Goal: Task Accomplishment & Management: Use online tool/utility

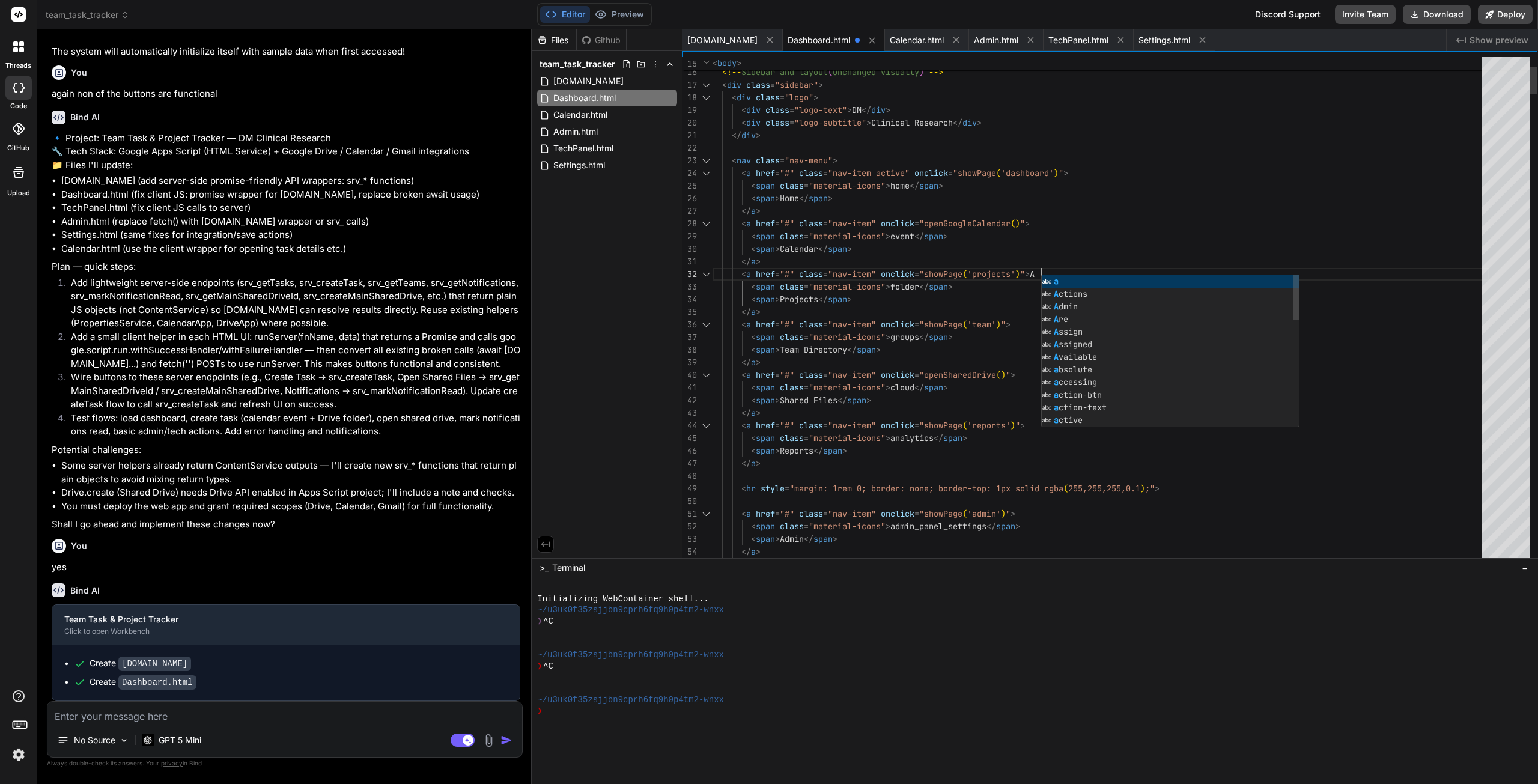
scroll to position [24, 0]
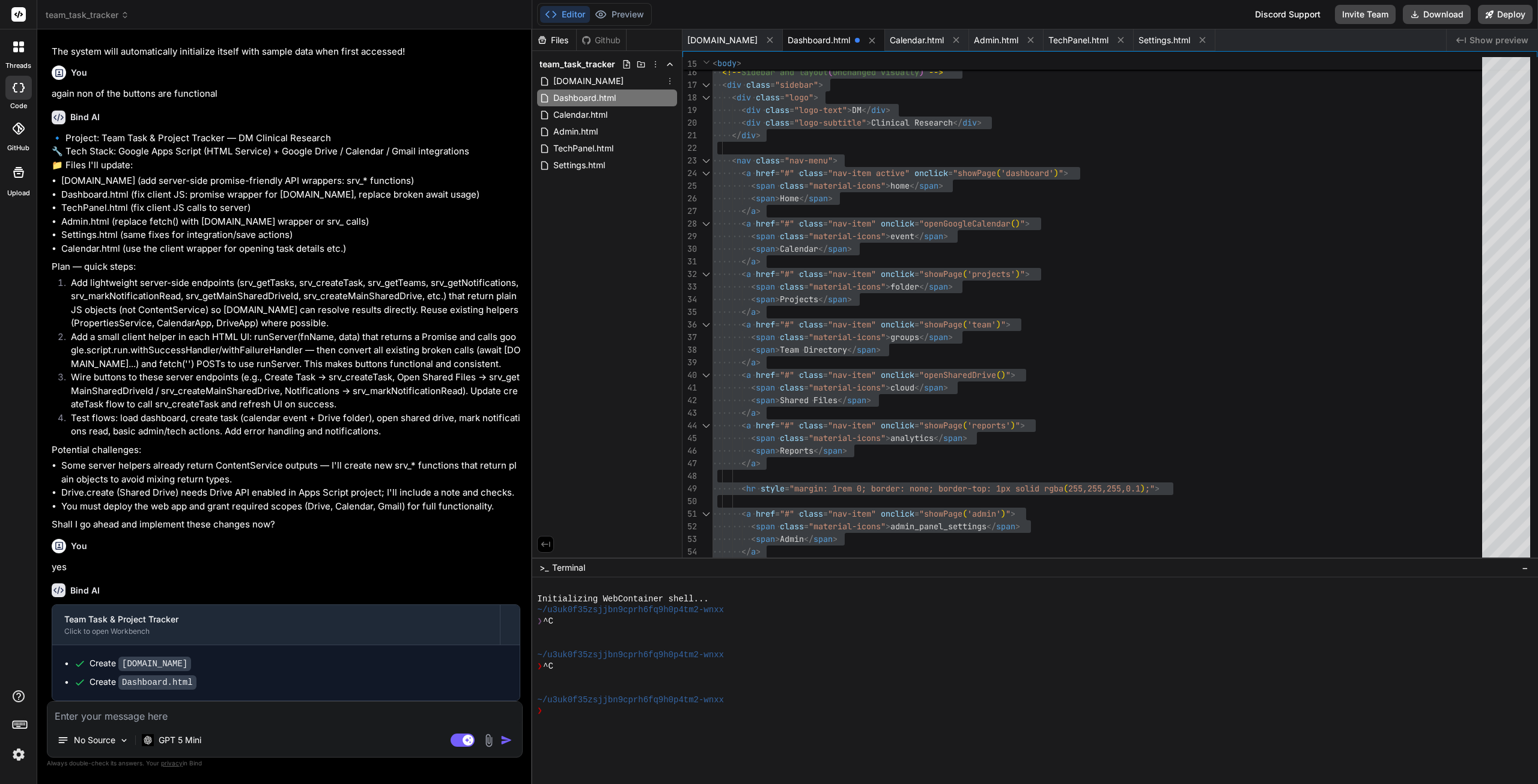
click at [616, 81] on div "[DOMAIN_NAME]" at bounding box center [607, 81] width 140 height 17
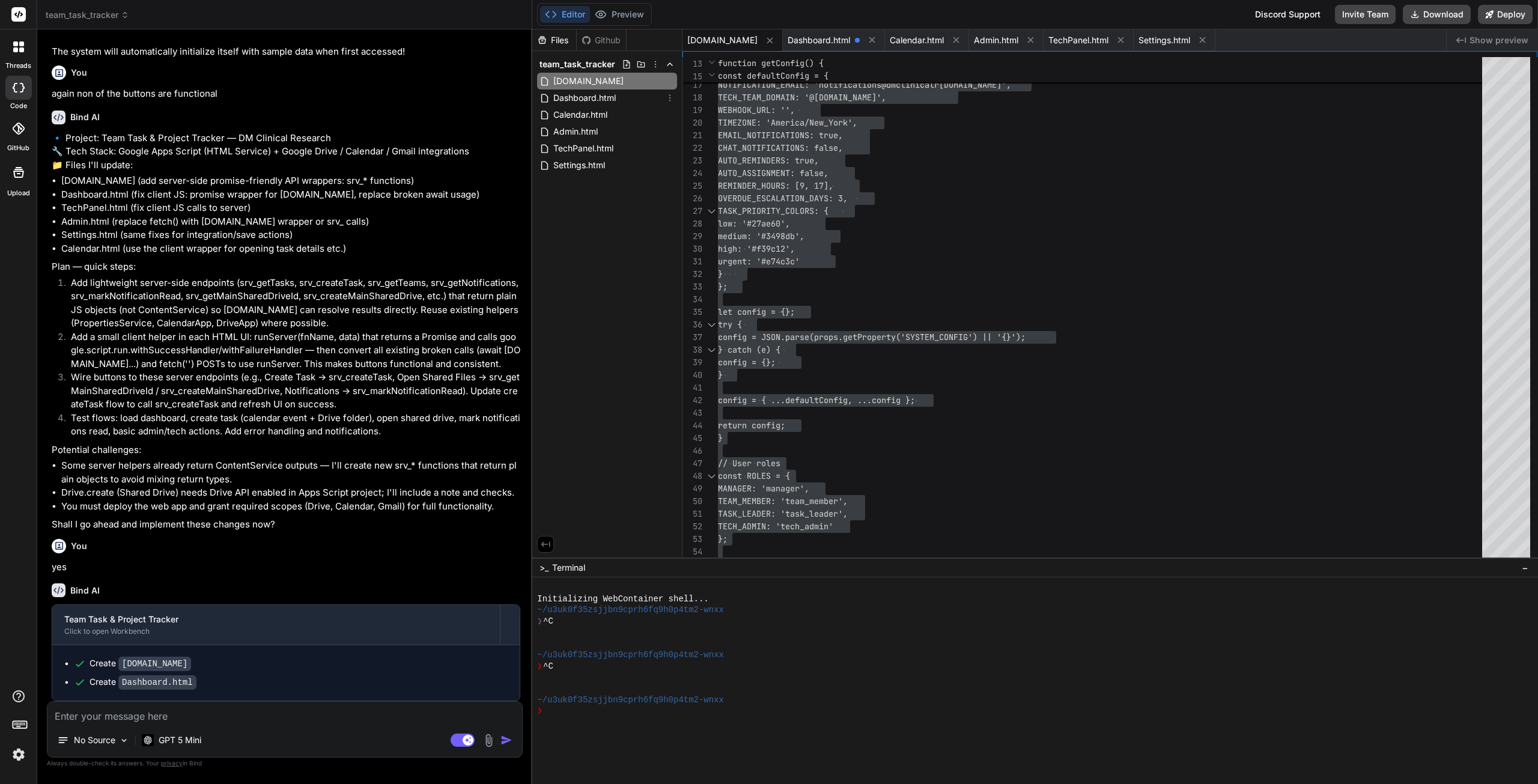
click at [602, 96] on span "Dashboard.html" at bounding box center [585, 97] width 65 height 15
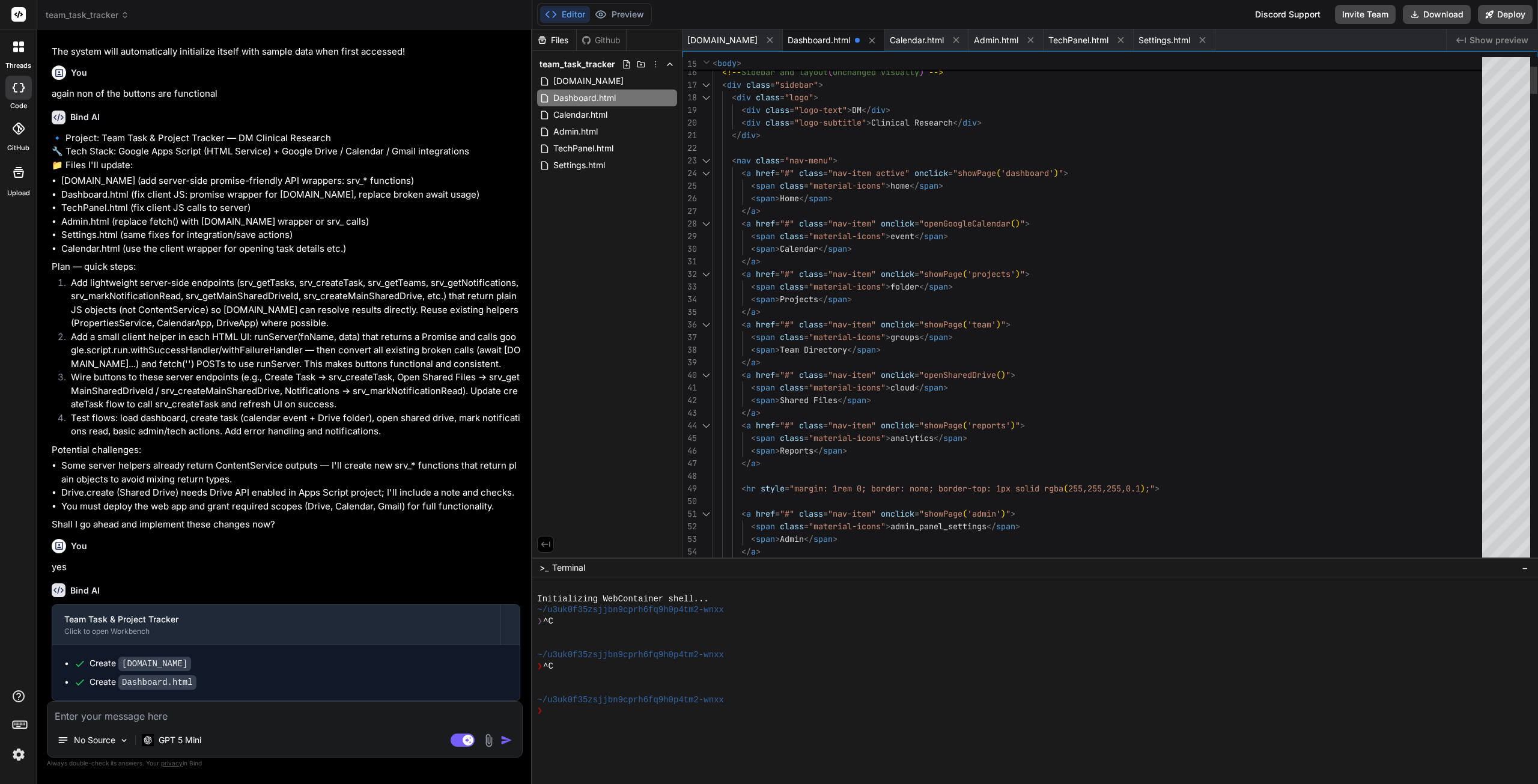
type textarea "<!DOCTYPE html> <html lang="en"> <head> <meta charset="utf-8" /> <meta name="vi…"
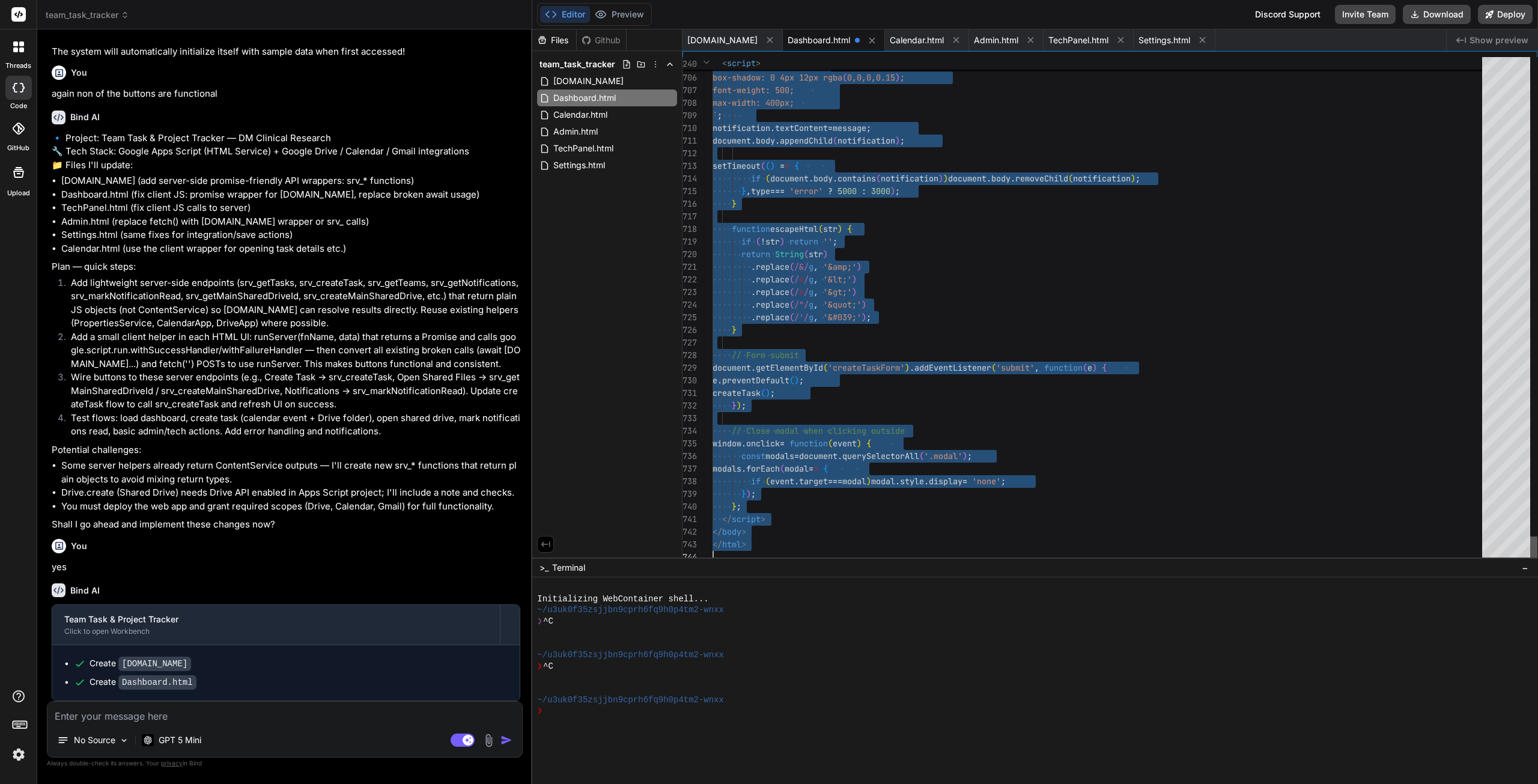
click at [1530, 564] on div at bounding box center [1533, 550] width 7 height 27
click at [187, 719] on textarea at bounding box center [285, 713] width 475 height 22
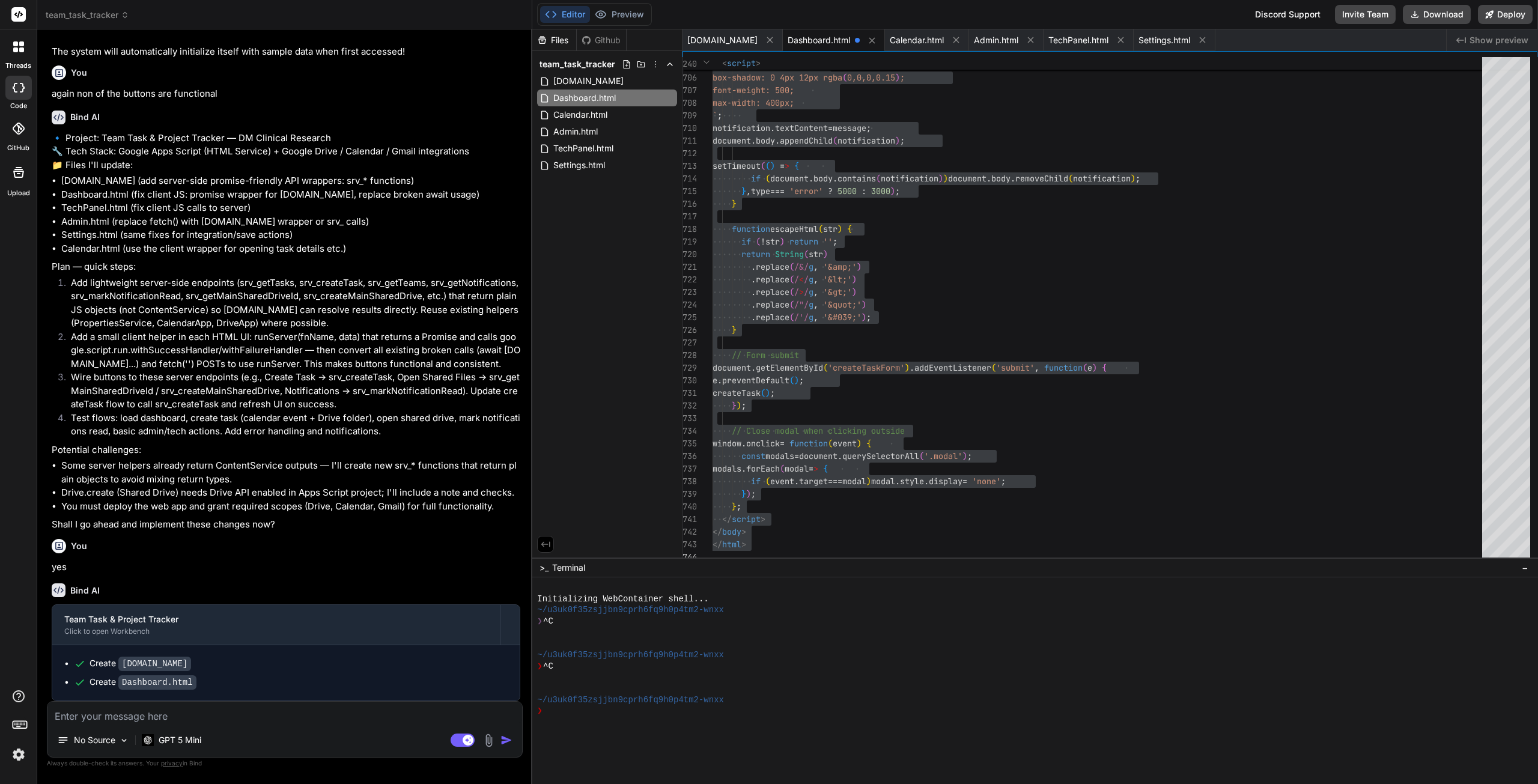
type textarea "t"
type textarea "x"
type textarea "th"
type textarea "x"
type textarea "thi"
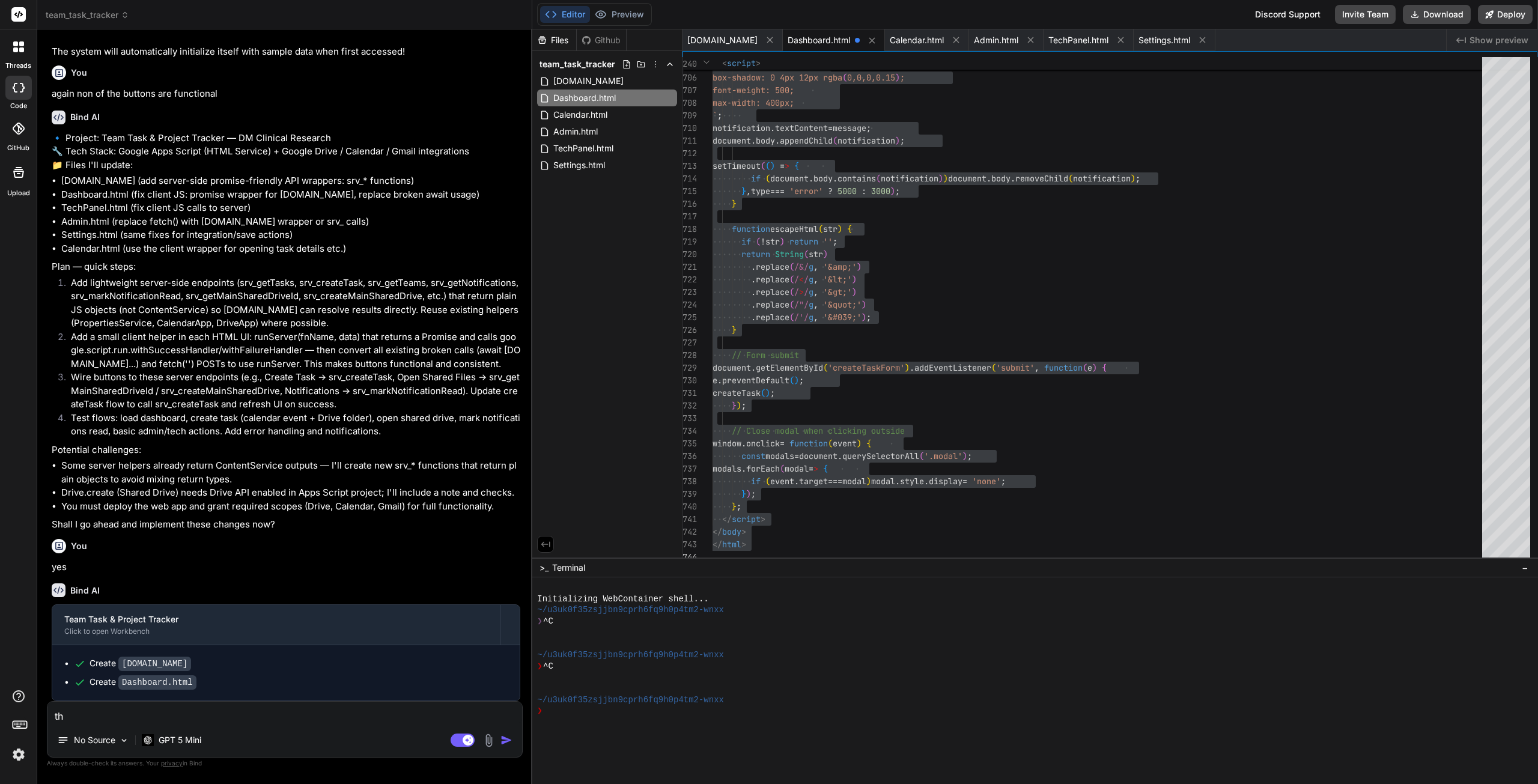
type textarea "x"
type textarea "this"
type textarea "x"
type textarea "this"
type textarea "x"
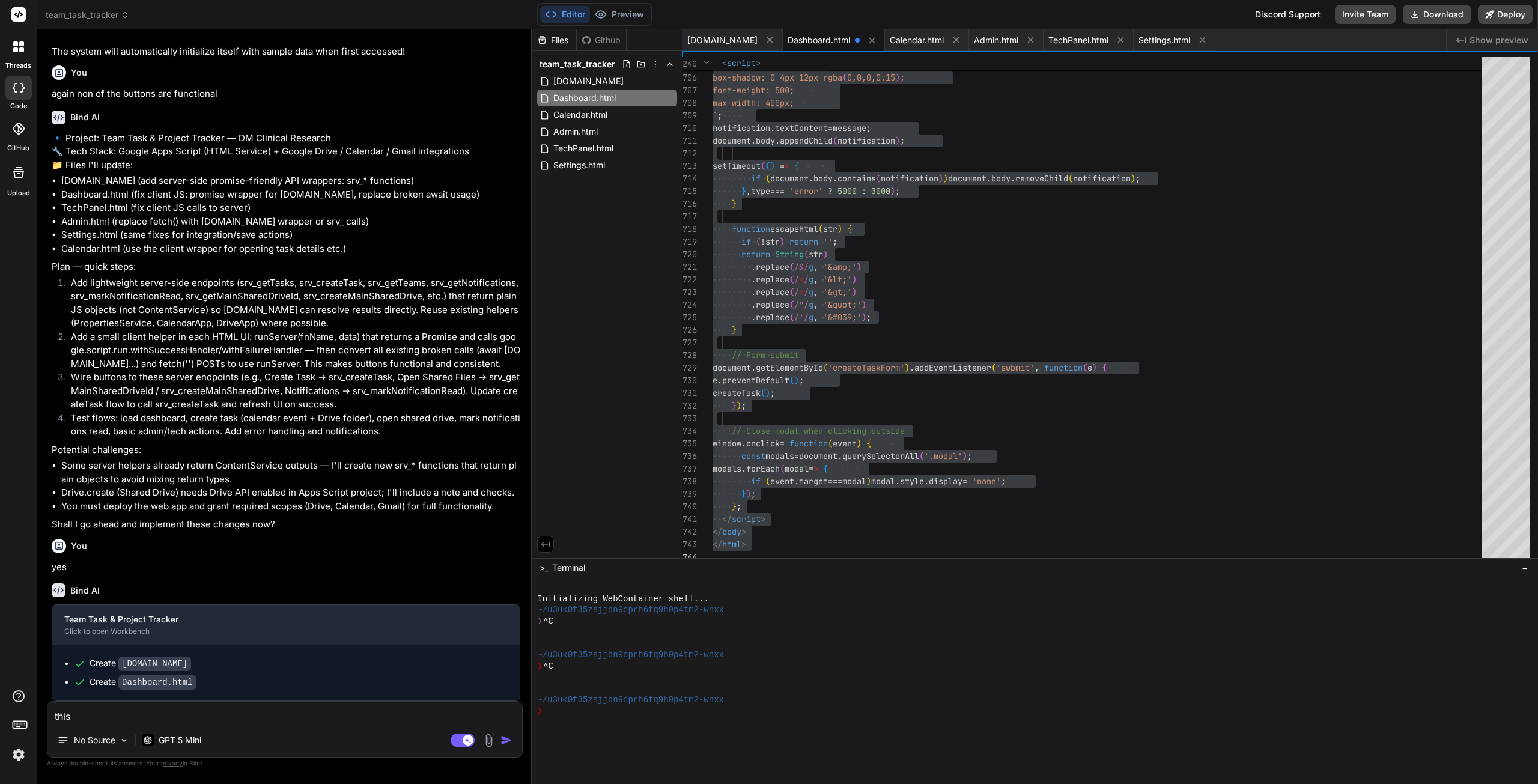
type textarea "this b"
type textarea "x"
type textarea "this br"
type textarea "x"
type textarea "this bro"
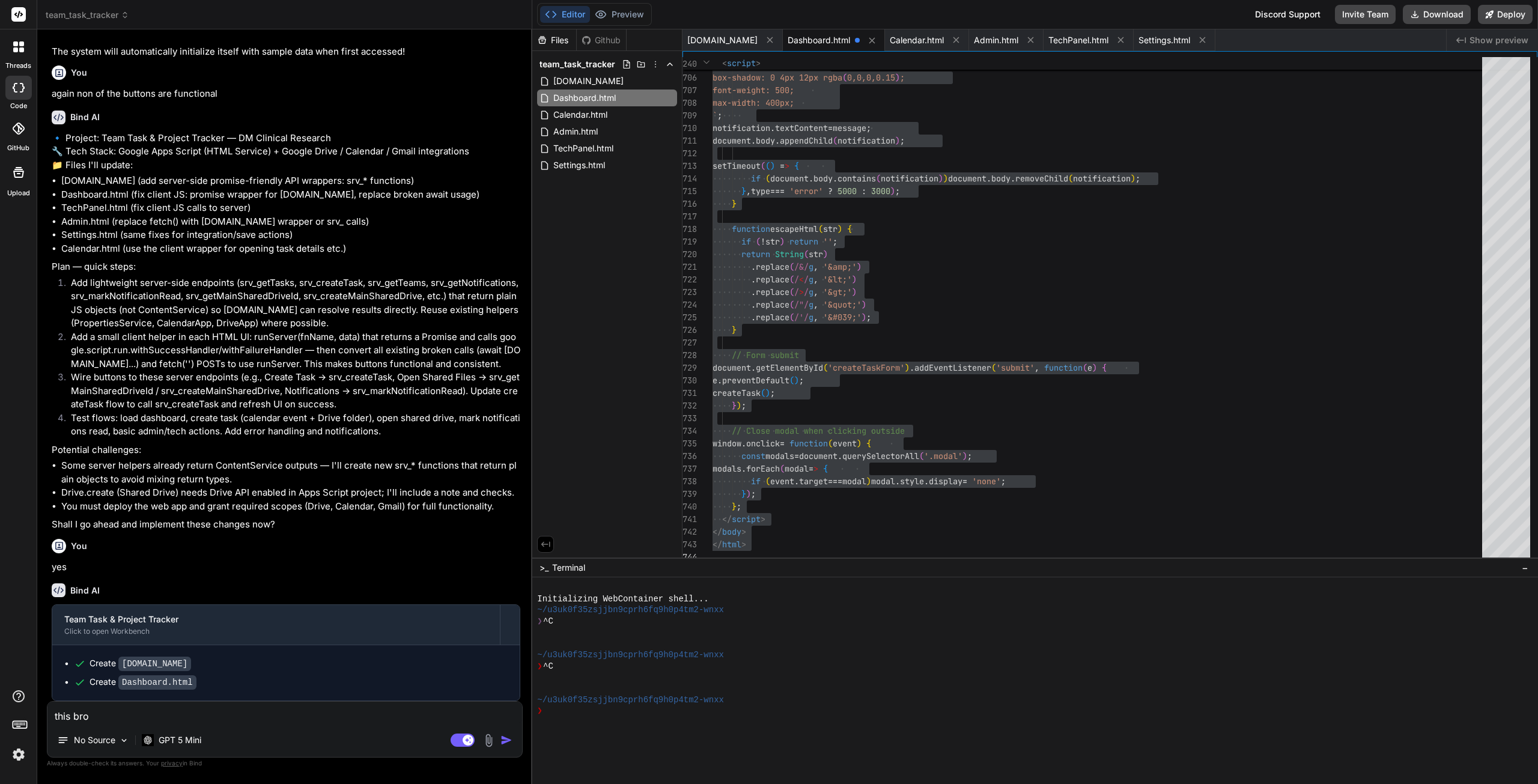
type textarea "x"
type textarea "this brok"
type textarea "x"
type textarea "this broke"
type textarea "x"
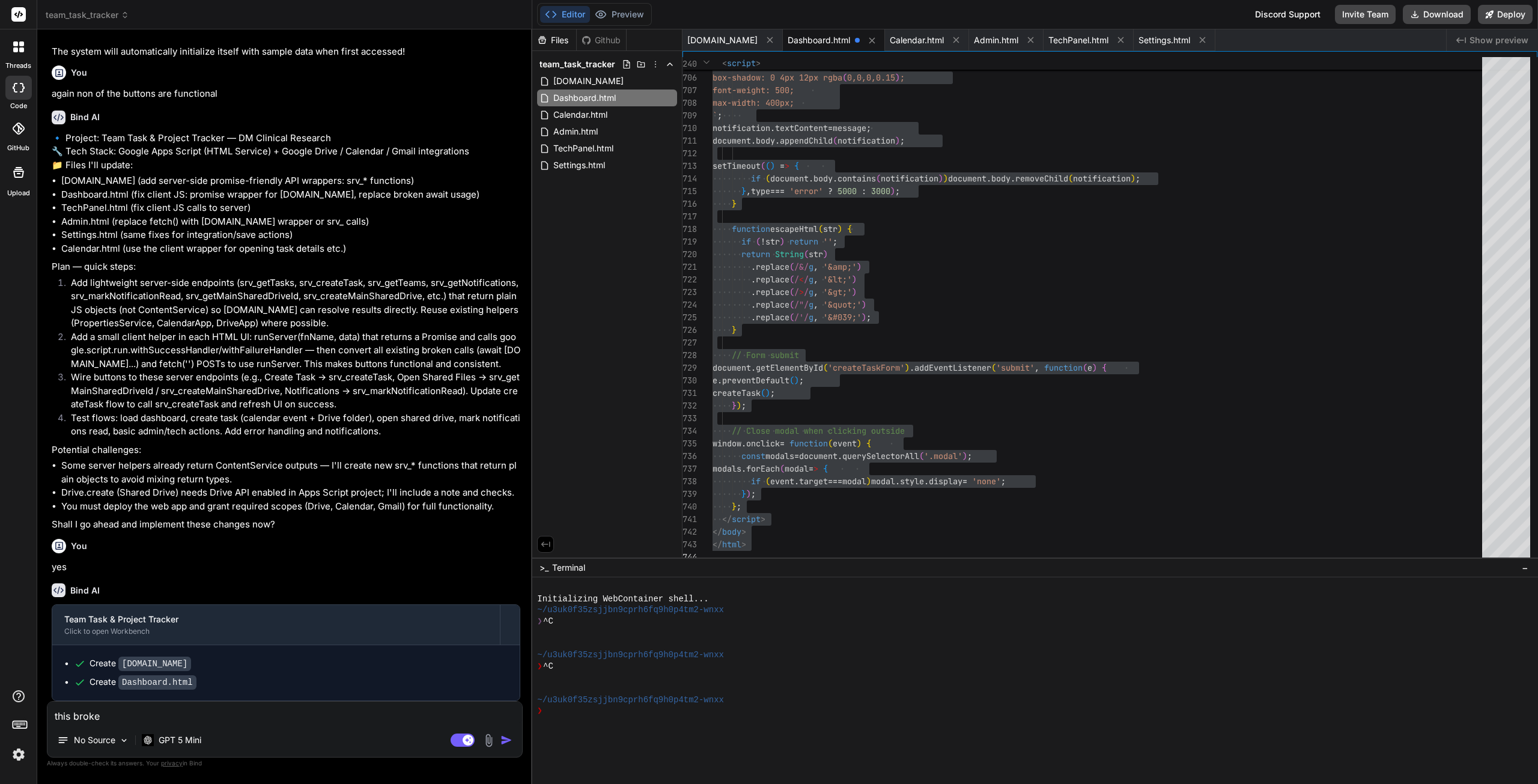
type textarea "this broke"
type textarea "x"
type textarea "this broke m"
type textarea "x"
type textarea "this broke m,"
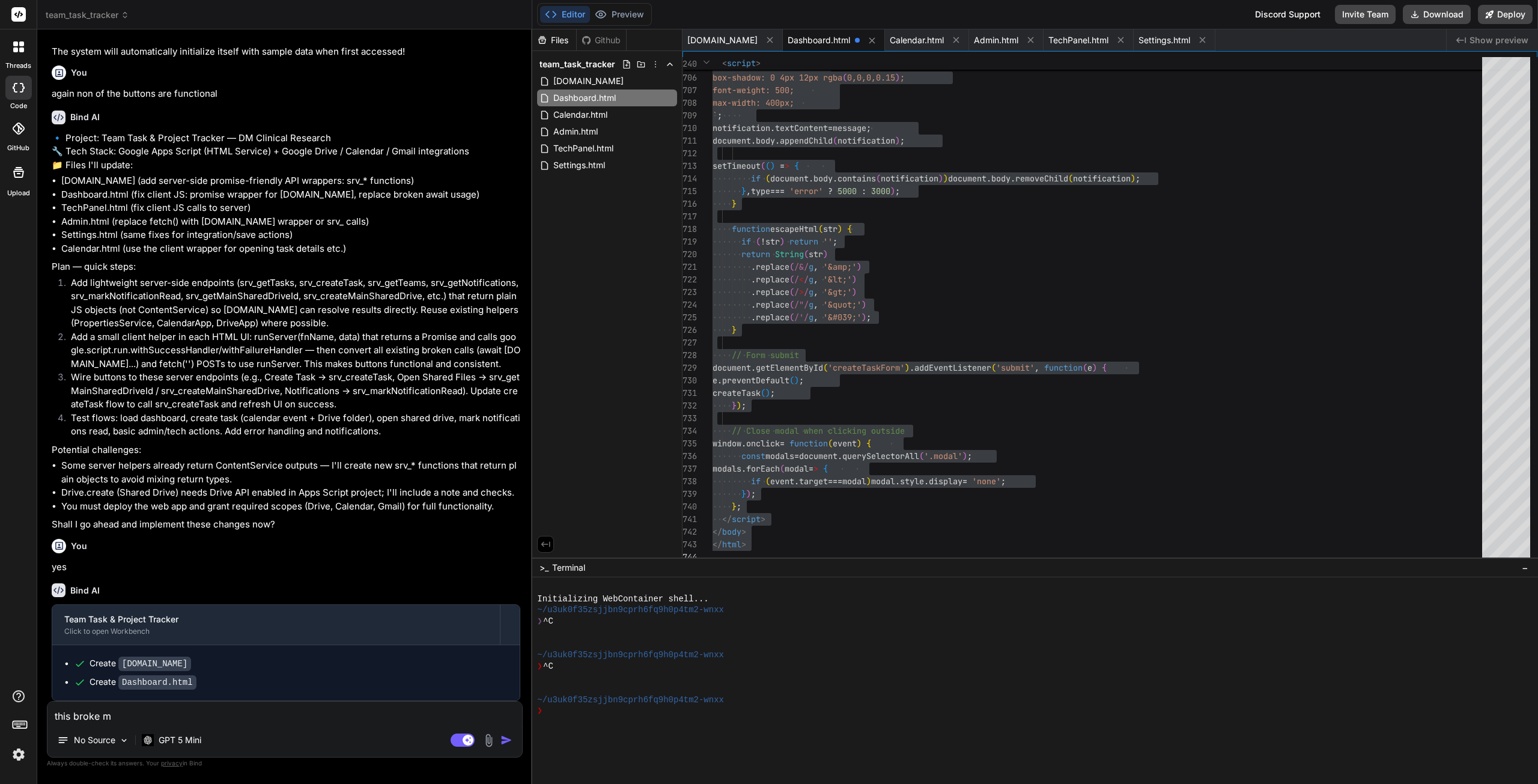
type textarea "x"
type textarea "this broke m"
type textarea "x"
type textarea "this broke my"
type textarea "x"
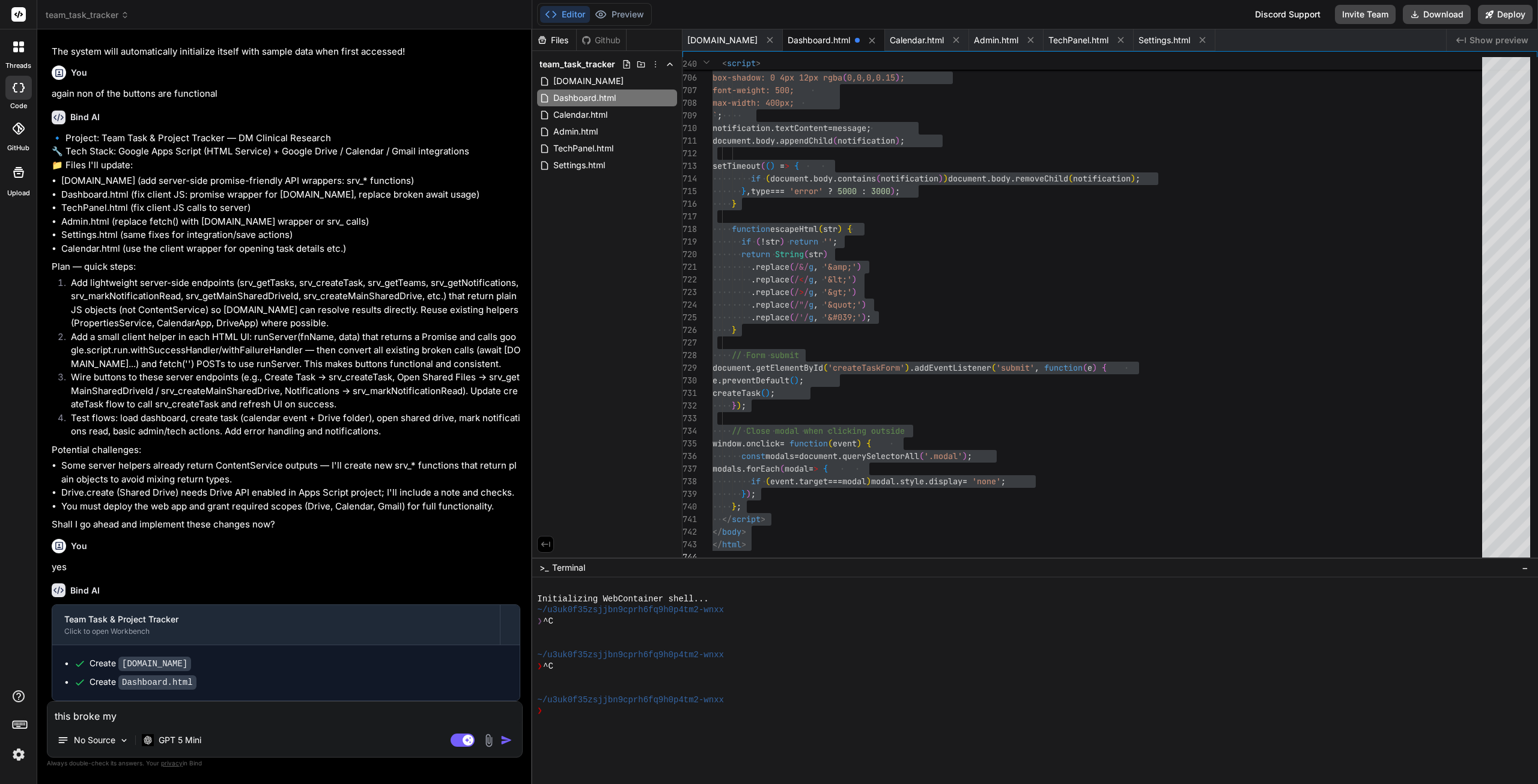
type textarea "this broke my"
type textarea "x"
type textarea "this broke my v"
type textarea "x"
type textarea "this broke my vi"
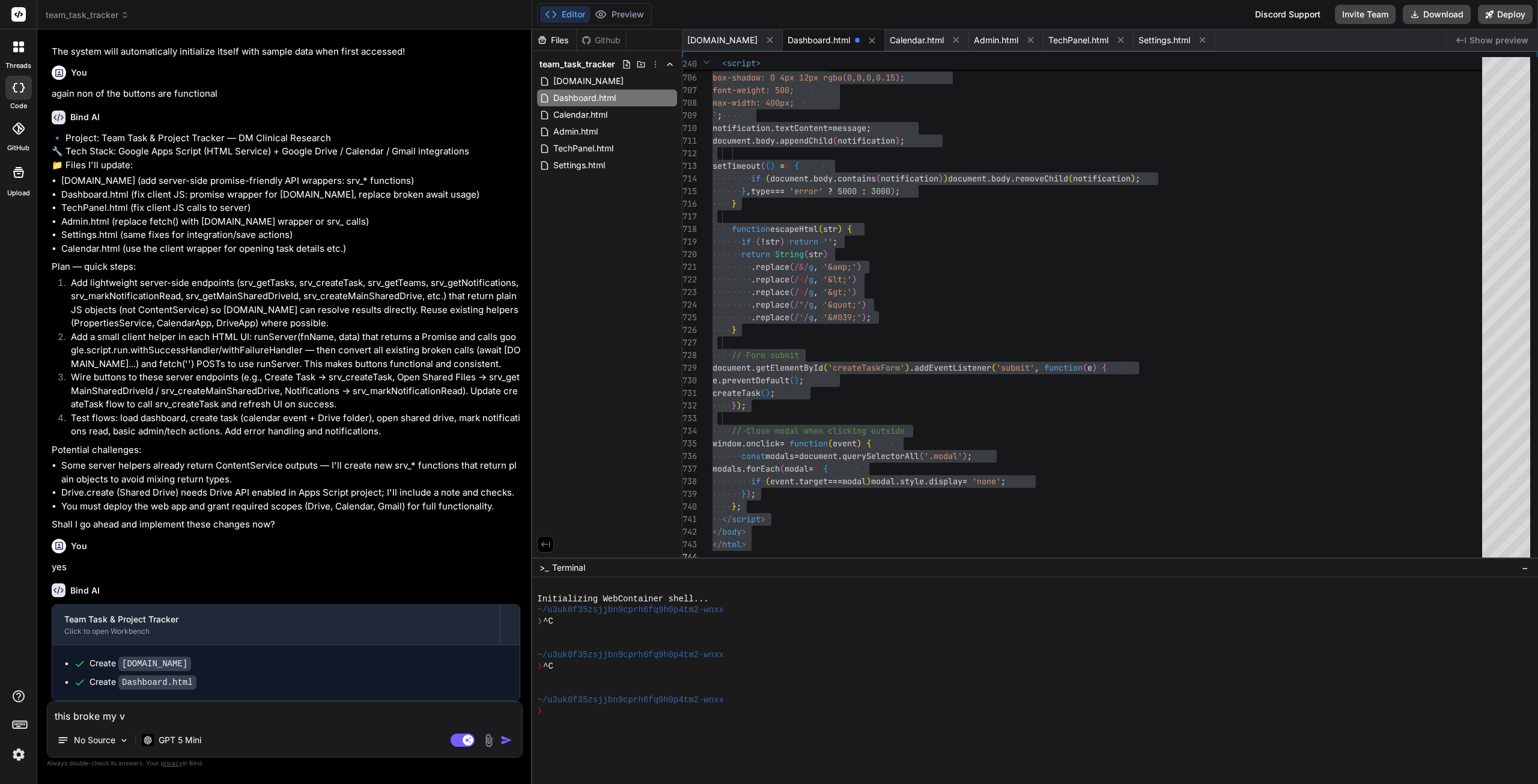
type textarea "x"
type textarea "this broke my vie"
type textarea "x"
type textarea "this broke my view"
type textarea "x"
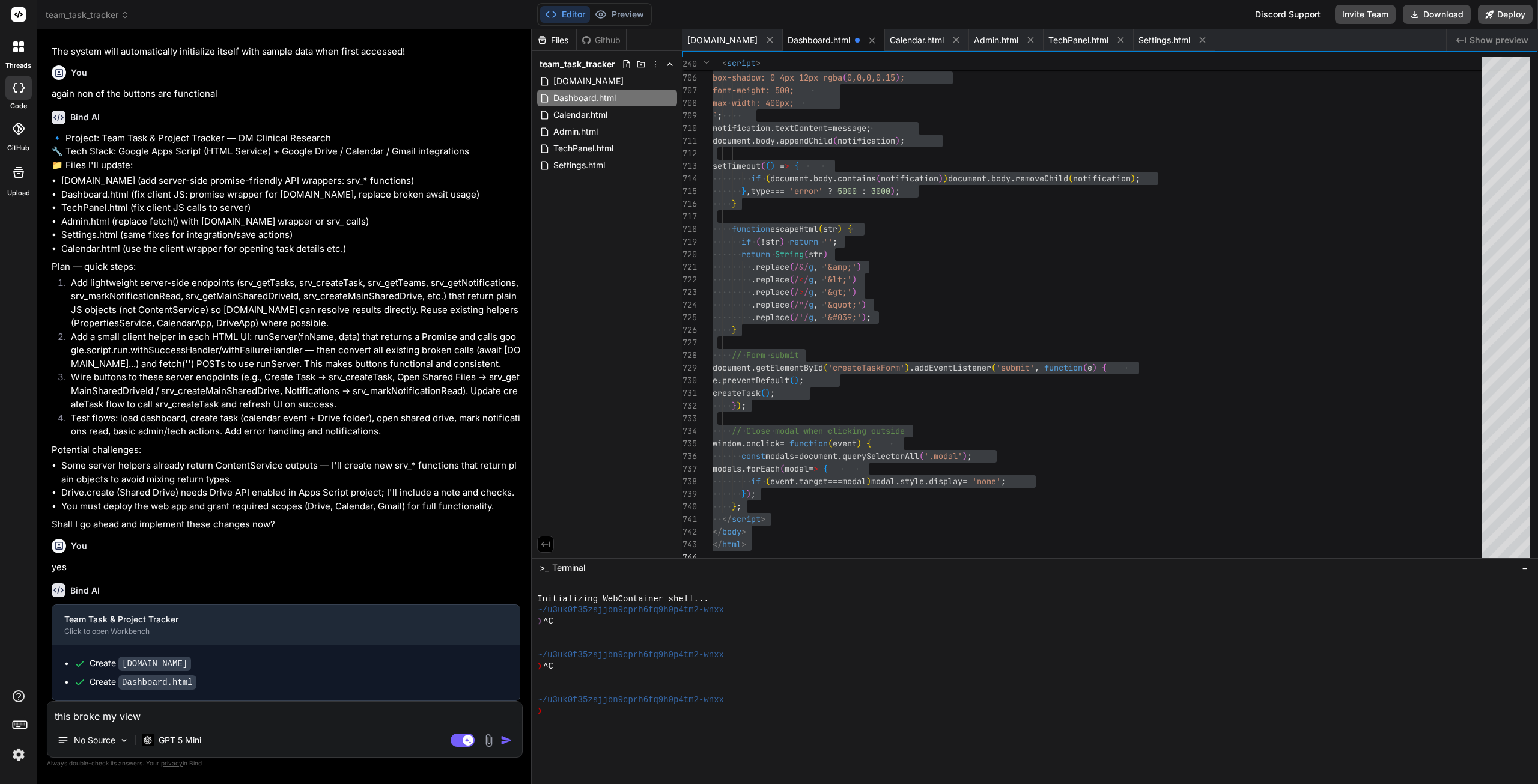
type textarea "this broke my view"
type textarea "x"
type textarea "this broke my view c"
type textarea "x"
type textarea "this broke my view ch"
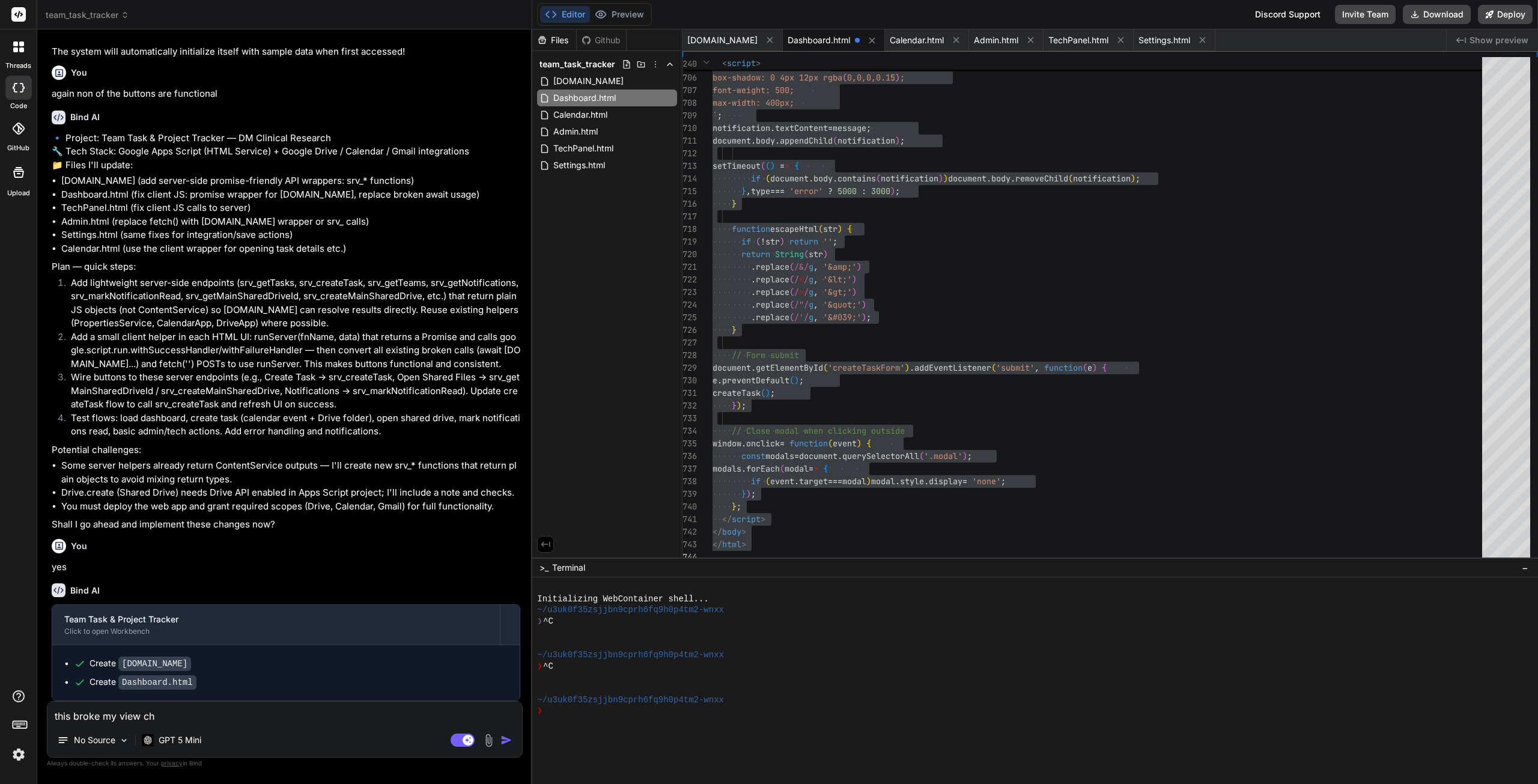
type textarea "x"
type textarea "this broke my view che"
type textarea "x"
type textarea "this broke my view chec"
type textarea "x"
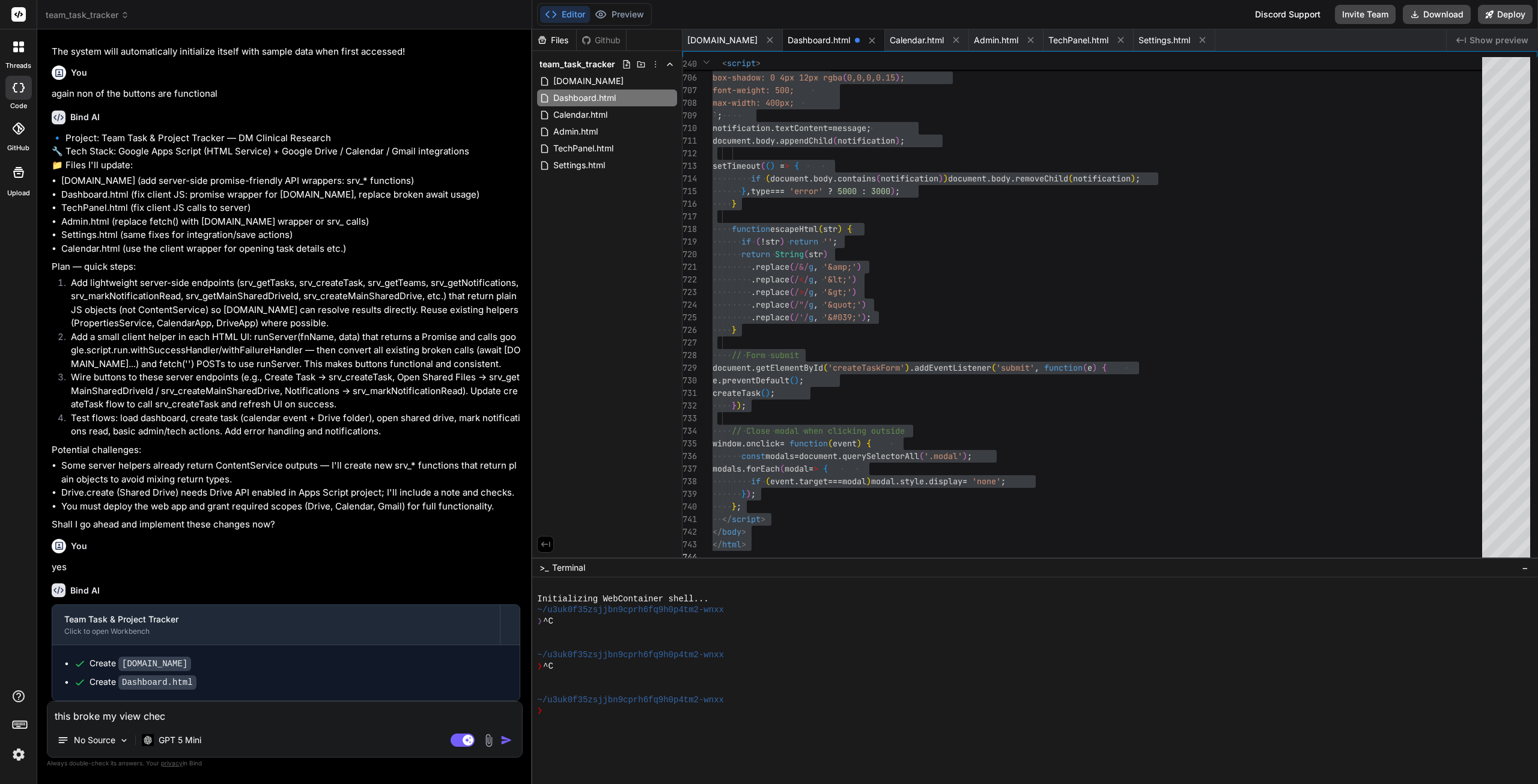
type textarea "this broke my view check"
type textarea "x"
type textarea "this broke my view check"
type textarea "x"
type textarea "this broke my view check t"
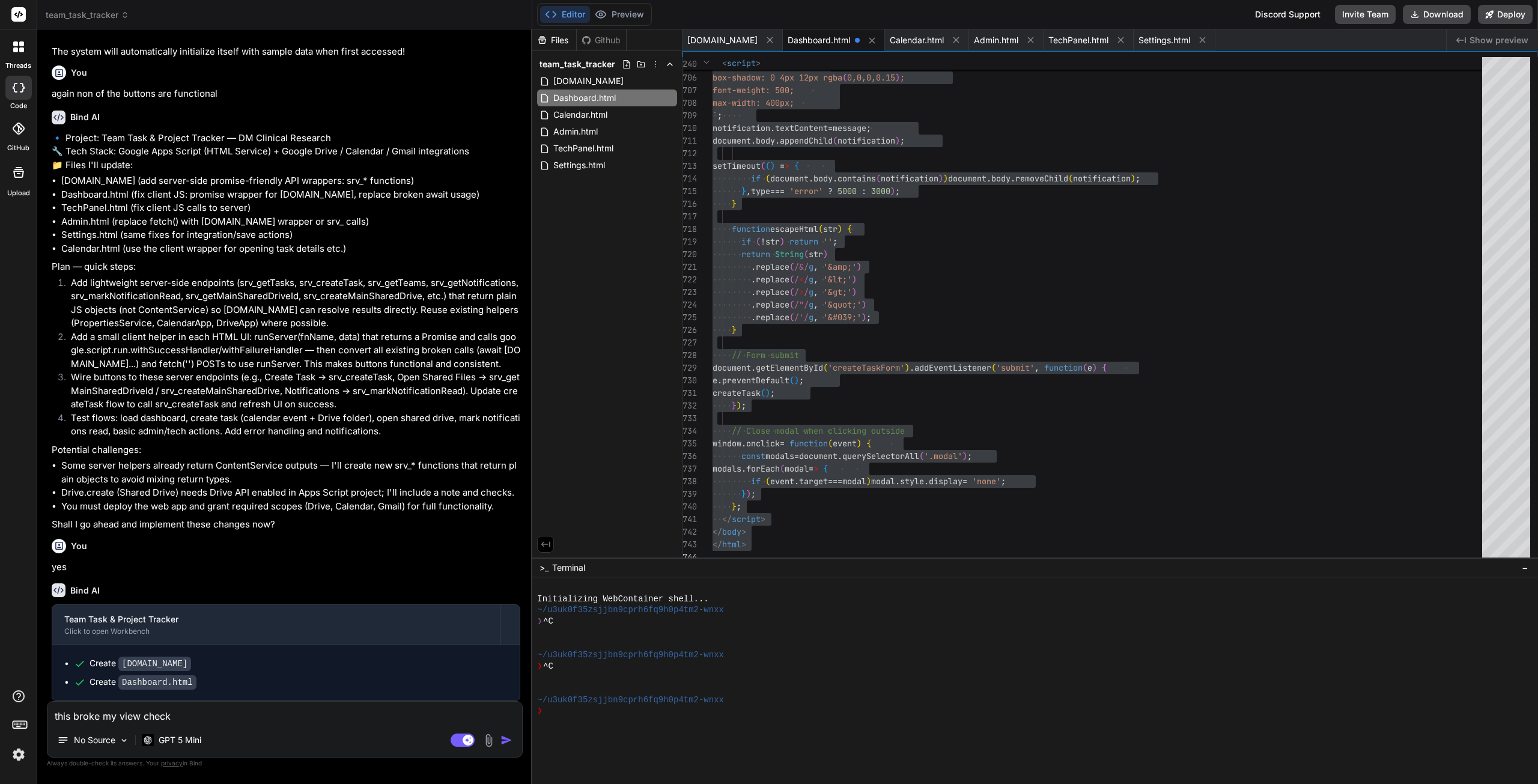
type textarea "x"
type textarea "this broke my view check th"
type textarea "x"
type textarea "this broke my view check the"
type textarea "x"
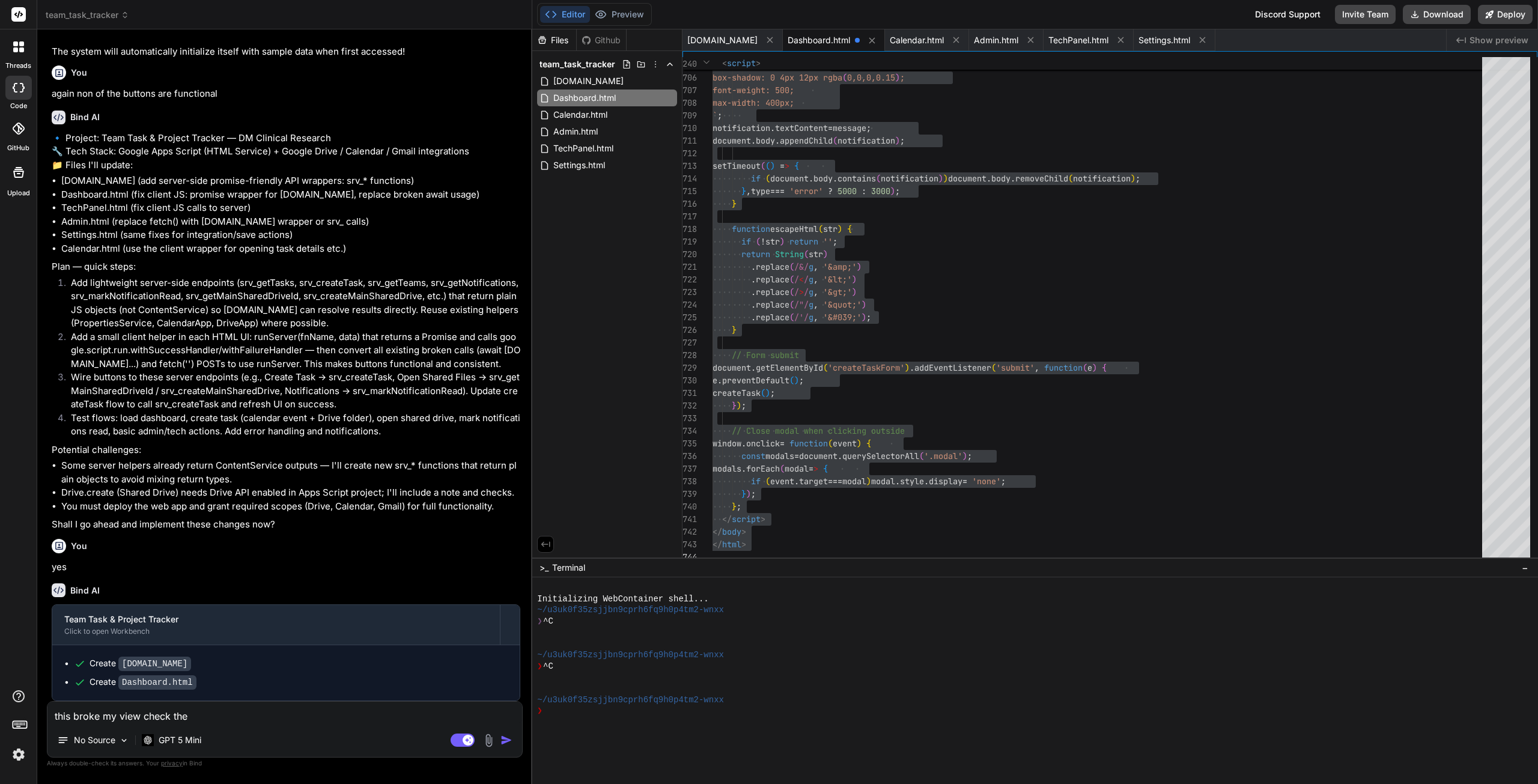
type textarea "this broke my view check the"
type textarea "x"
type textarea "this broke my view check the c"
type textarea "x"
type textarea "this broke my view check the co"
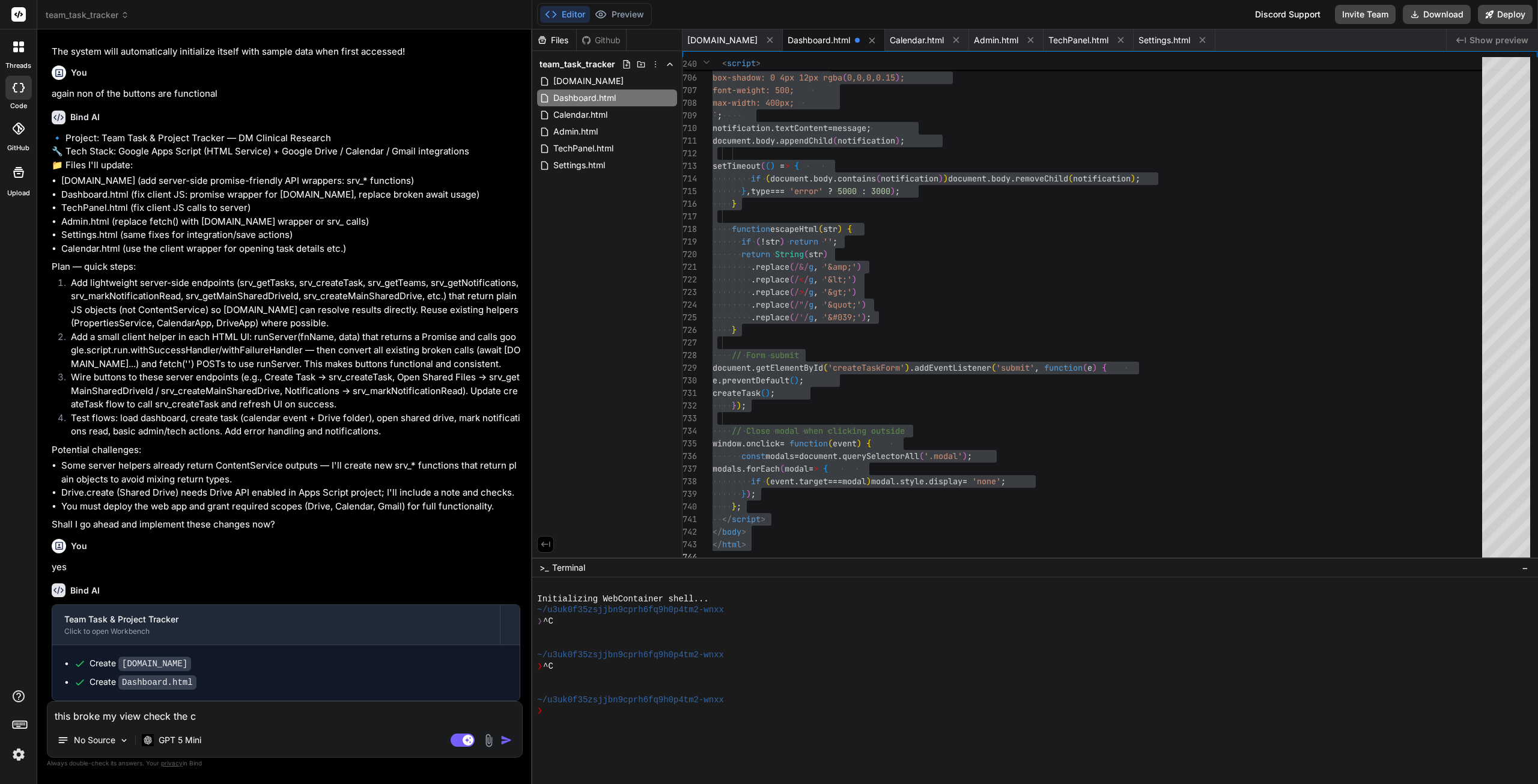
type textarea "x"
type textarea "this broke my view check the cod"
type textarea "x"
type textarea "this broke my view check the code"
type textarea "x"
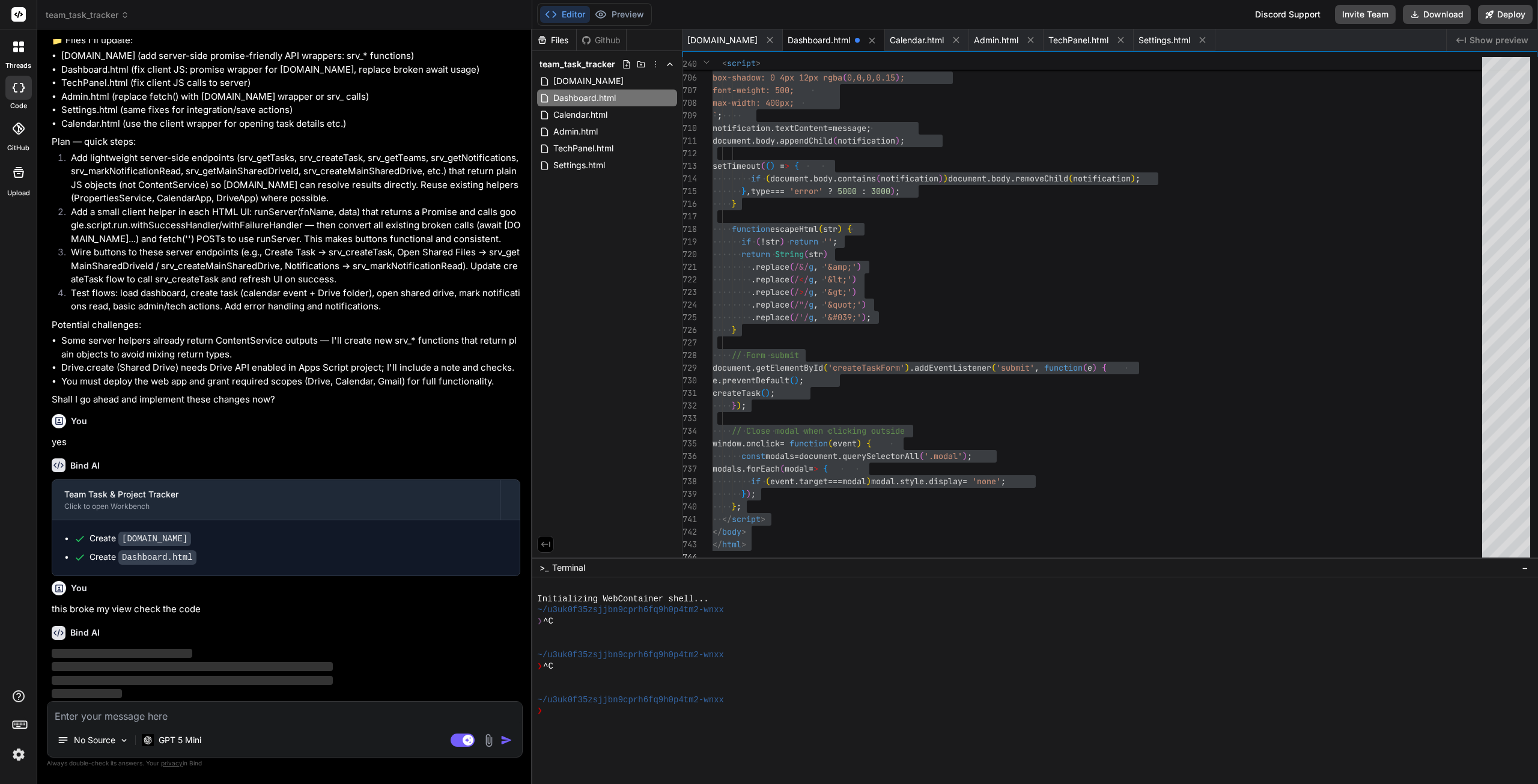
scroll to position [4495, 0]
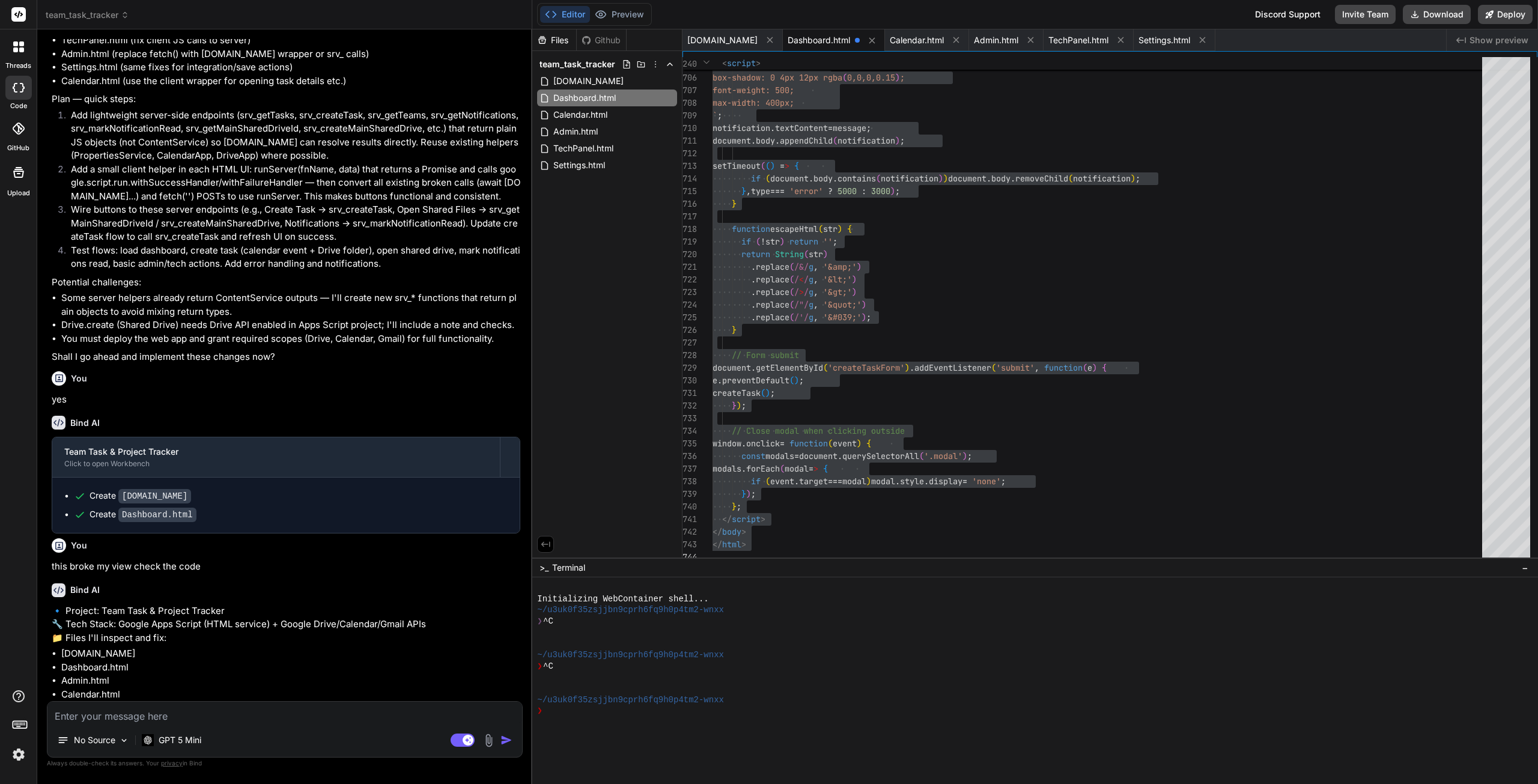
type textarea "x"
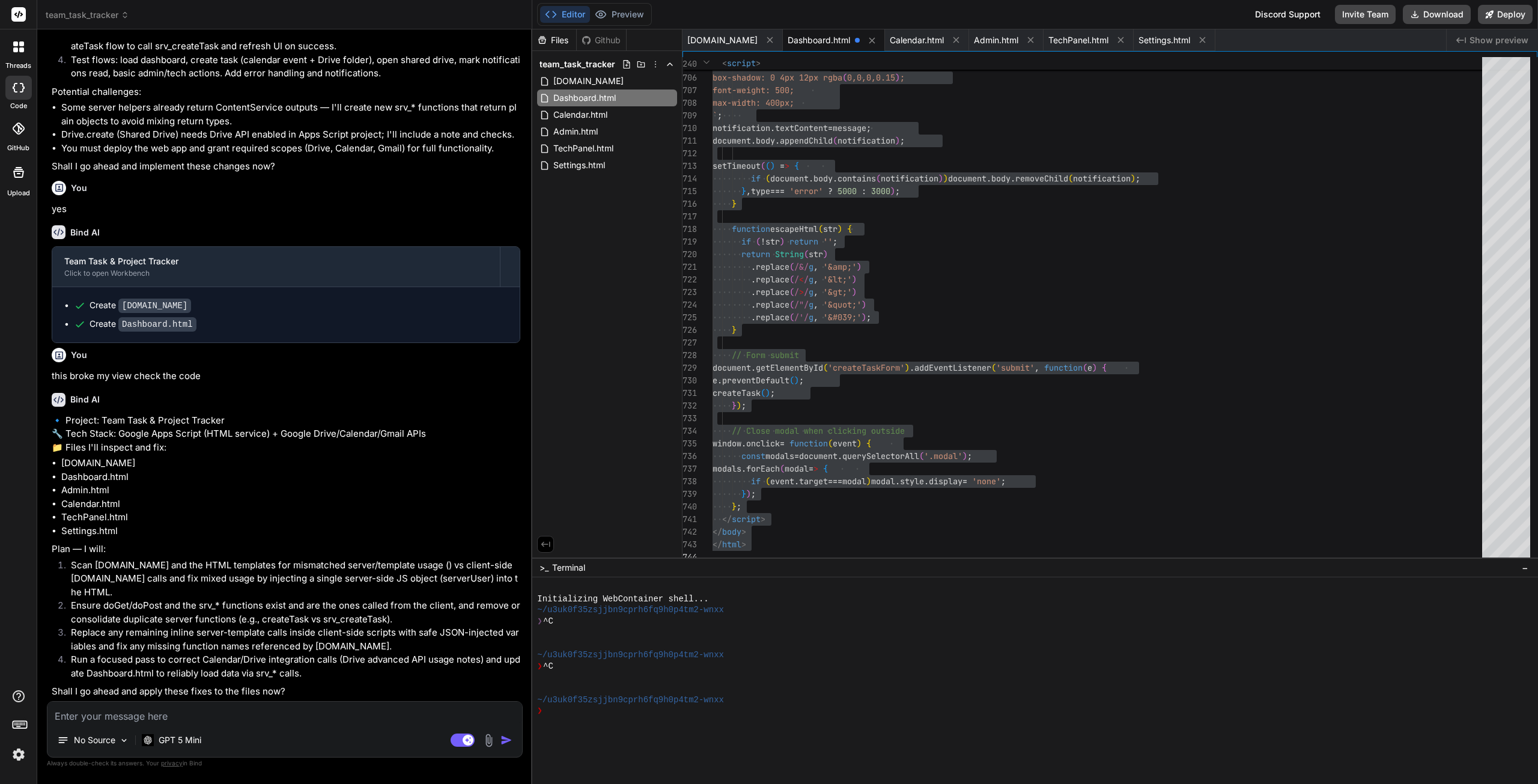
scroll to position [4743, 0]
type textarea "y"
type textarea "x"
type textarea "ye"
type textarea "x"
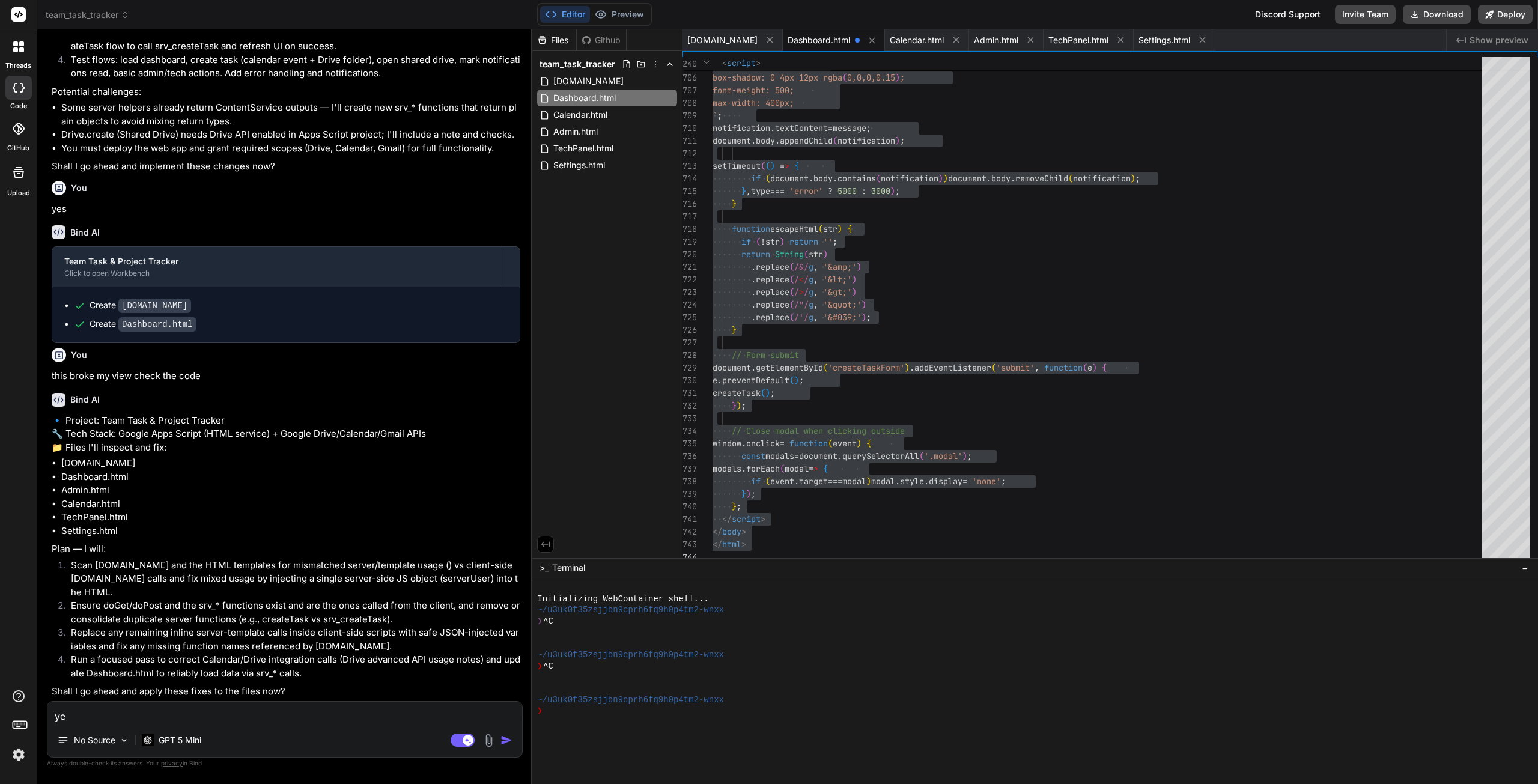
type textarea "yes"
type textarea "x"
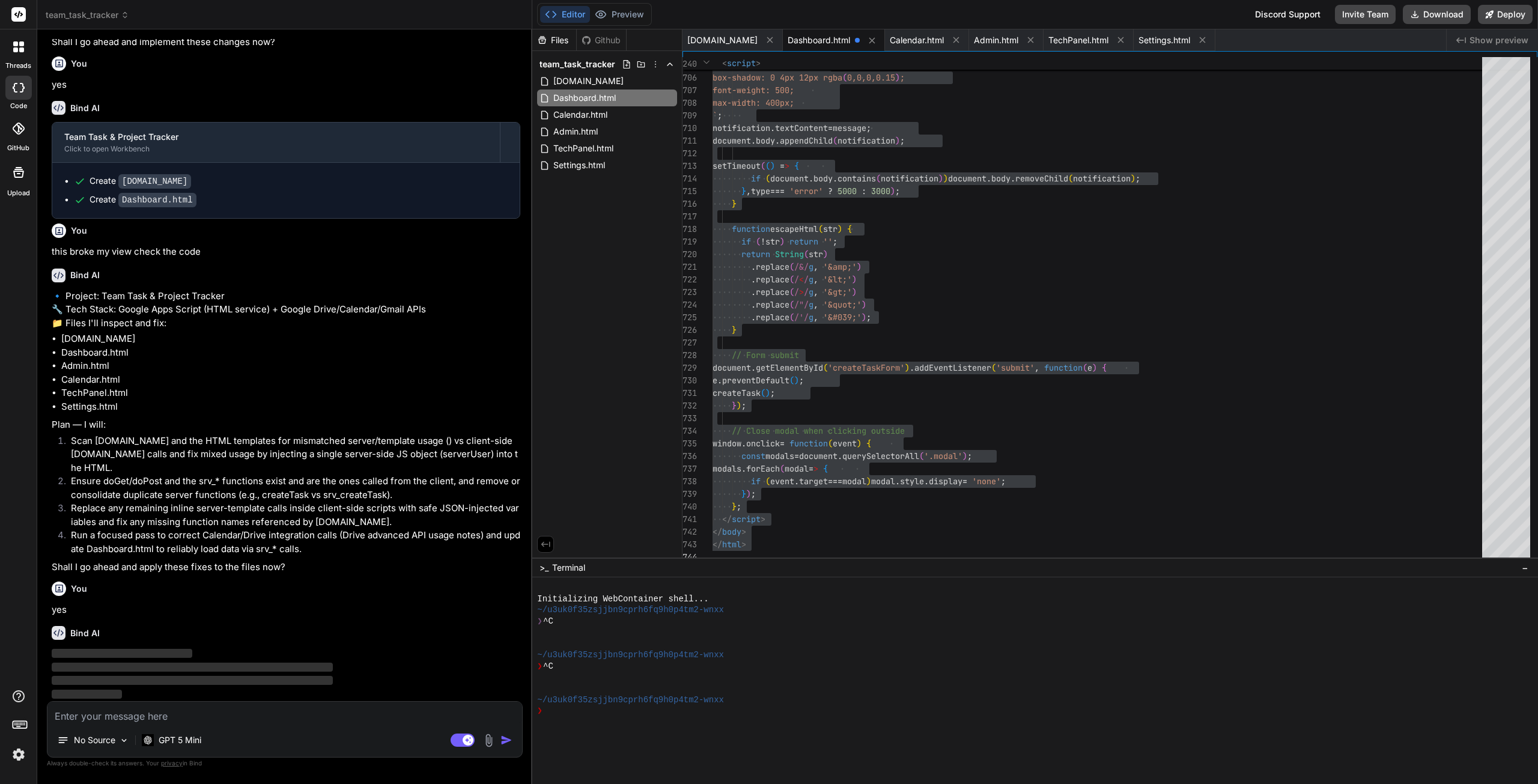
scroll to position [4867, 0]
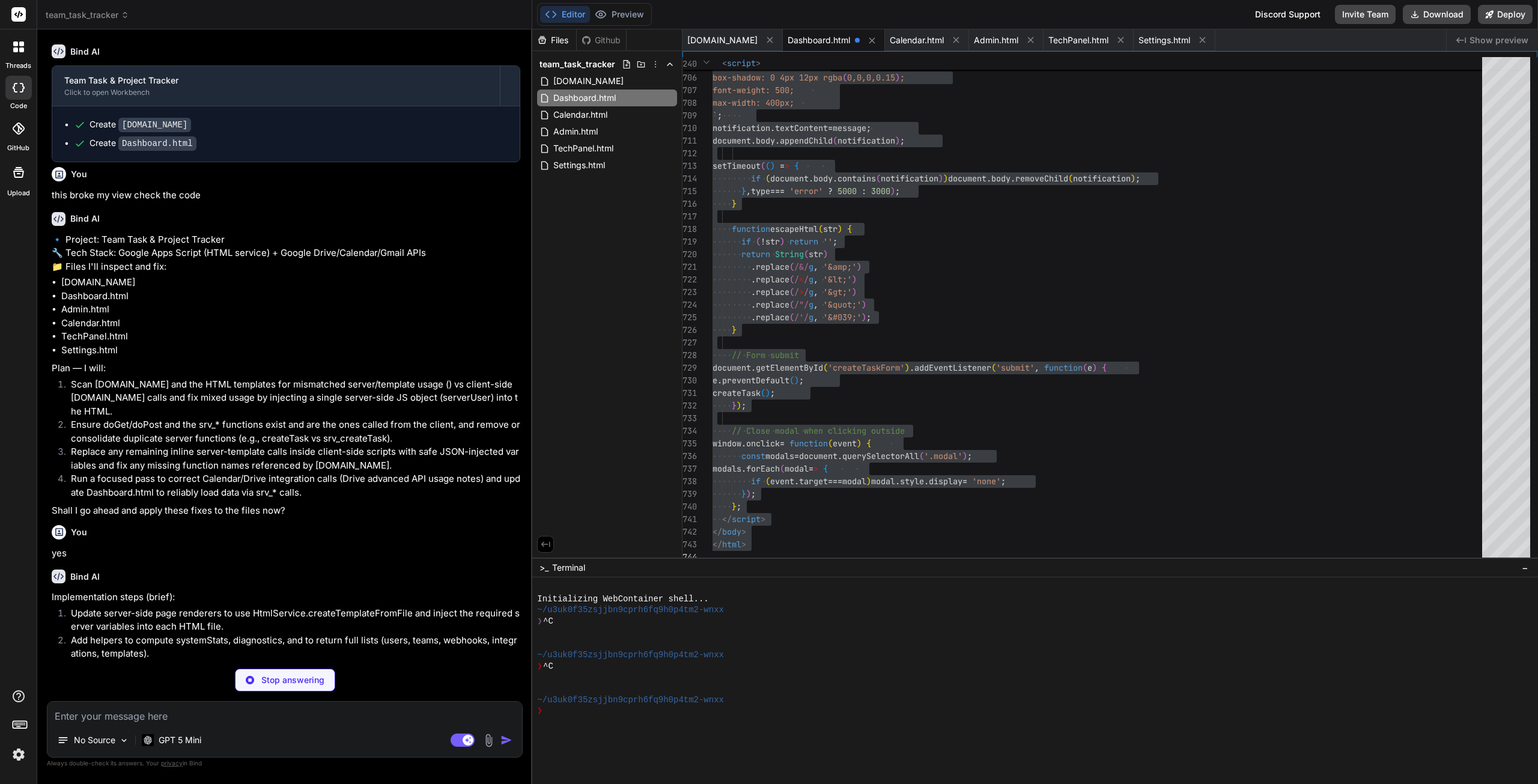
click at [169, 740] on p "GPT 5 Mini" at bounding box center [179, 741] width 43 height 12
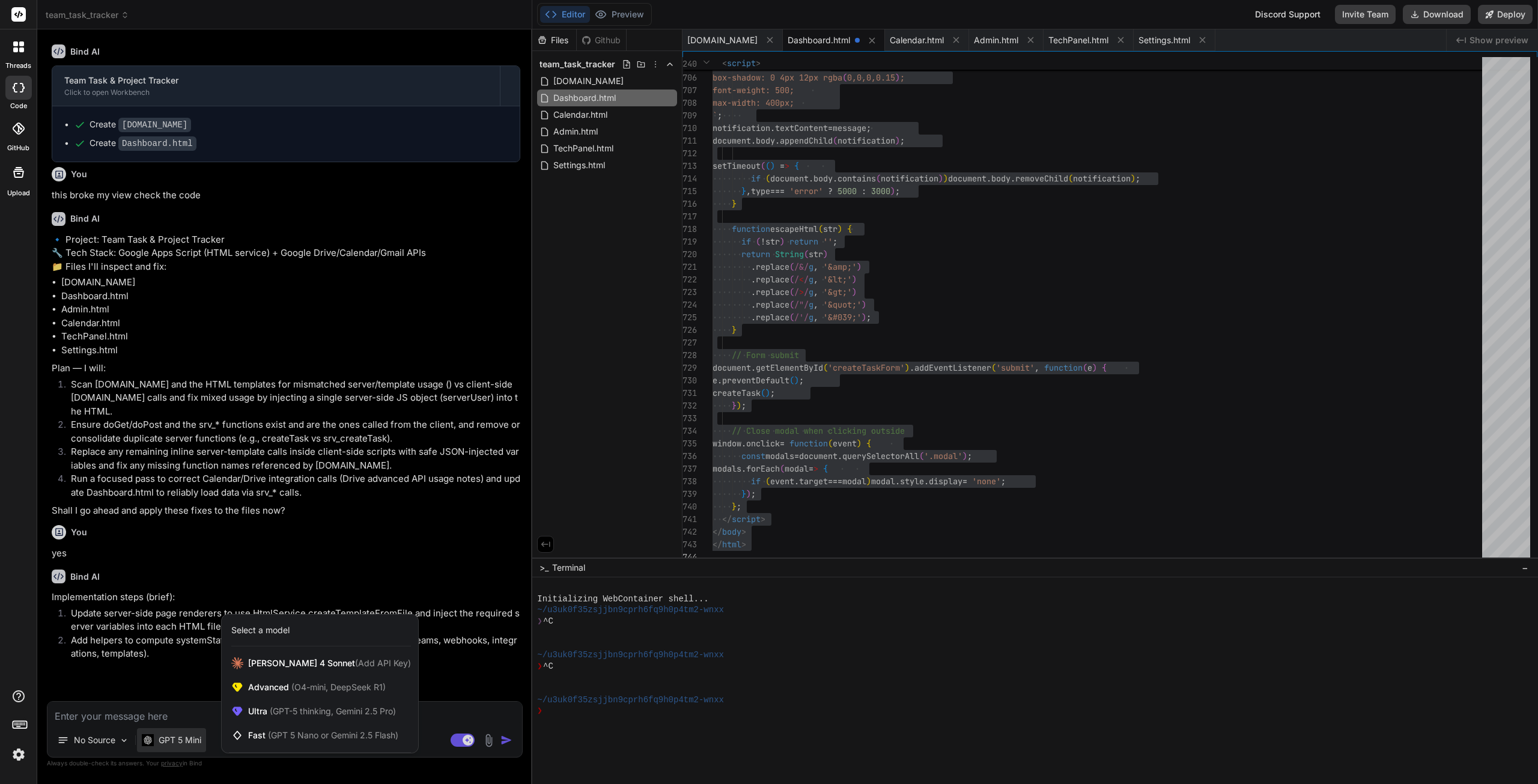
click at [312, 710] on span "(GPT-5 thinking, Gemini 2.5 Pro)" at bounding box center [332, 711] width 128 height 10
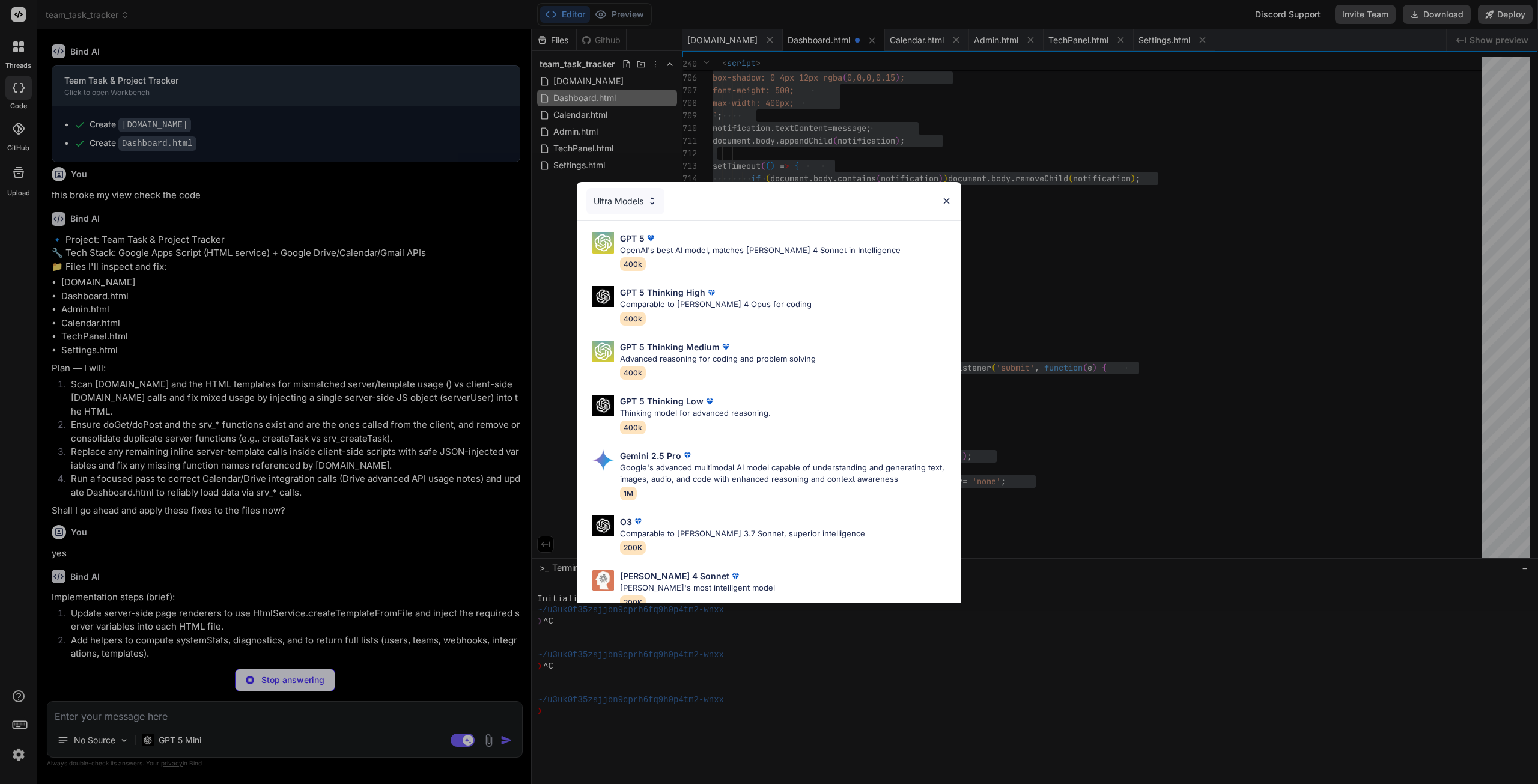
click at [687, 305] on p "Comparable to [PERSON_NAME] 4 Opus for coding" at bounding box center [716, 305] width 192 height 12
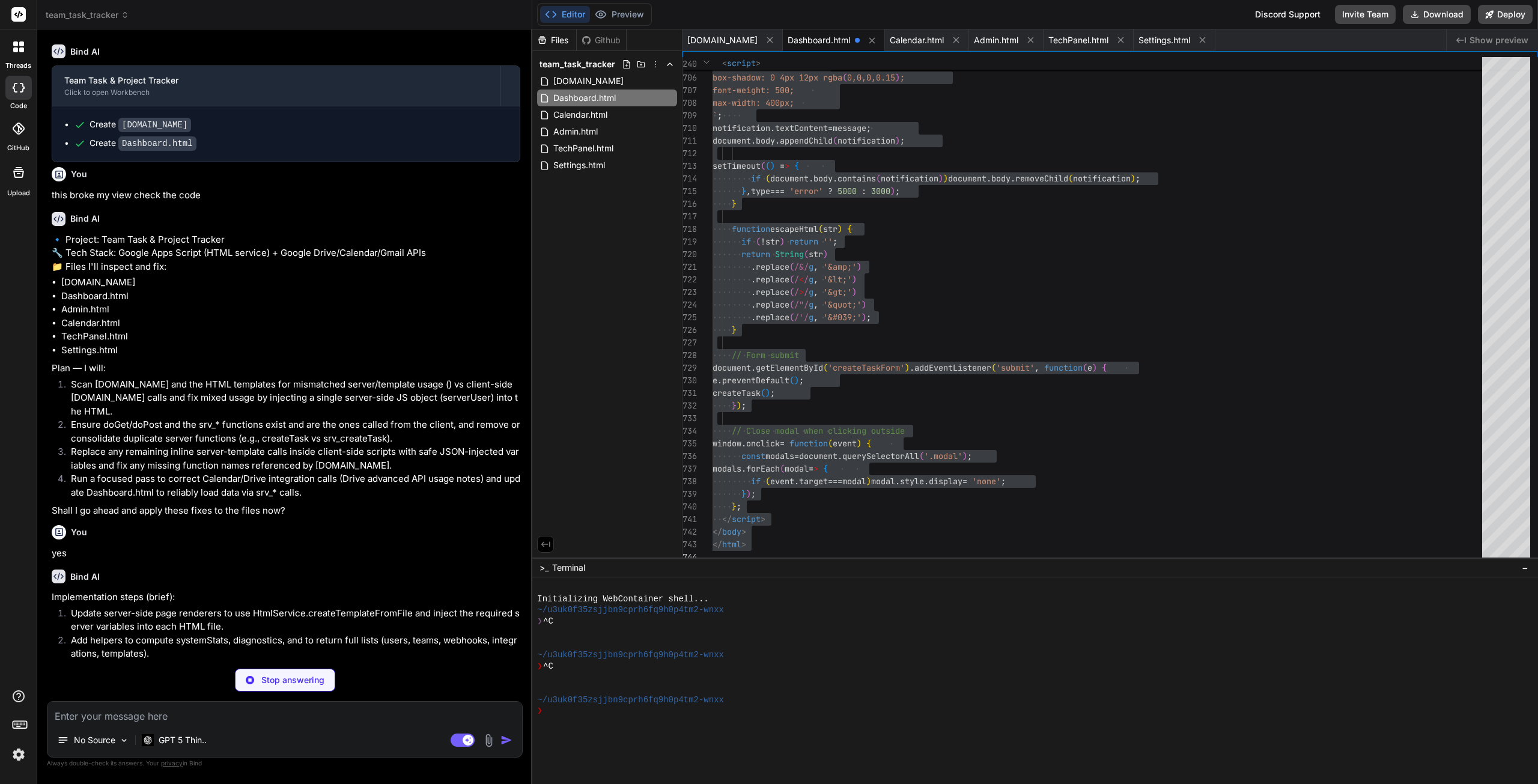
click at [312, 683] on p "Stop answering" at bounding box center [293, 680] width 63 height 12
type textarea "x"
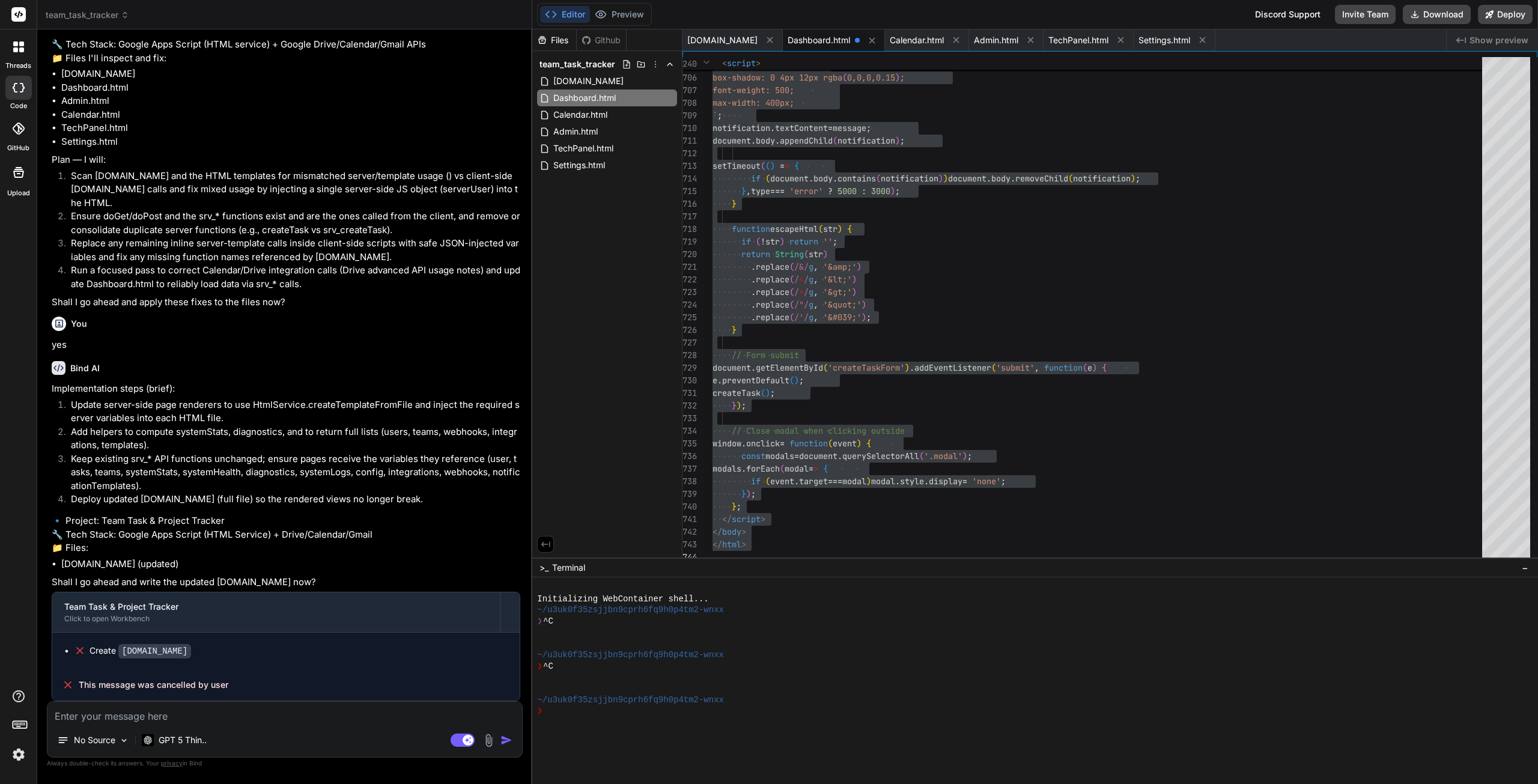
scroll to position [5158, 0]
click at [217, 721] on textarea at bounding box center [285, 713] width 475 height 22
type textarea "o"
type textarea "x"
type textarea "ok"
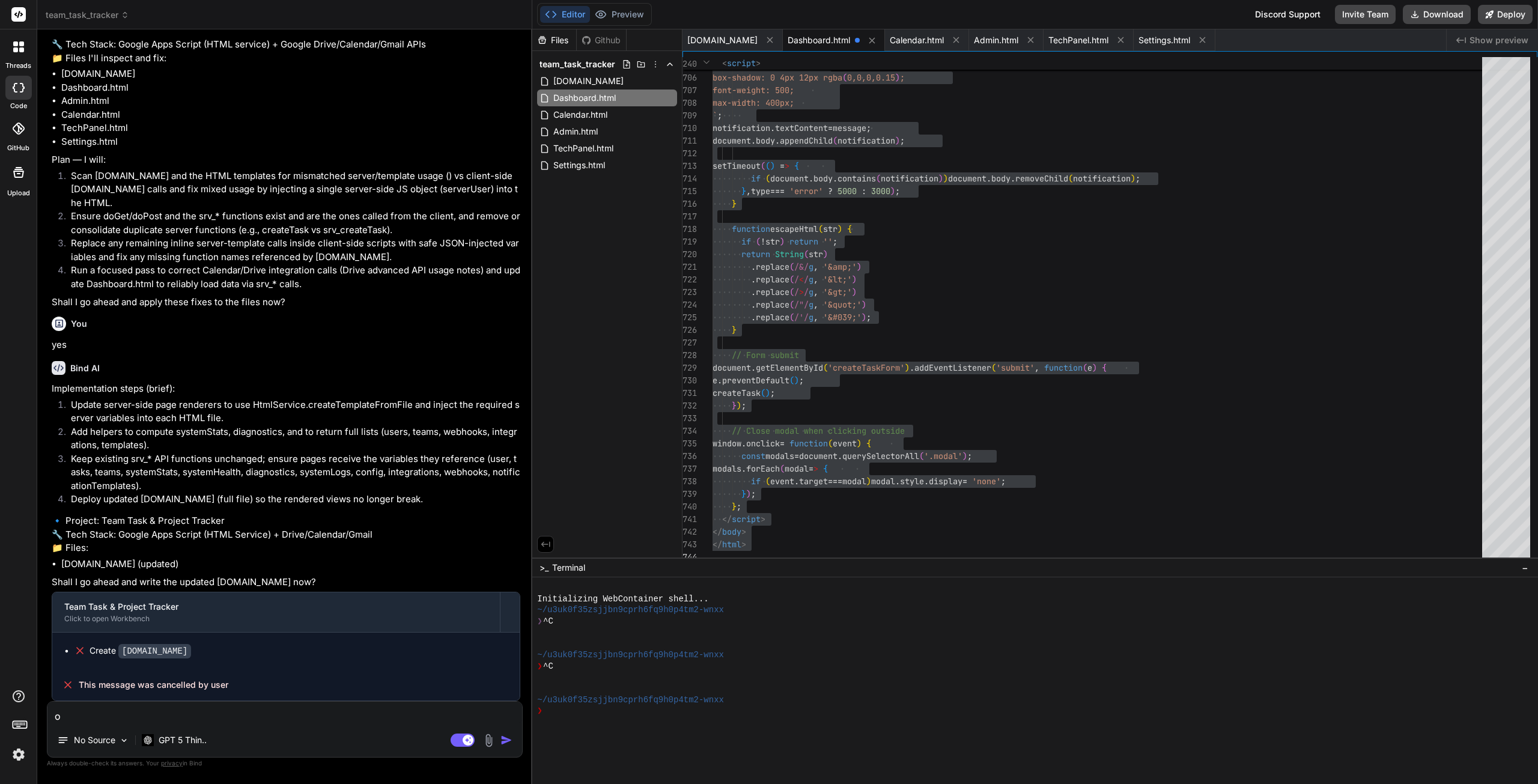
type textarea "x"
type textarea "ok"
type textarea "x"
type textarea "ok n"
type textarea "x"
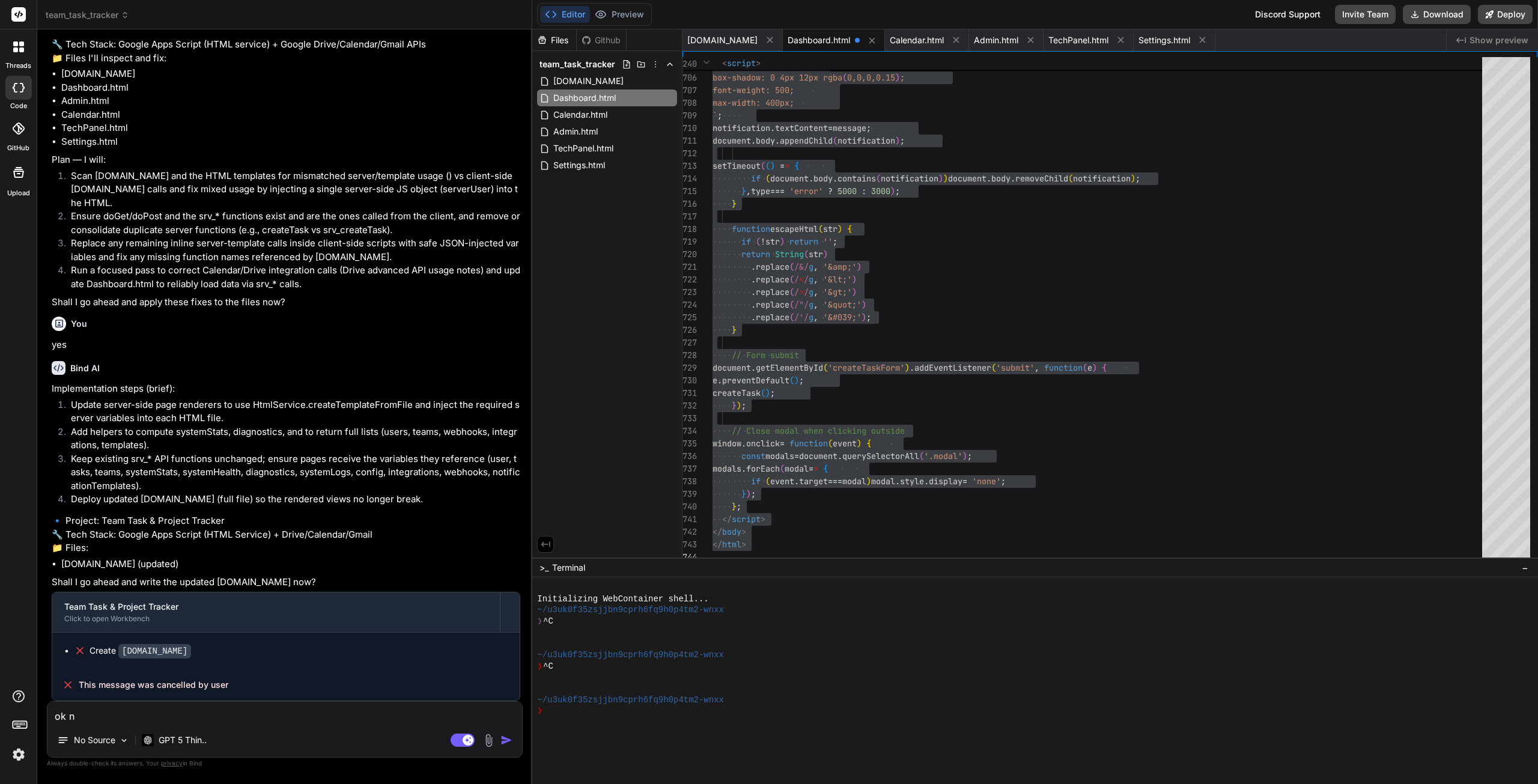
type textarea "ok ne"
type textarea "x"
type textarea "ok n"
type textarea "x"
type textarea "ok"
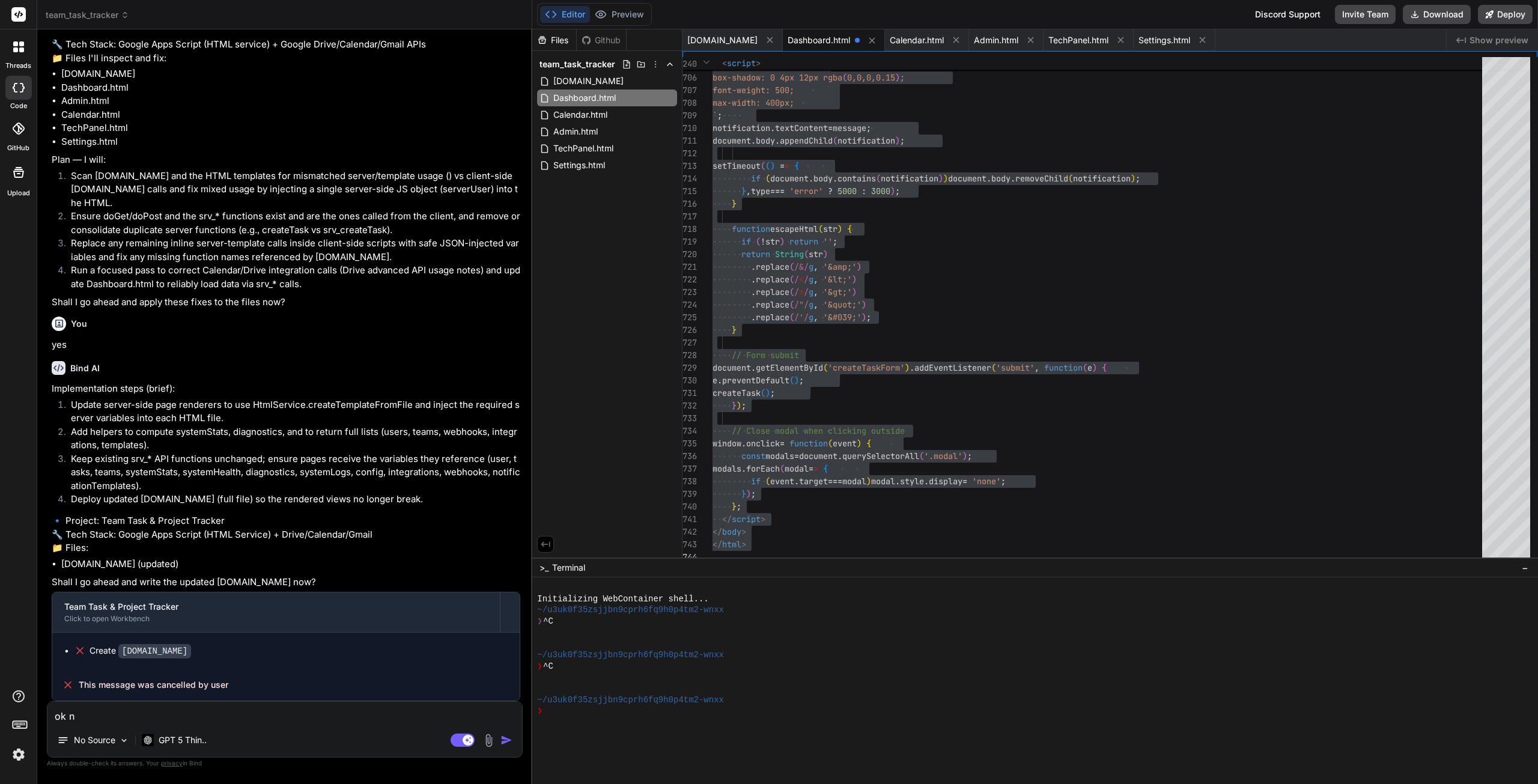
type textarea "x"
type textarea "ok i"
type textarea "x"
type textarea "ok i"
type textarea "x"
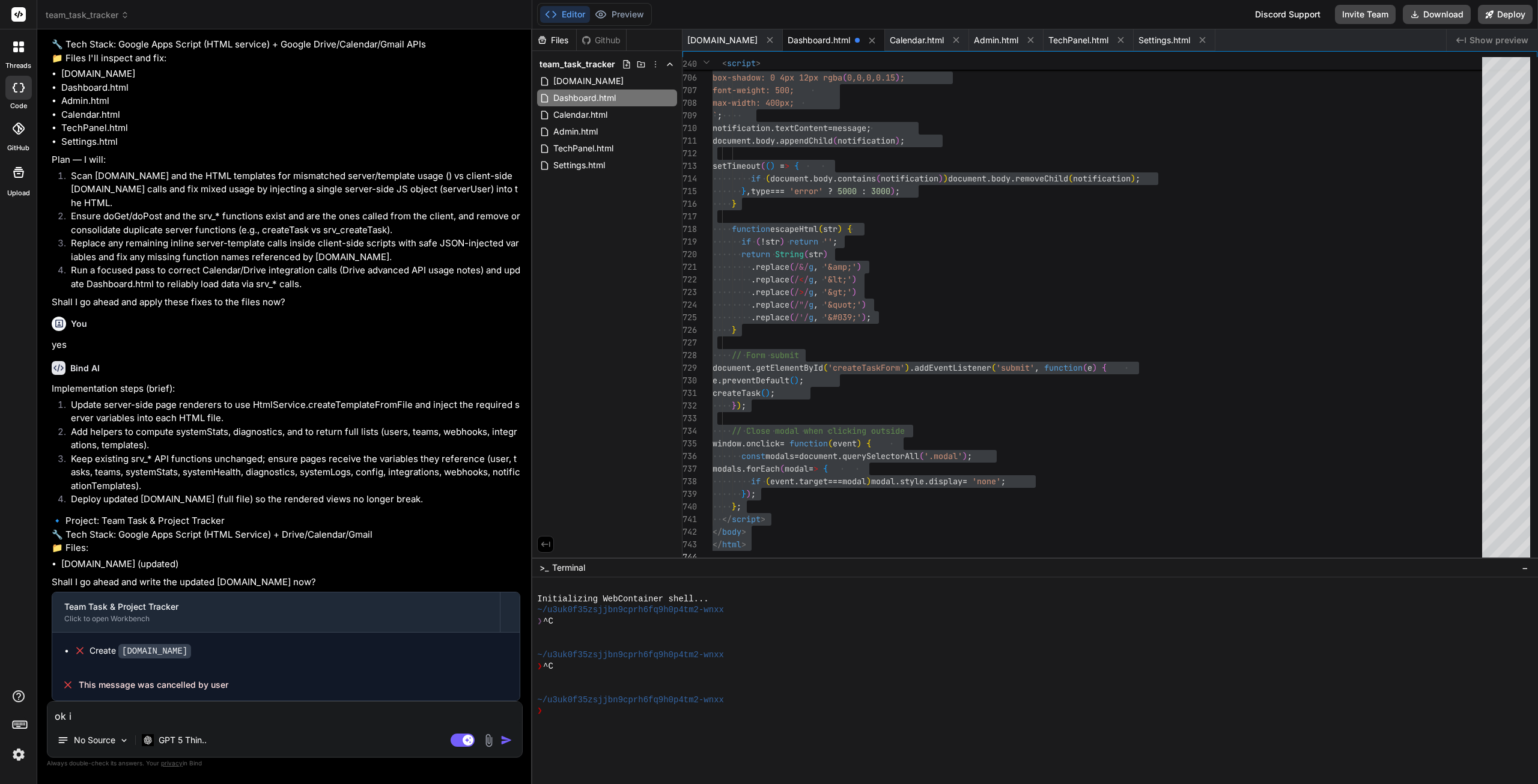
type textarea "ok i s"
type textarea "x"
type textarea "ok i sw"
type textarea "x"
type textarea "ok i swi"
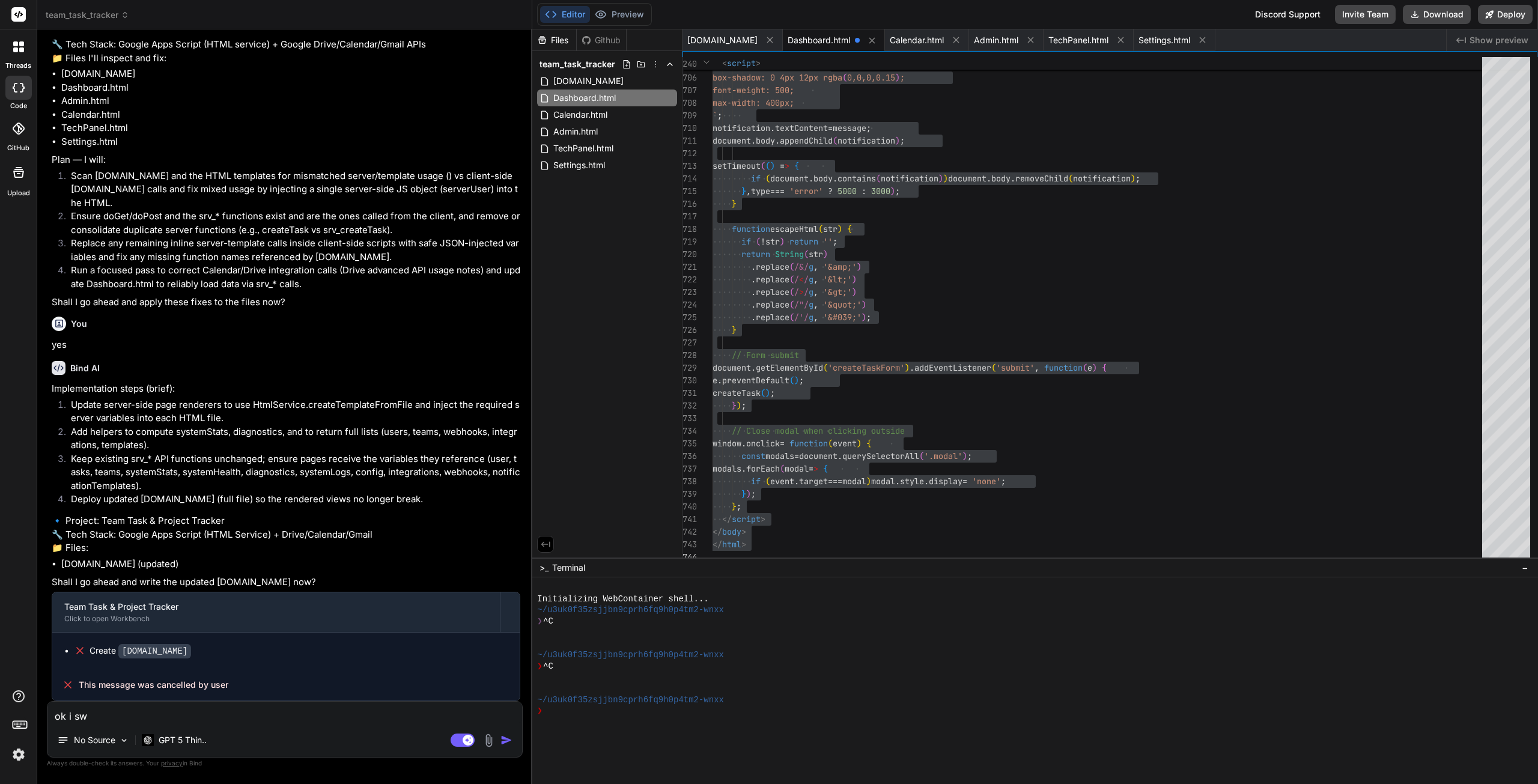
type textarea "x"
type textarea "ok i swit"
type textarea "x"
type textarea "ok i switc"
type textarea "x"
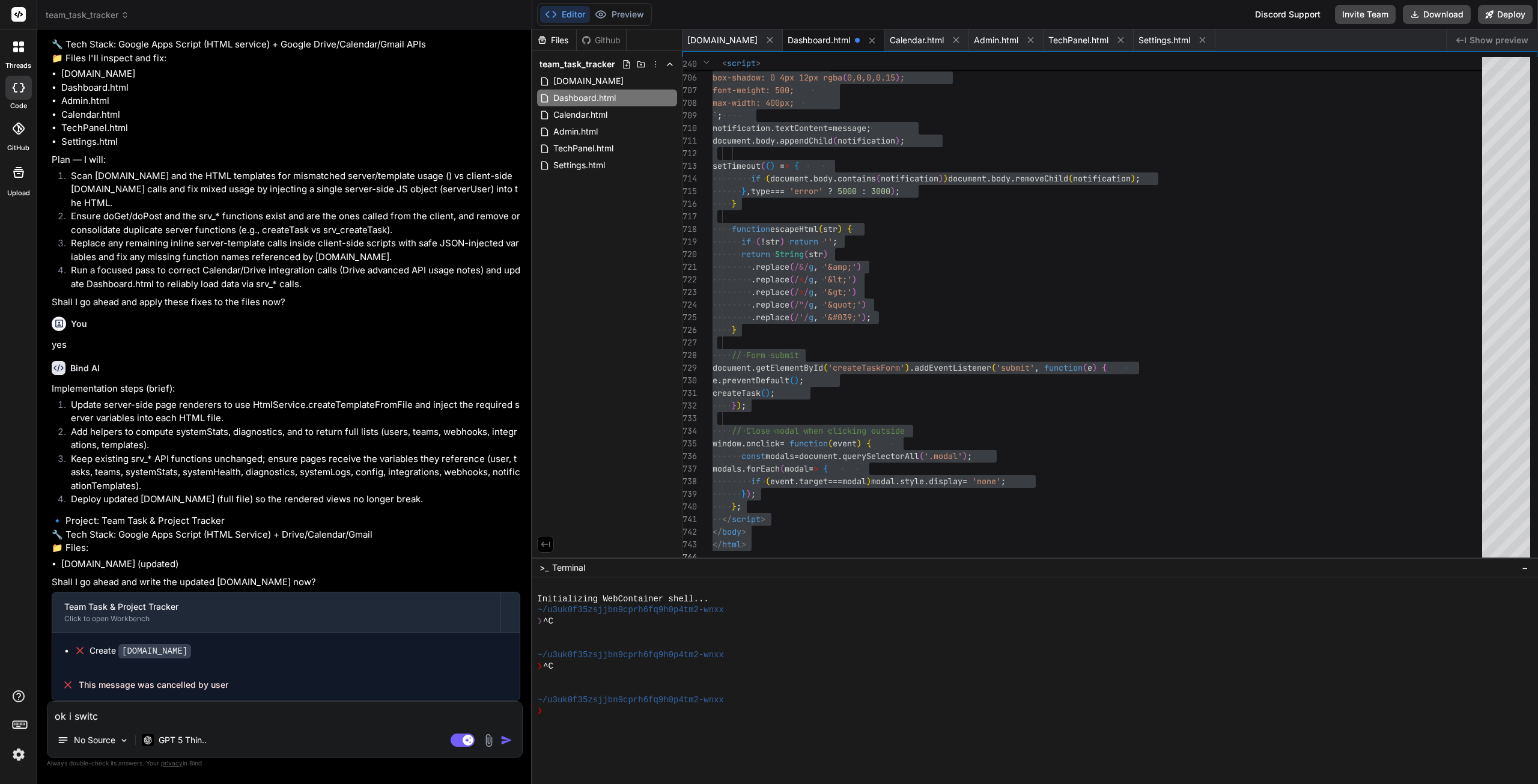
type textarea "ok i switch"
type textarea "x"
type textarea "ok i switche"
type textarea "x"
type textarea "ok i switched"
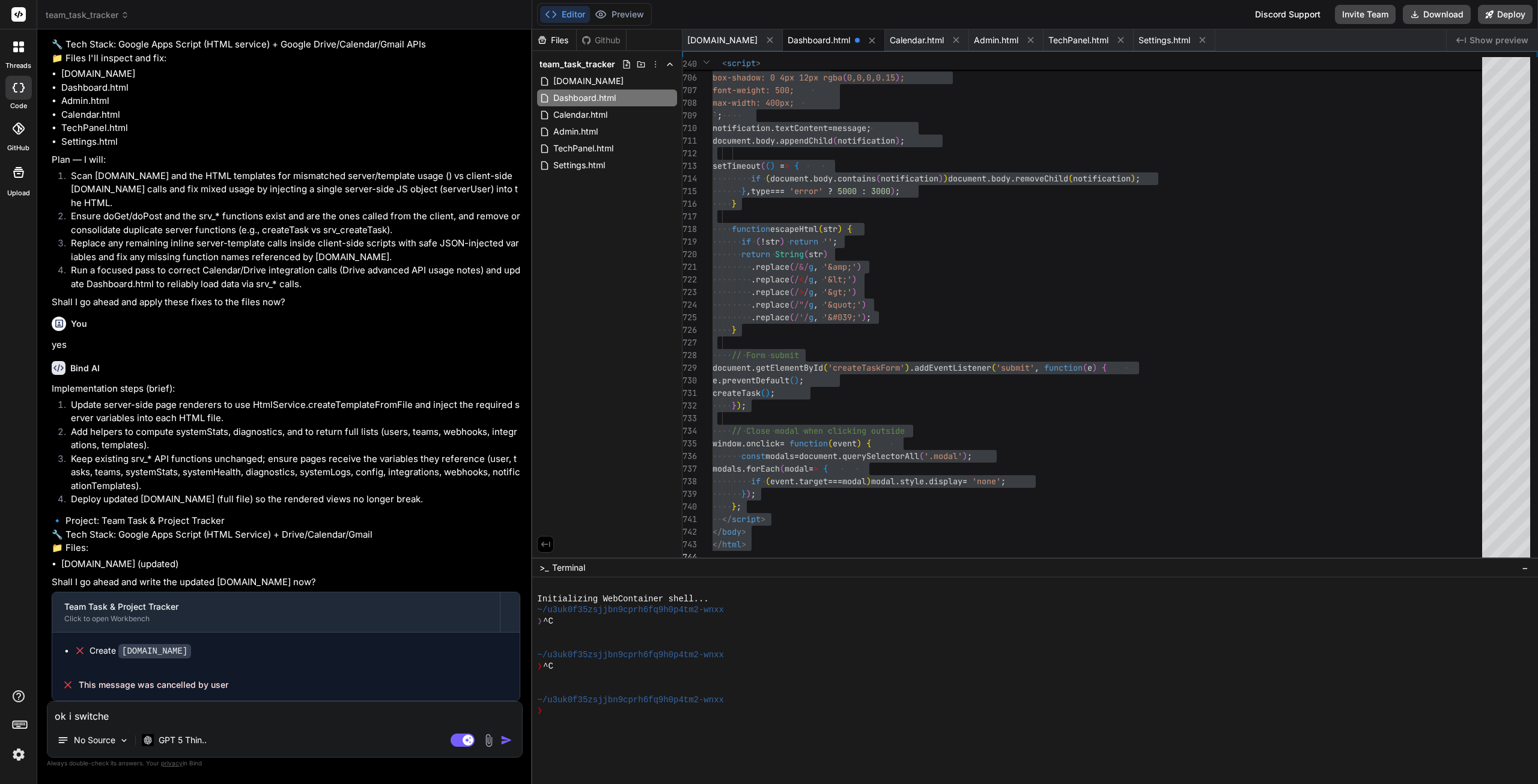
type textarea "x"
type textarea "ok i switched"
type textarea "x"
type textarea "ok i switched a"
type textarea "x"
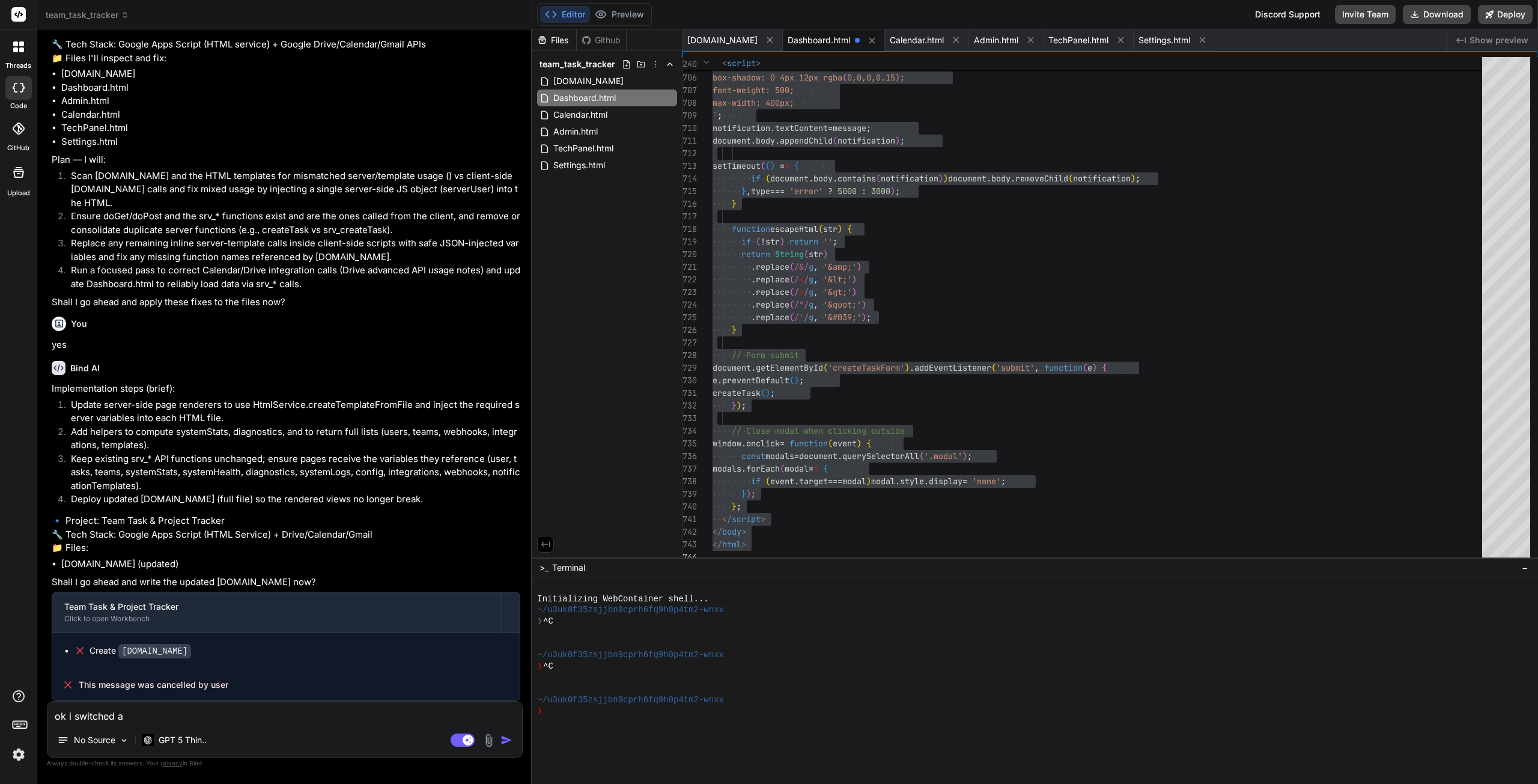
type textarea "ok i switched ai"
type textarea "x"
type textarea "ok i switched ai"
type textarea "x"
type textarea "ok i switched ai a"
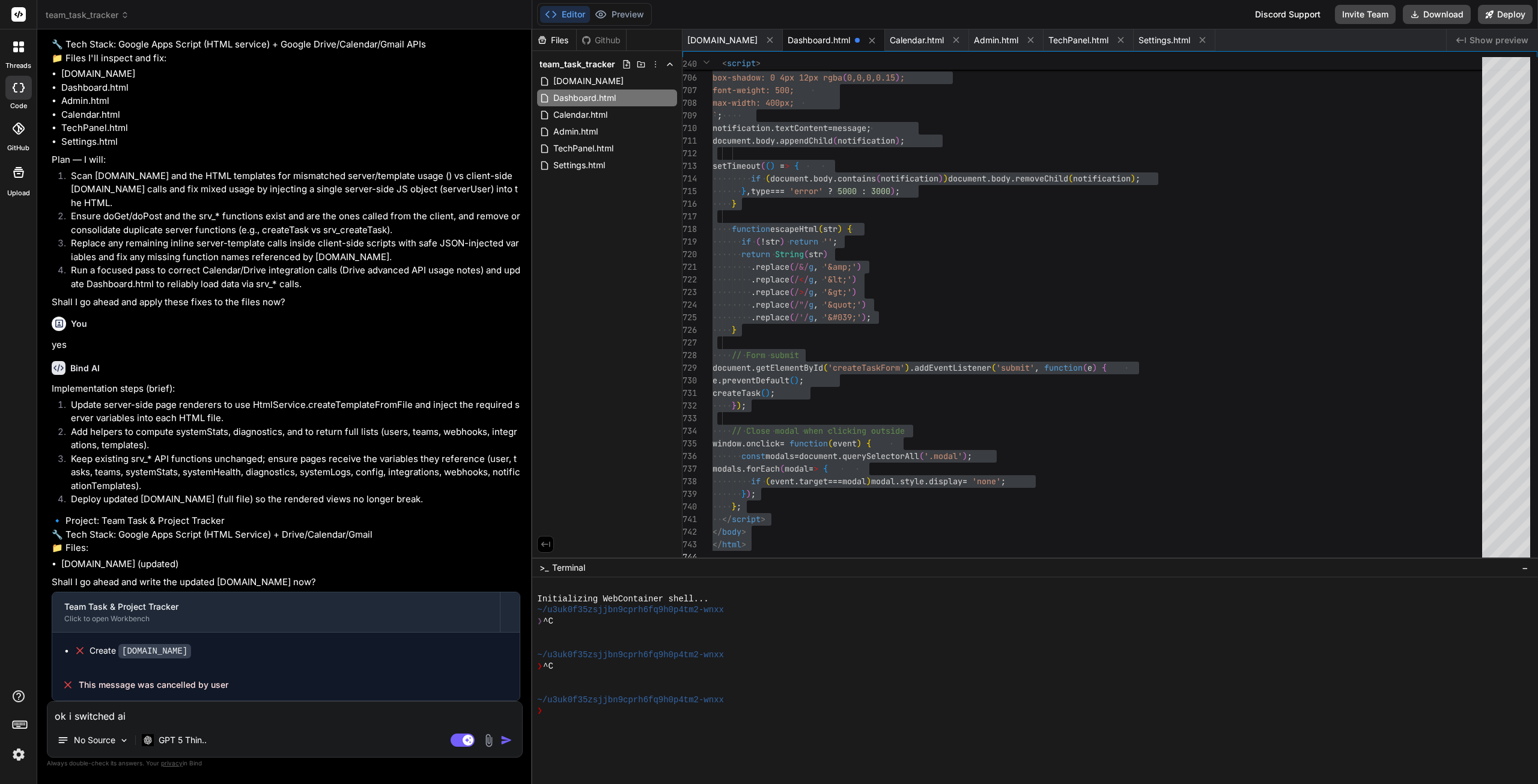
type textarea "x"
type textarea "ok i switched ai ag"
type textarea "x"
type textarea "ok i switched ai age"
type textarea "x"
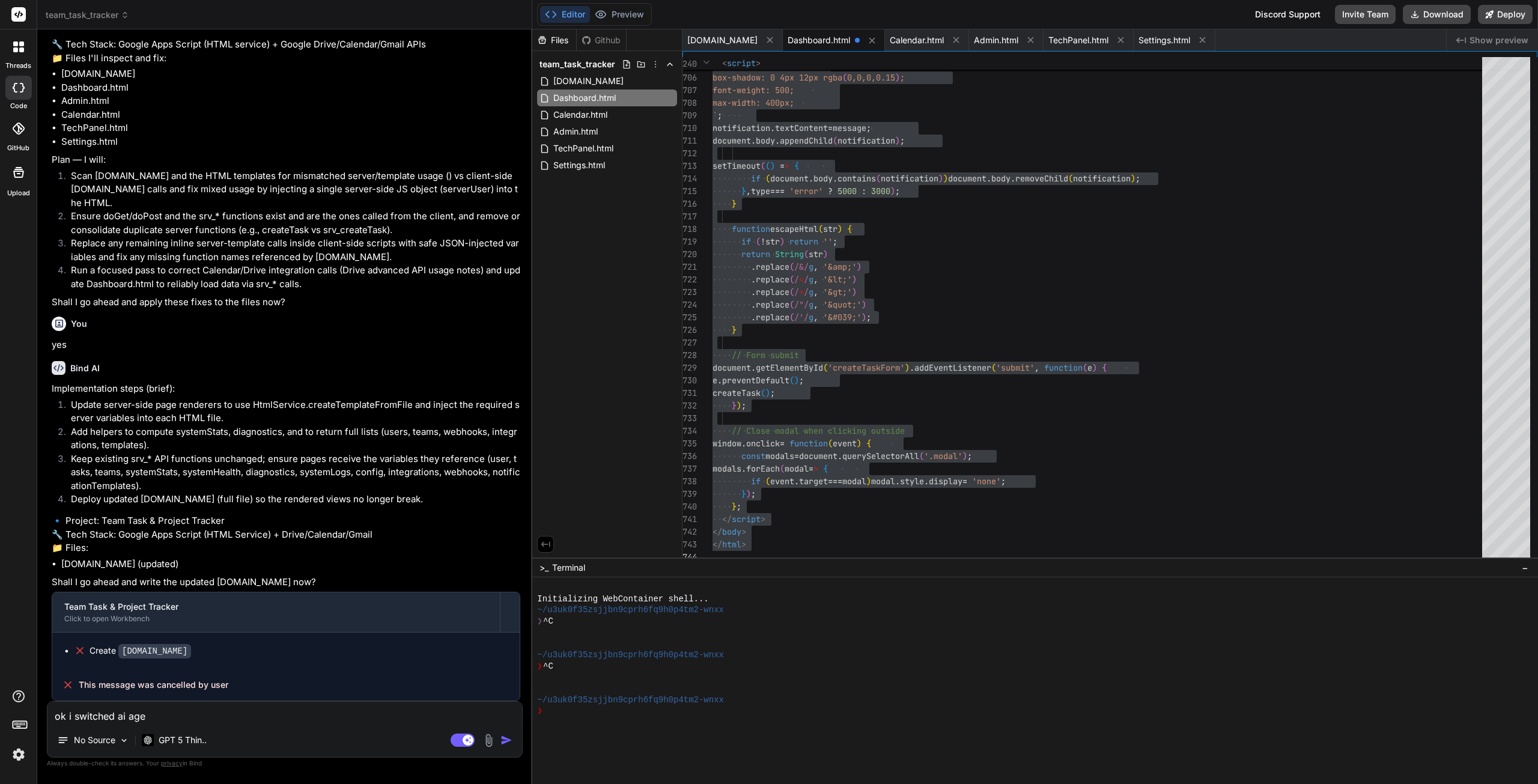
type textarea "ok i switched ai agen"
type textarea "x"
type textarea "ok i switched ai agent"
type textarea "x"
type textarea "ok i switched ai agents"
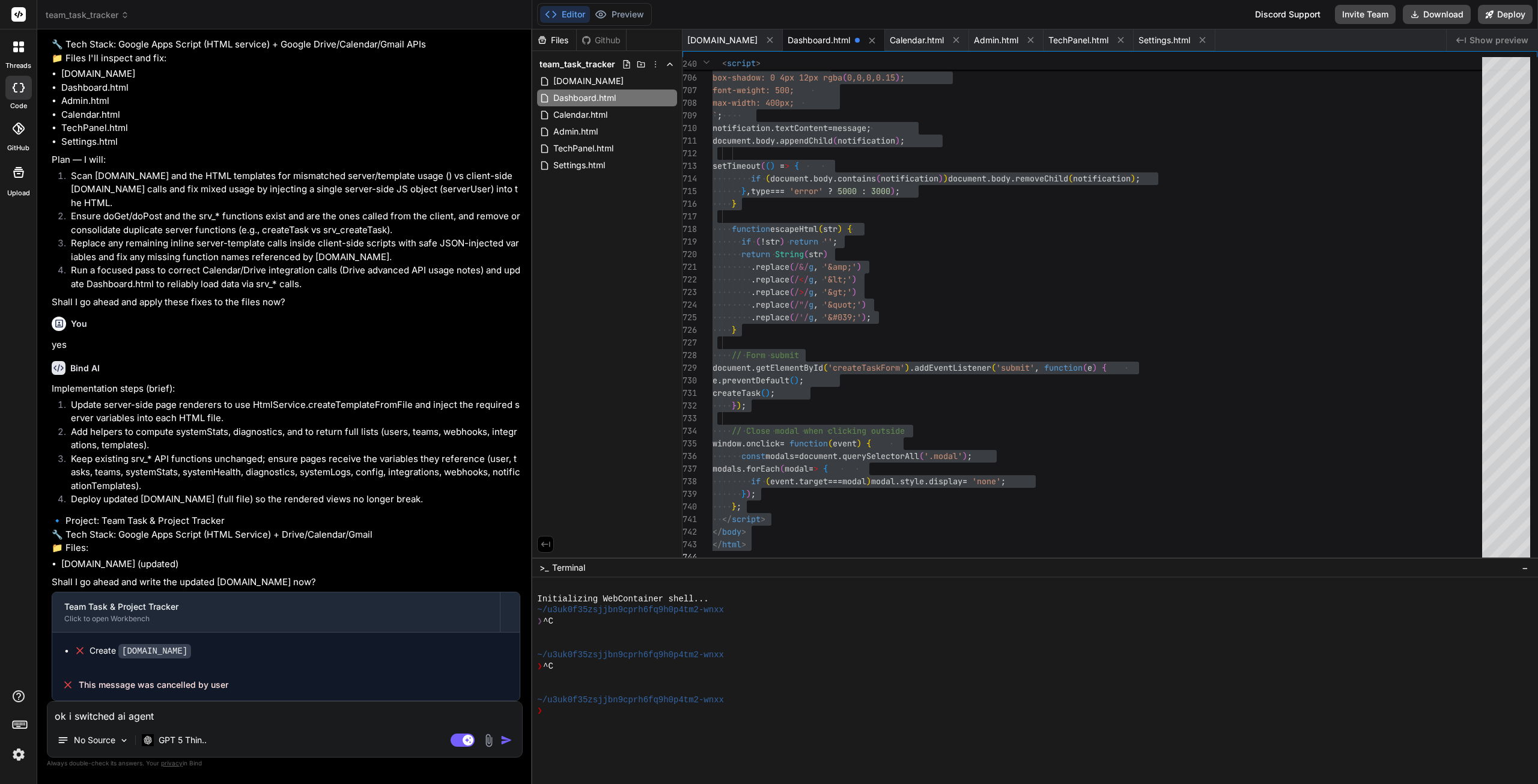
type textarea "x"
type textarea "ok i switched ai agents"
type textarea "x"
type textarea "ok i switched ai agents n"
type textarea "x"
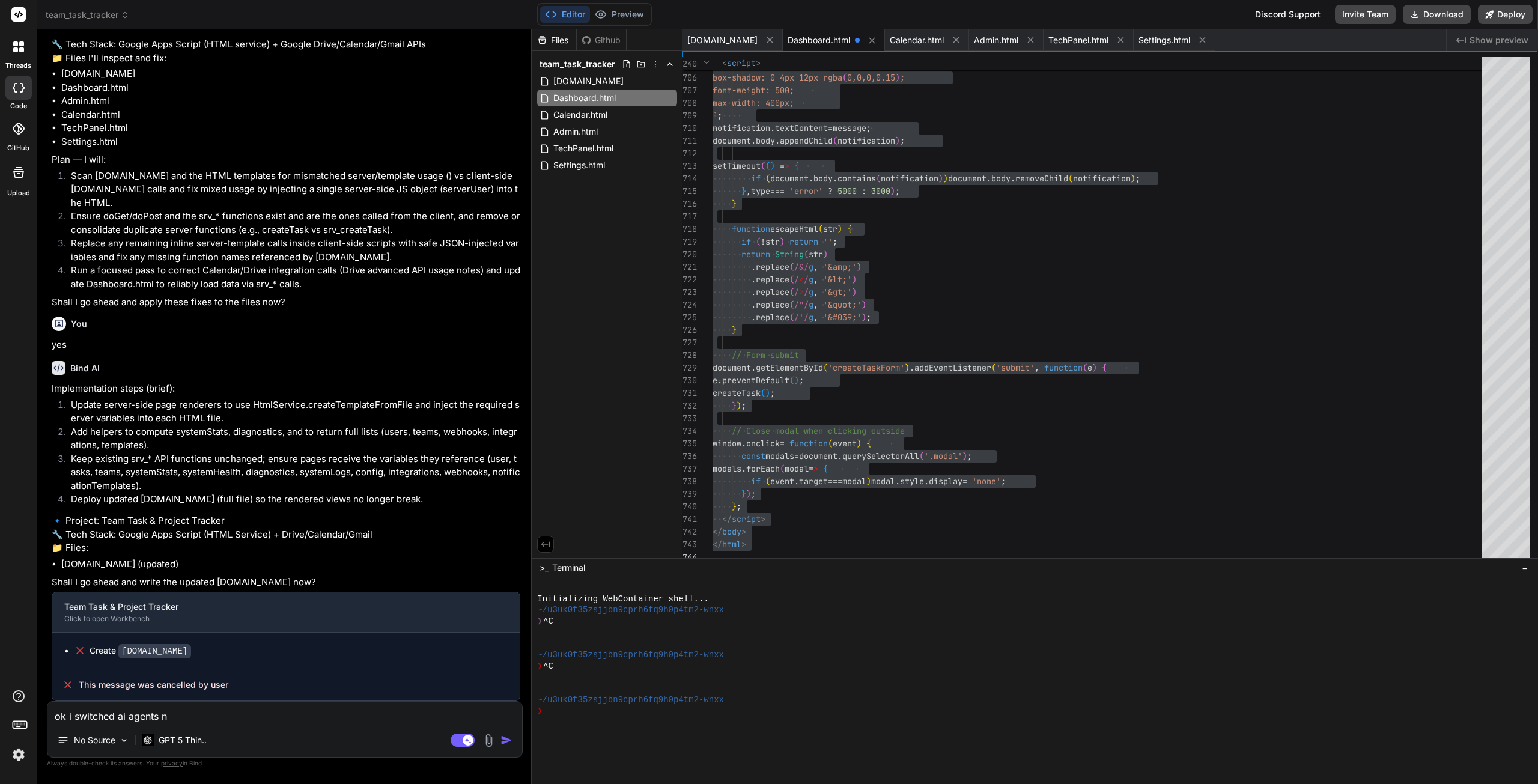
type textarea "ok i switched ai agents no"
type textarea "x"
type textarea "ok i switched ai agents now"
type textarea "x"
type textarea "ok i switched ai agents now"
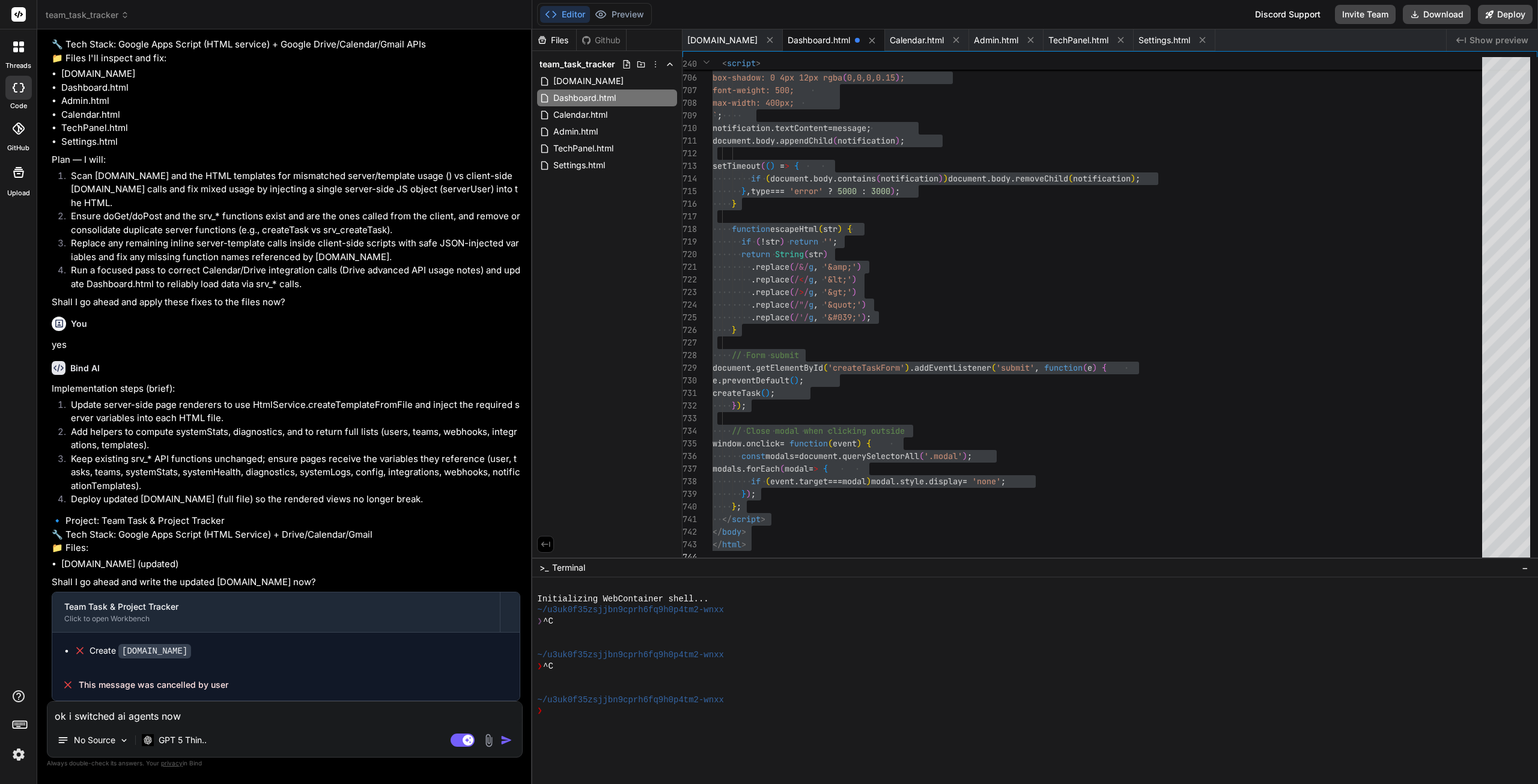
type textarea "x"
type textarea "ok i switched ai agents now s"
type textarea "x"
type textarea "ok i switched ai agents now sc"
type textarea "x"
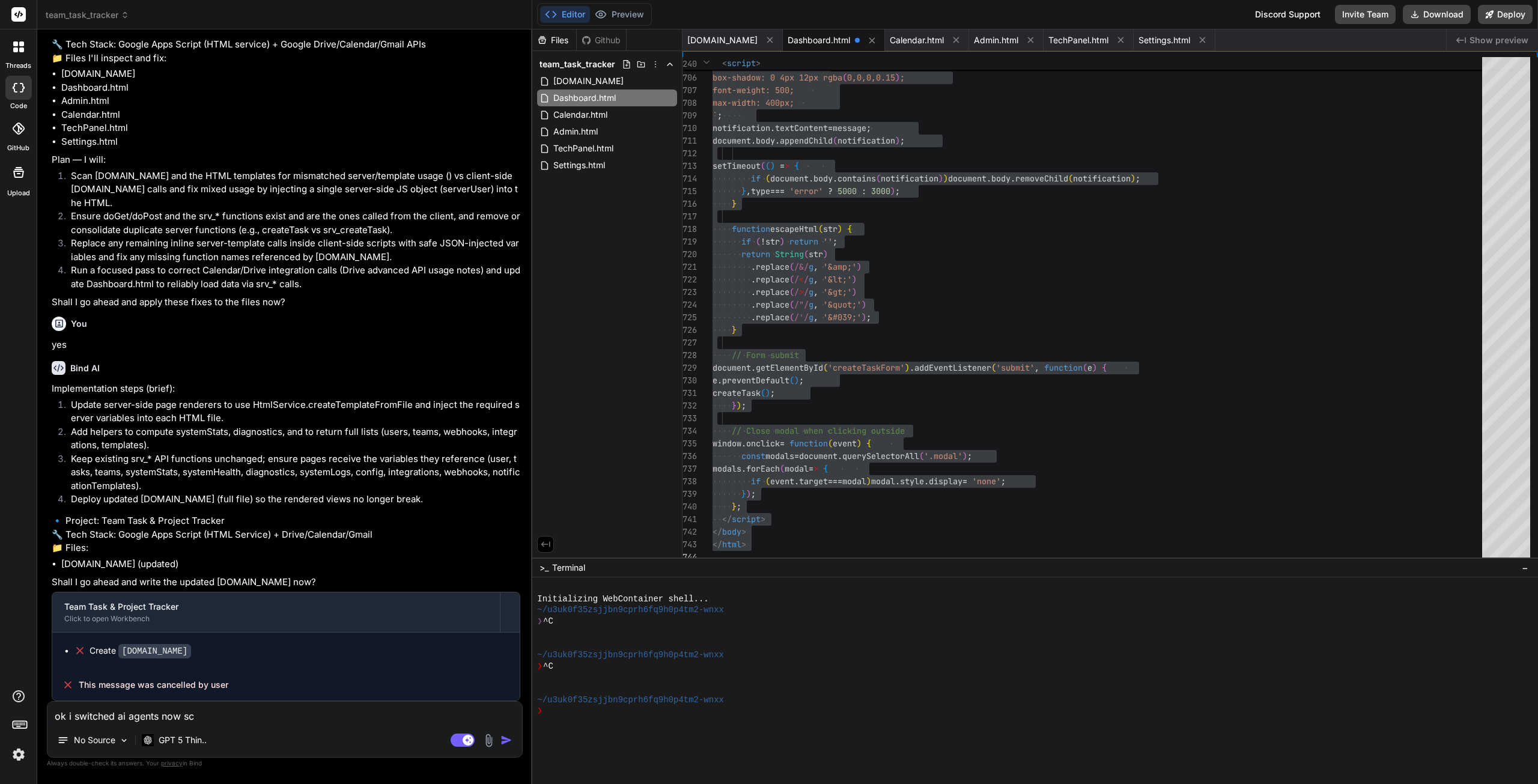
type textarea "ok i switched ai agents now sca"
type textarea "x"
type textarea "ok i switched ai agents now scan"
type textarea "x"
type textarea "ok i switched ai agents now scan"
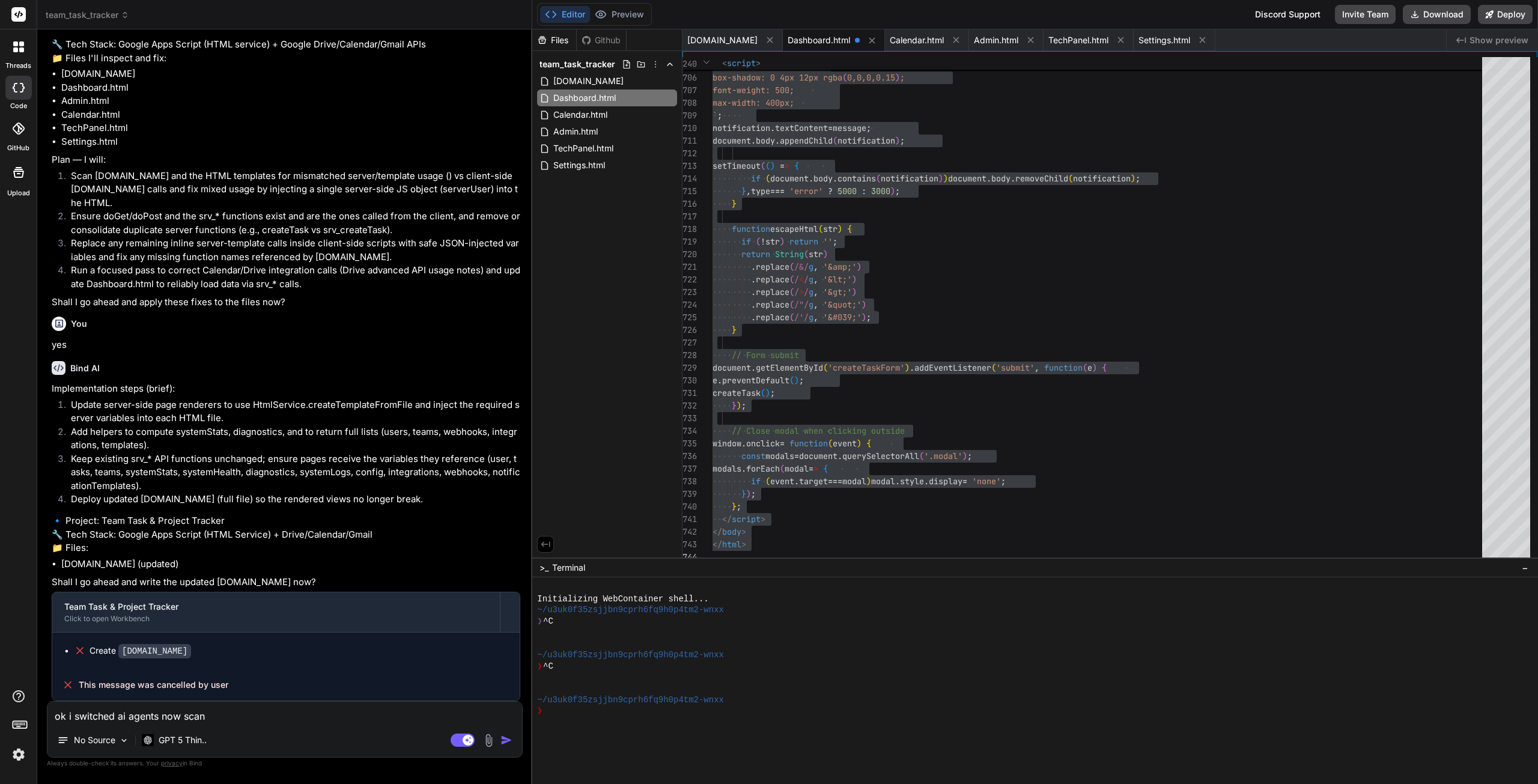
type textarea "x"
type textarea "ok i switched ai agents now scan m"
type textarea "x"
type textarea "ok i switched ai agents now scan my"
type textarea "x"
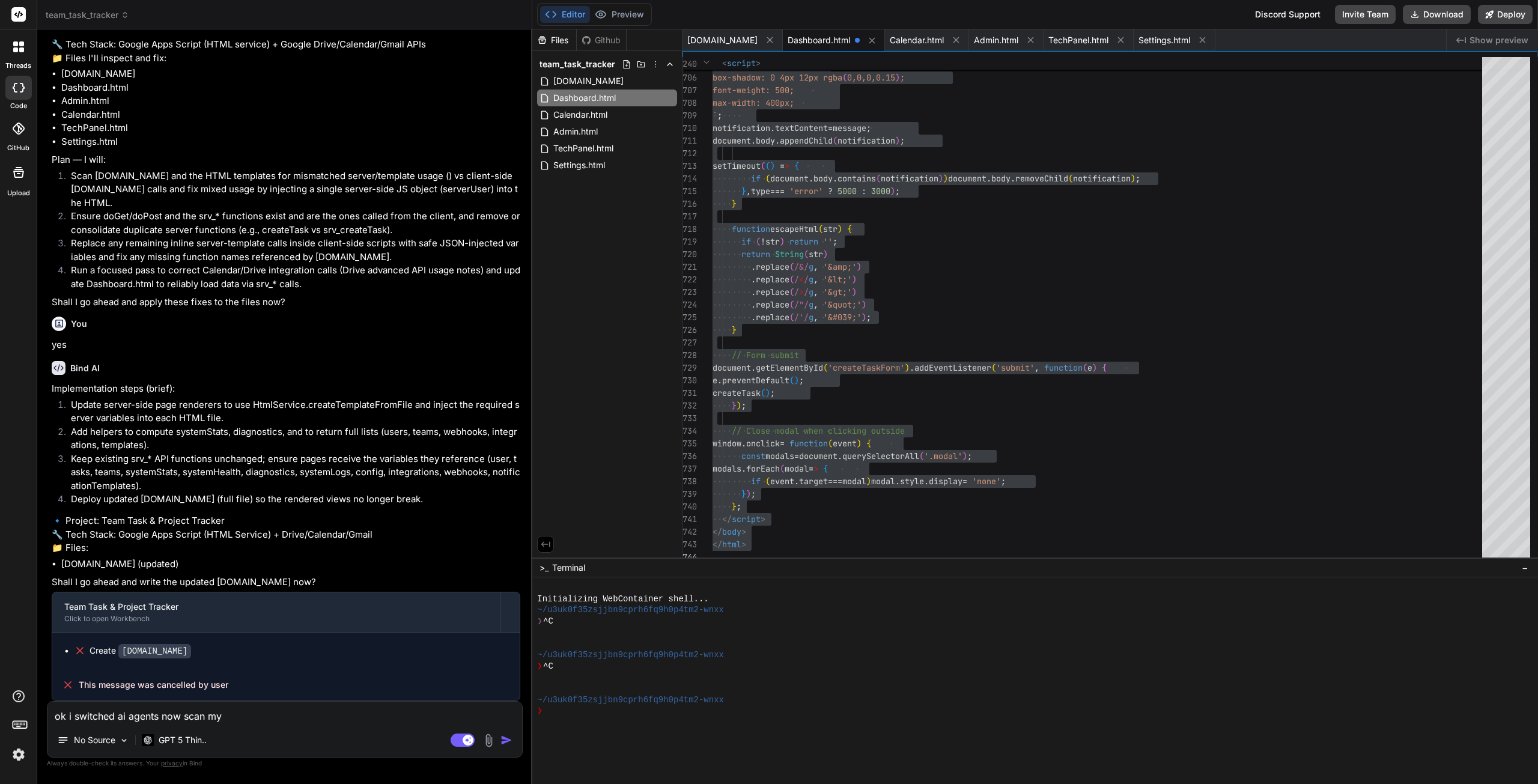
type textarea "ok i switched ai agents now scan my"
type textarea "x"
type textarea "ok i switched ai agents now scan my c"
type textarea "x"
type textarea "ok i switched ai agents now scan my co"
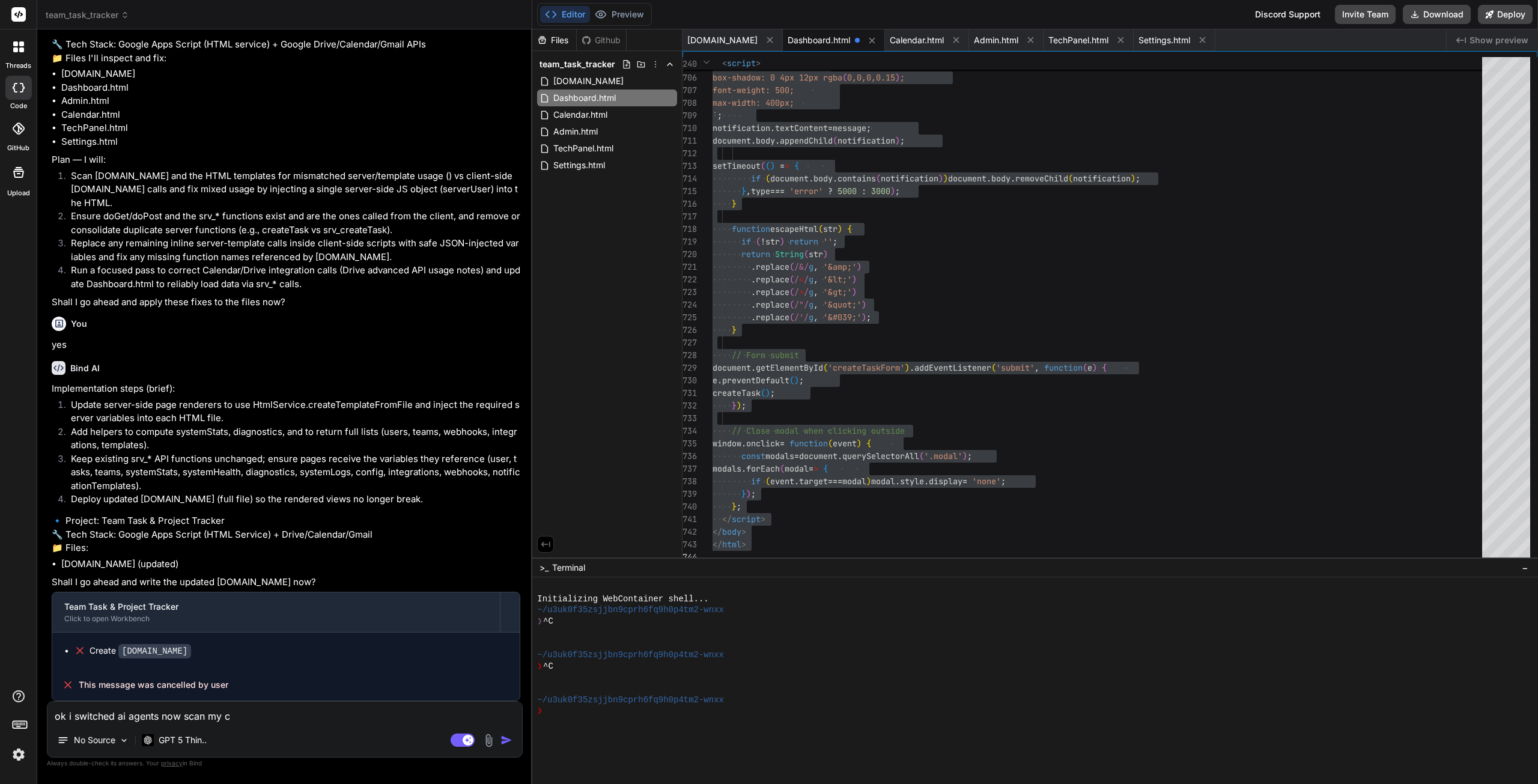
type textarea "x"
type textarea "ok i switched ai agents now scan my cod"
type textarea "x"
type textarea "ok i switched ai agents now scan my code"
type textarea "x"
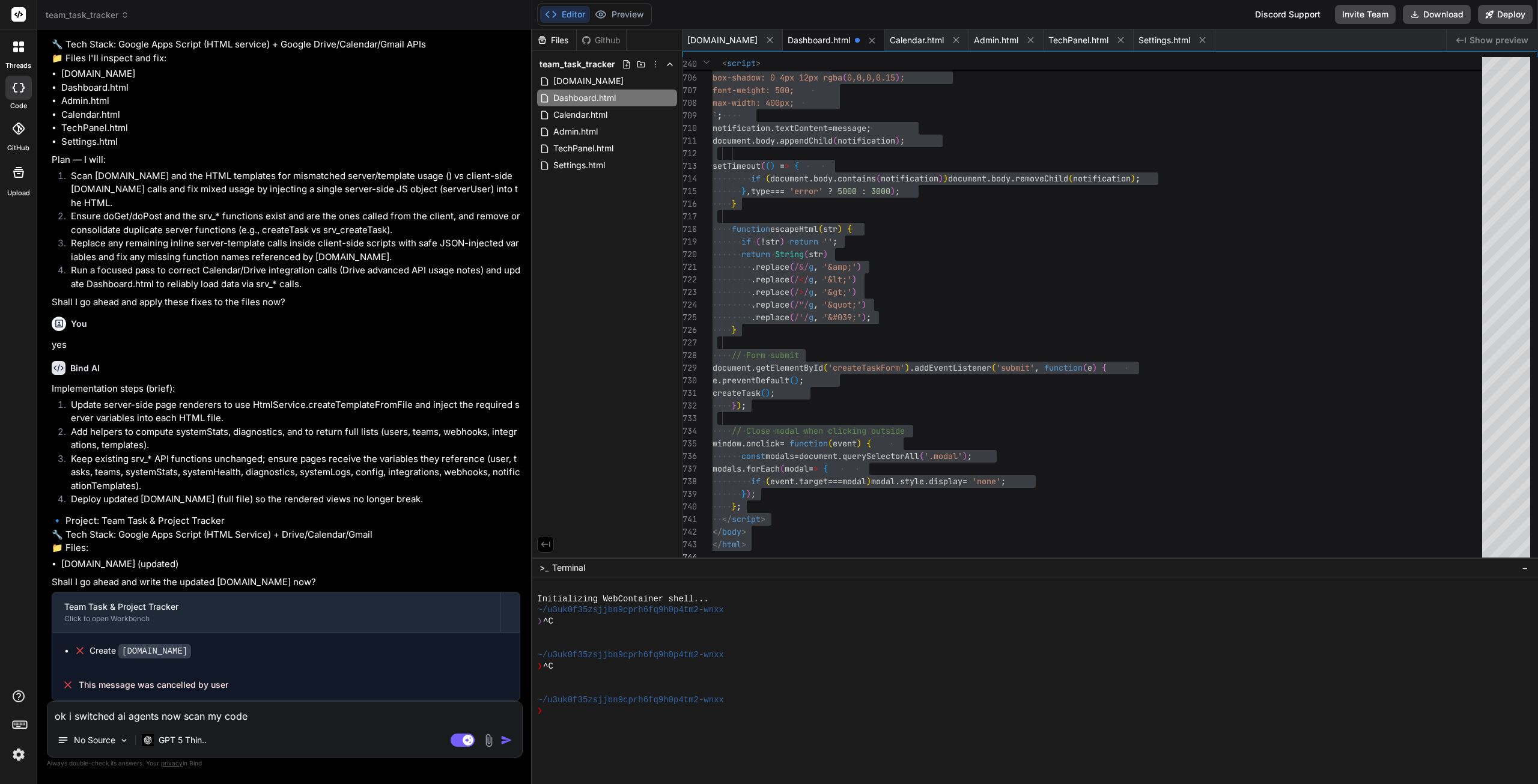
type textarea "ok i switched ai agents now scan my code"
type textarea "x"
type textarea "ok i switched ai agents now scan my code a"
type textarea "x"
type textarea "ok i switched ai agents now scan my code an"
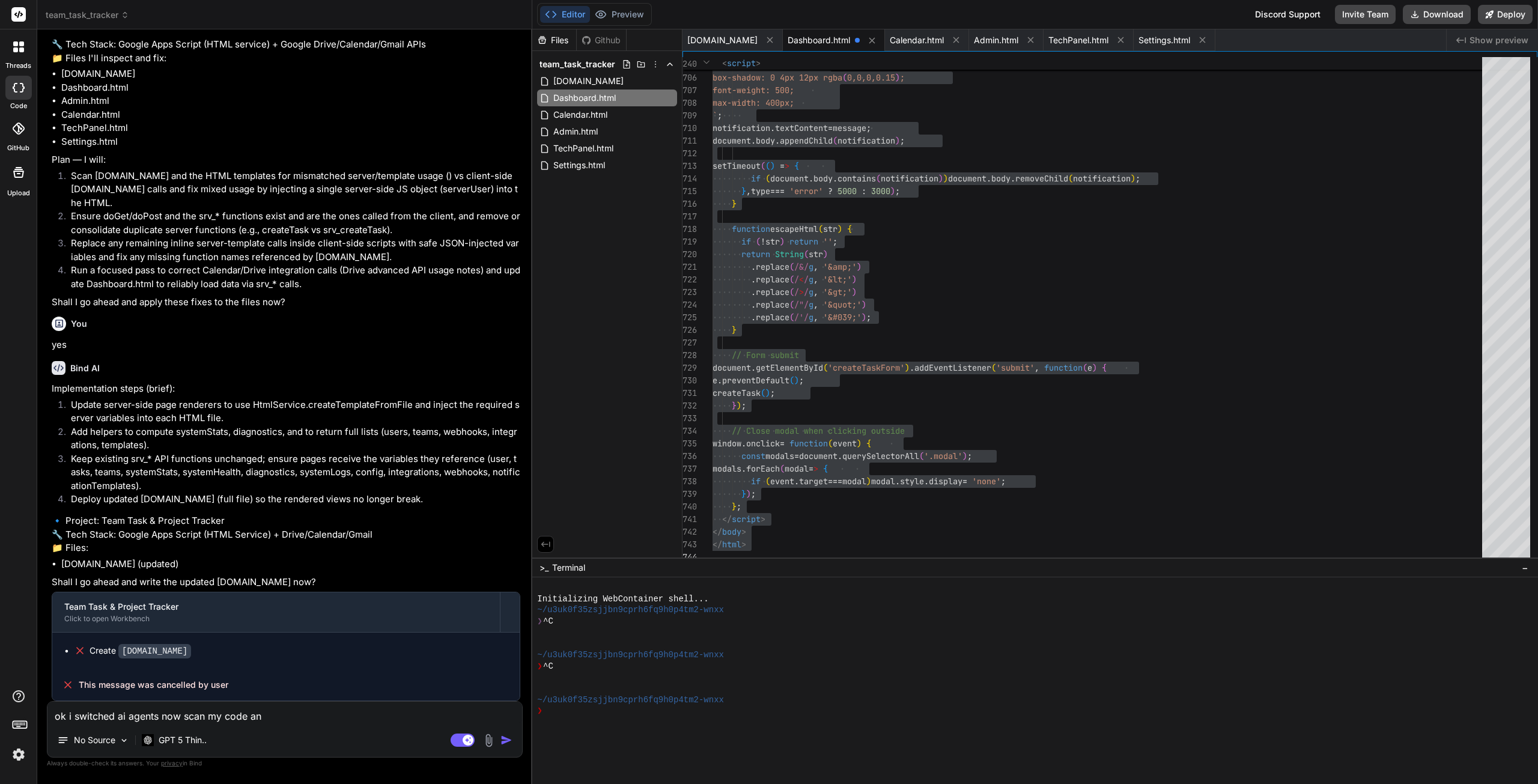
type textarea "x"
type textarea "ok i switched ai agents now scan my code and"
type textarea "x"
type textarea "ok i switched ai agents now scan my code and"
type textarea "x"
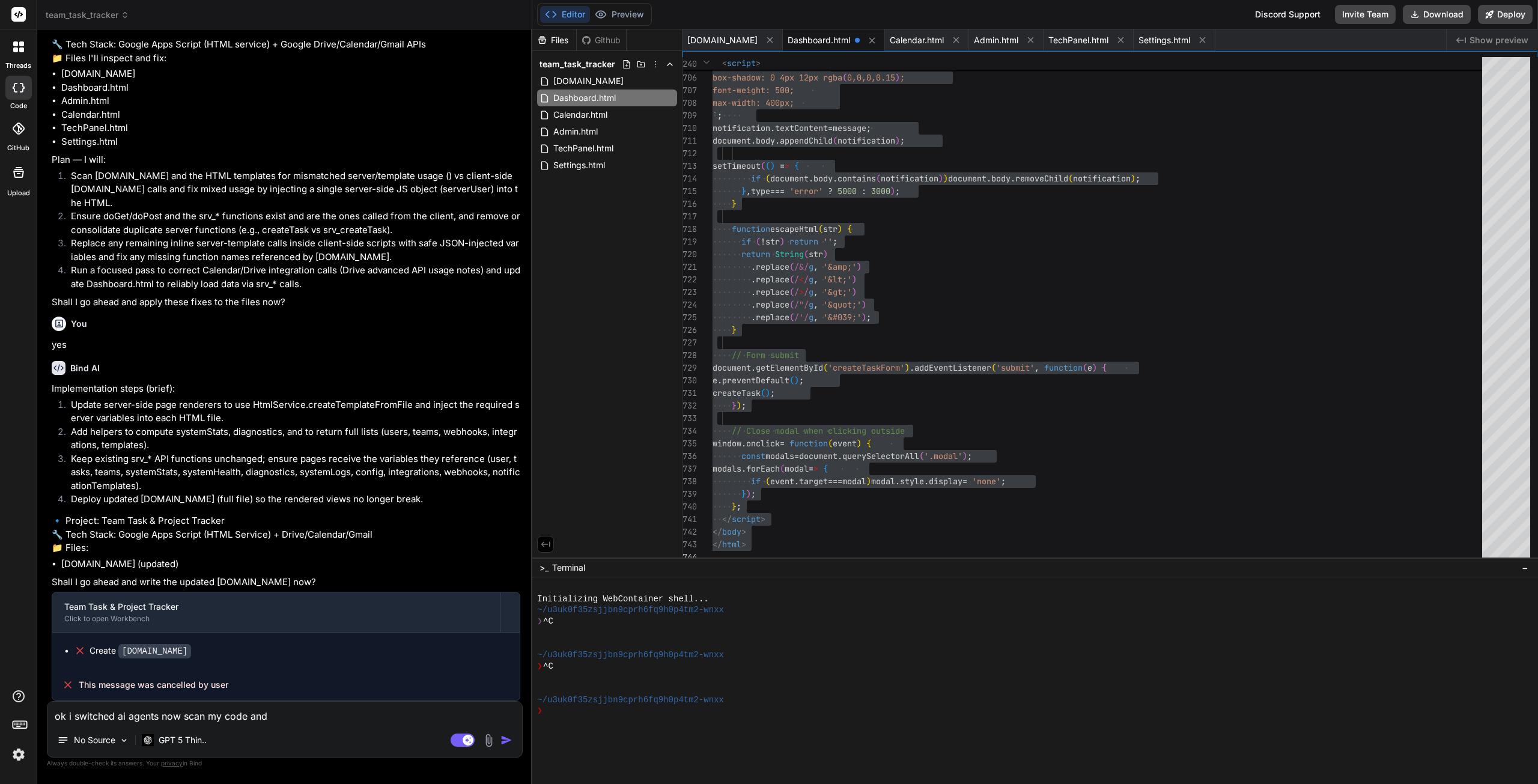
type textarea "ok i switched ai agents now scan my code and f"
type textarea "x"
type textarea "ok i switched ai agents now scan my code and fi"
type textarea "x"
type textarea "ok i switched ai agents now scan my code and fix"
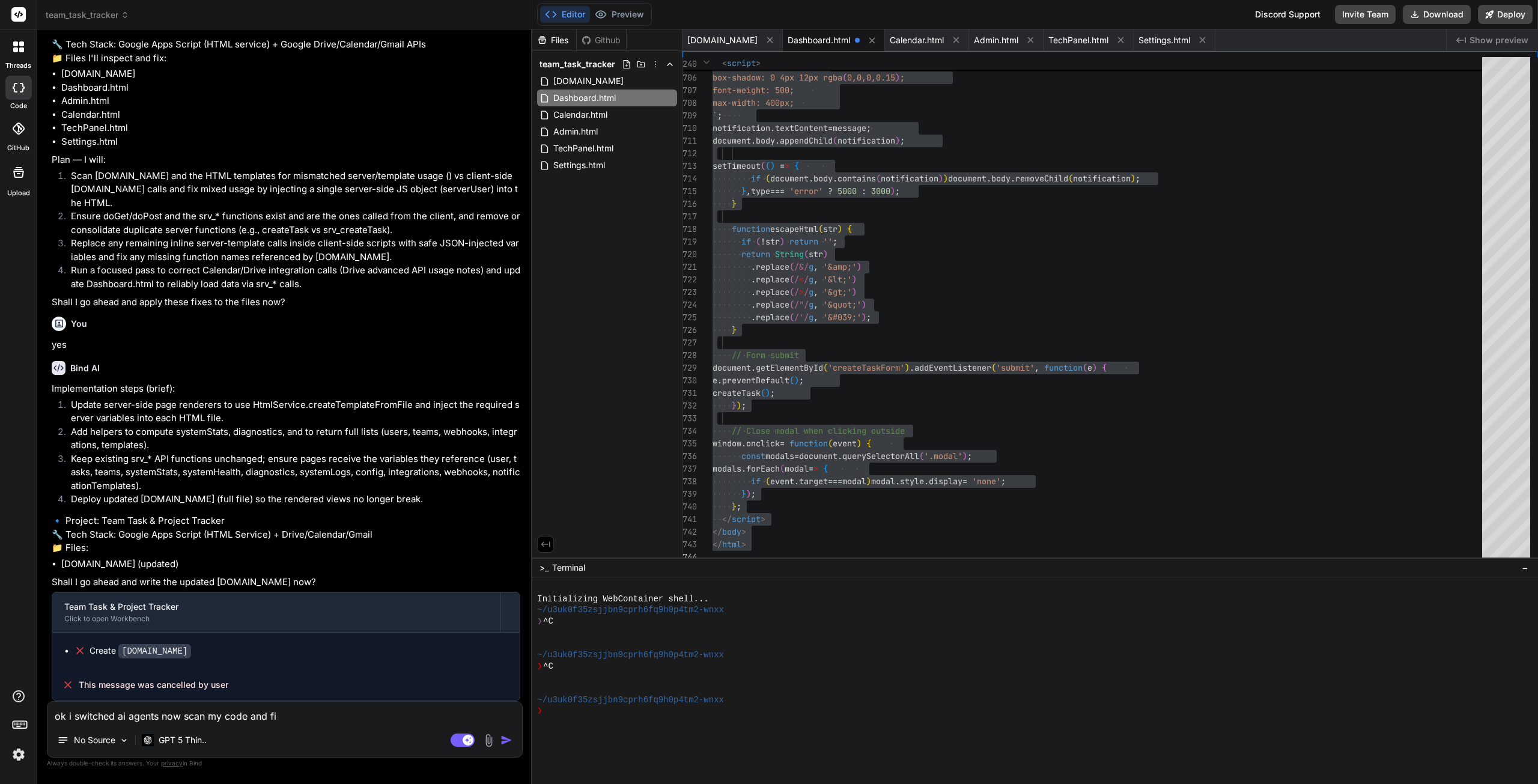
type textarea "x"
type textarea "ok i switched ai agents now scan my code and fix"
type textarea "x"
type textarea "ok i switched ai agents now scan my code and fix t"
type textarea "x"
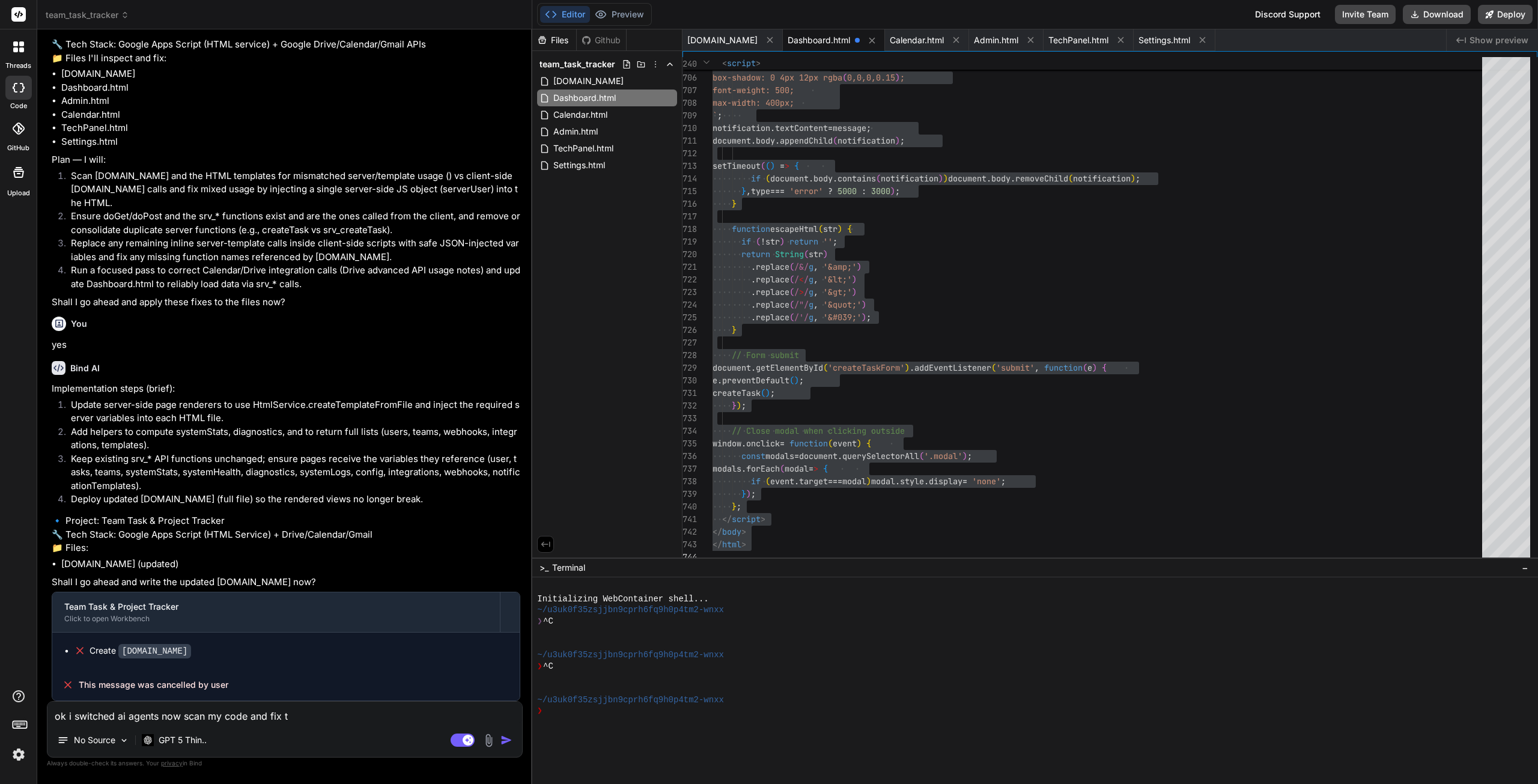
type textarea "ok i switched ai agents now scan my code and fix th"
type textarea "x"
type textarea "ok i switched ai agents now scan my code and fix the"
type textarea "x"
type textarea "ok i switched ai agents now scan my code and fix the"
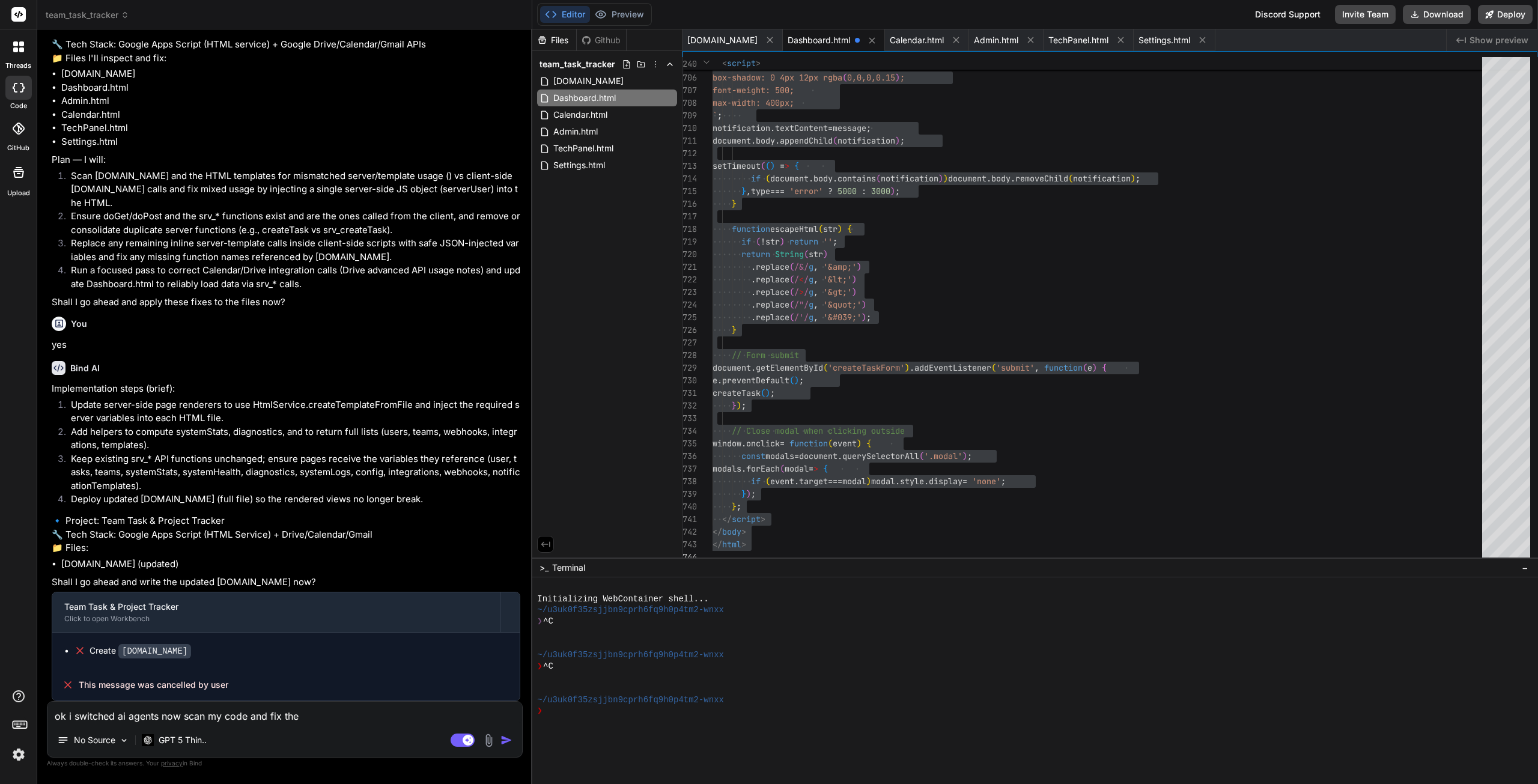
type textarea "x"
type textarea "ok i switched ai agents now scan my code and fix the i"
type textarea "x"
type textarea "ok i switched ai agents now scan my code and fix the is"
type textarea "x"
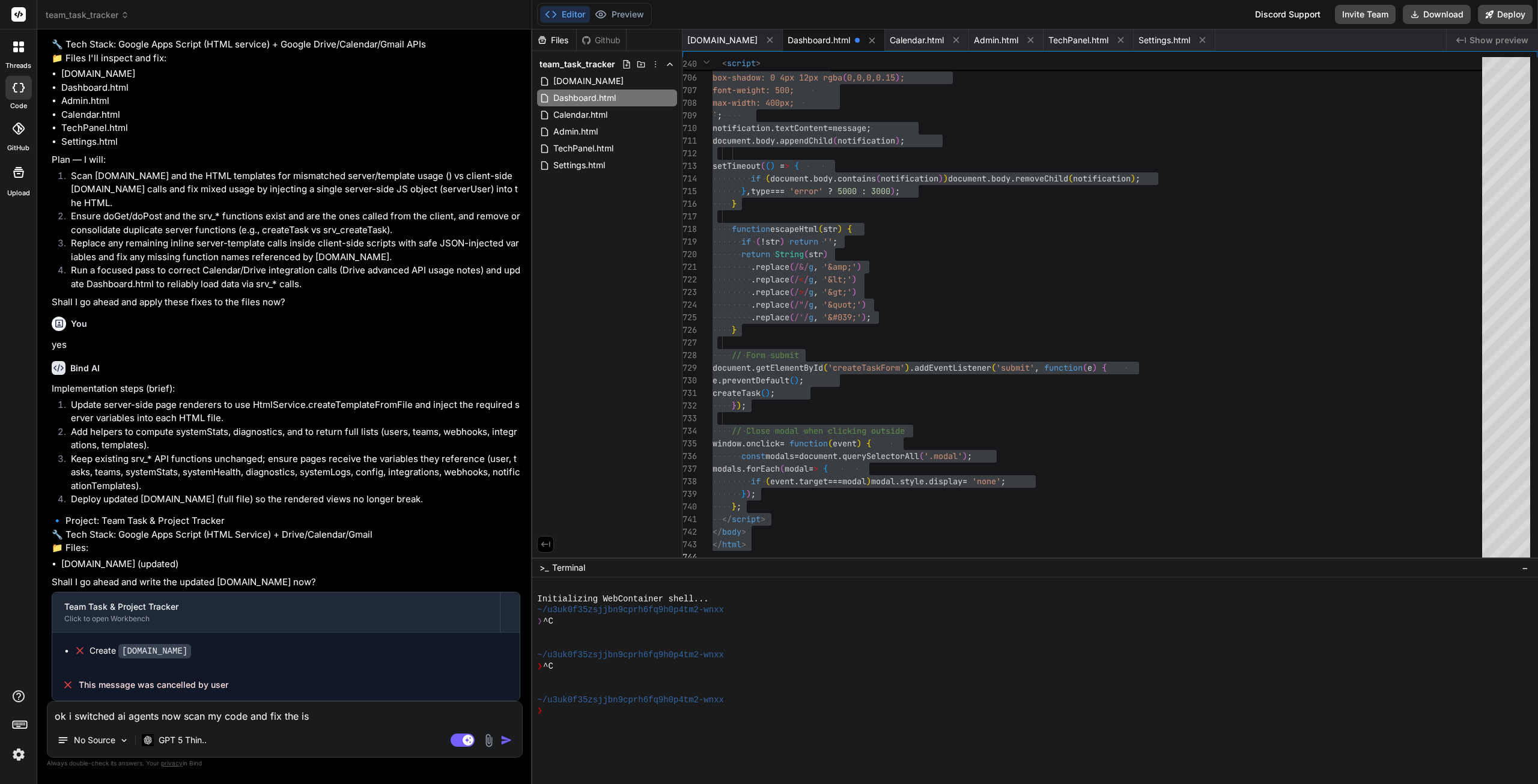
type textarea "ok i switched ai agents now scan my code and fix the iss"
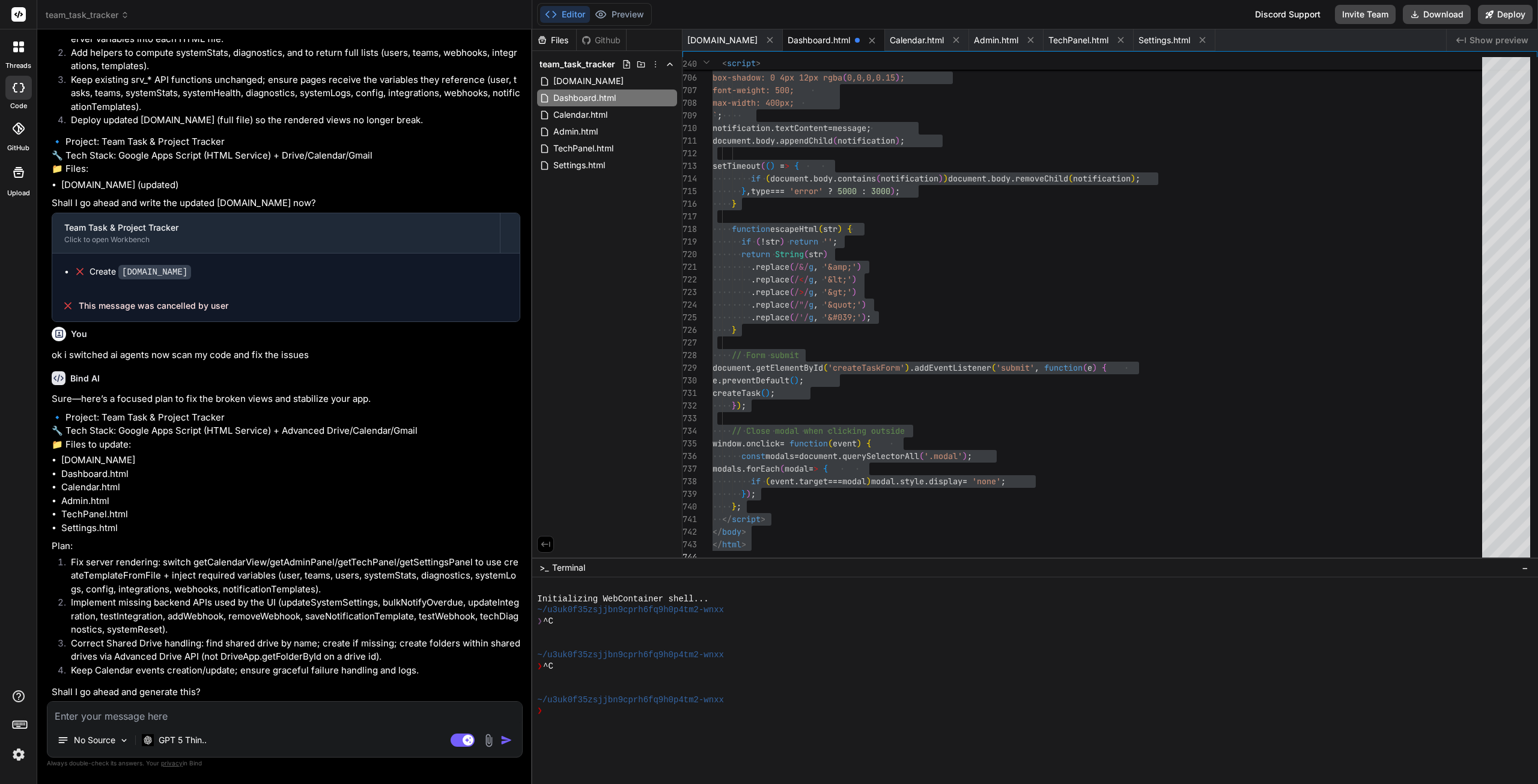
scroll to position [5564, 0]
click at [193, 723] on textarea at bounding box center [285, 713] width 475 height 22
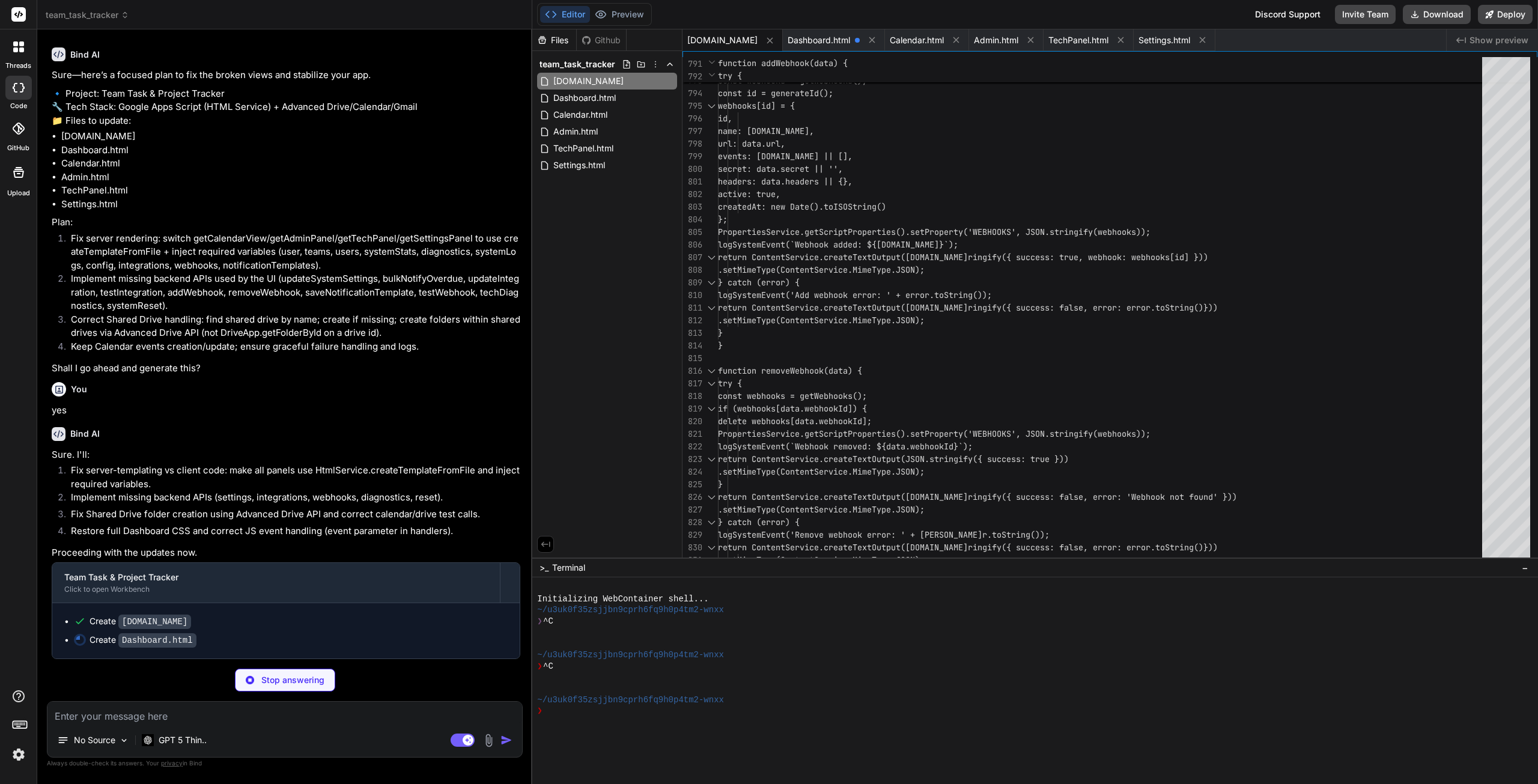
scroll to position [5886, 0]
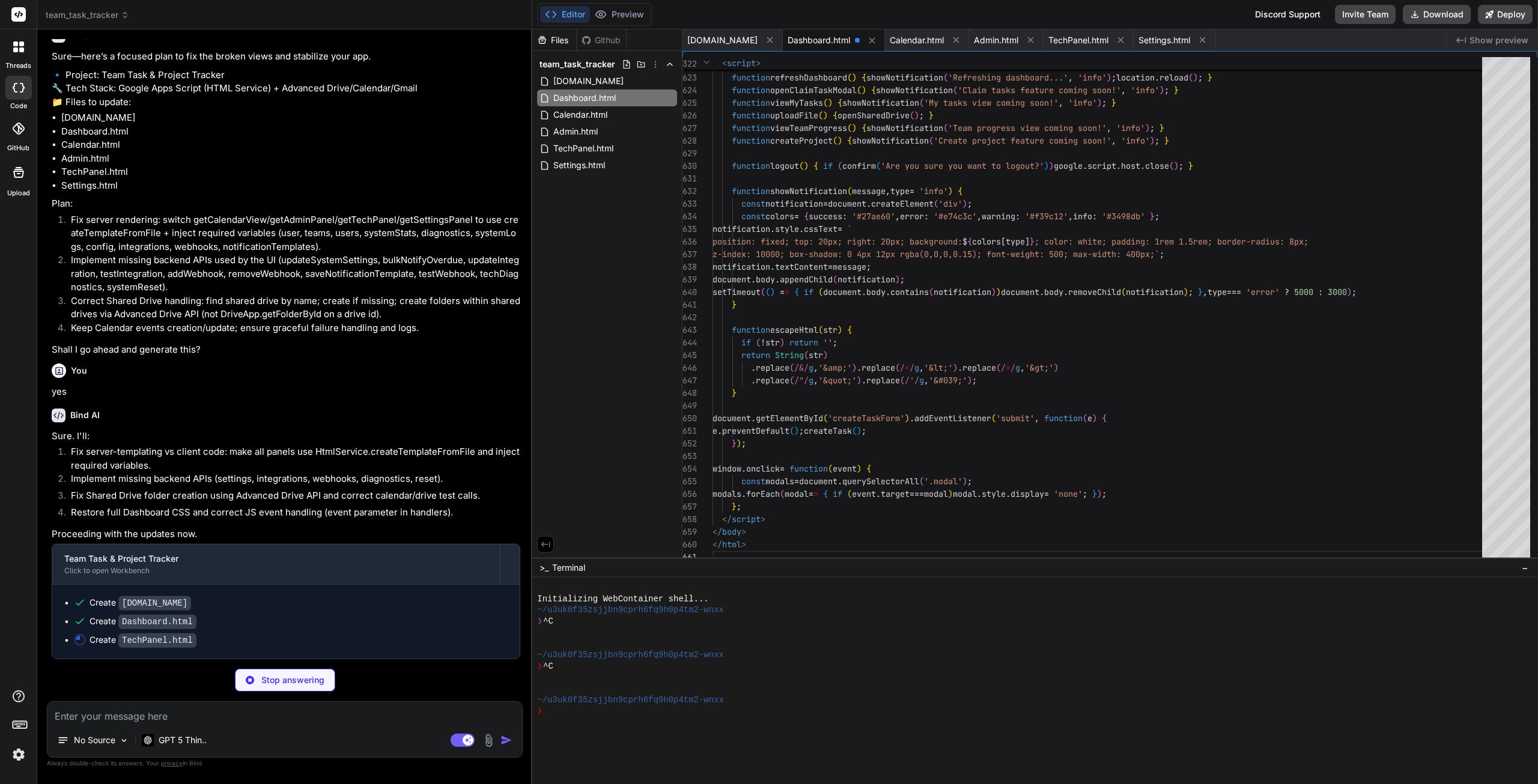
scroll to position [5904, 0]
click at [603, 97] on span "Dashboard.html" at bounding box center [585, 97] width 65 height 15
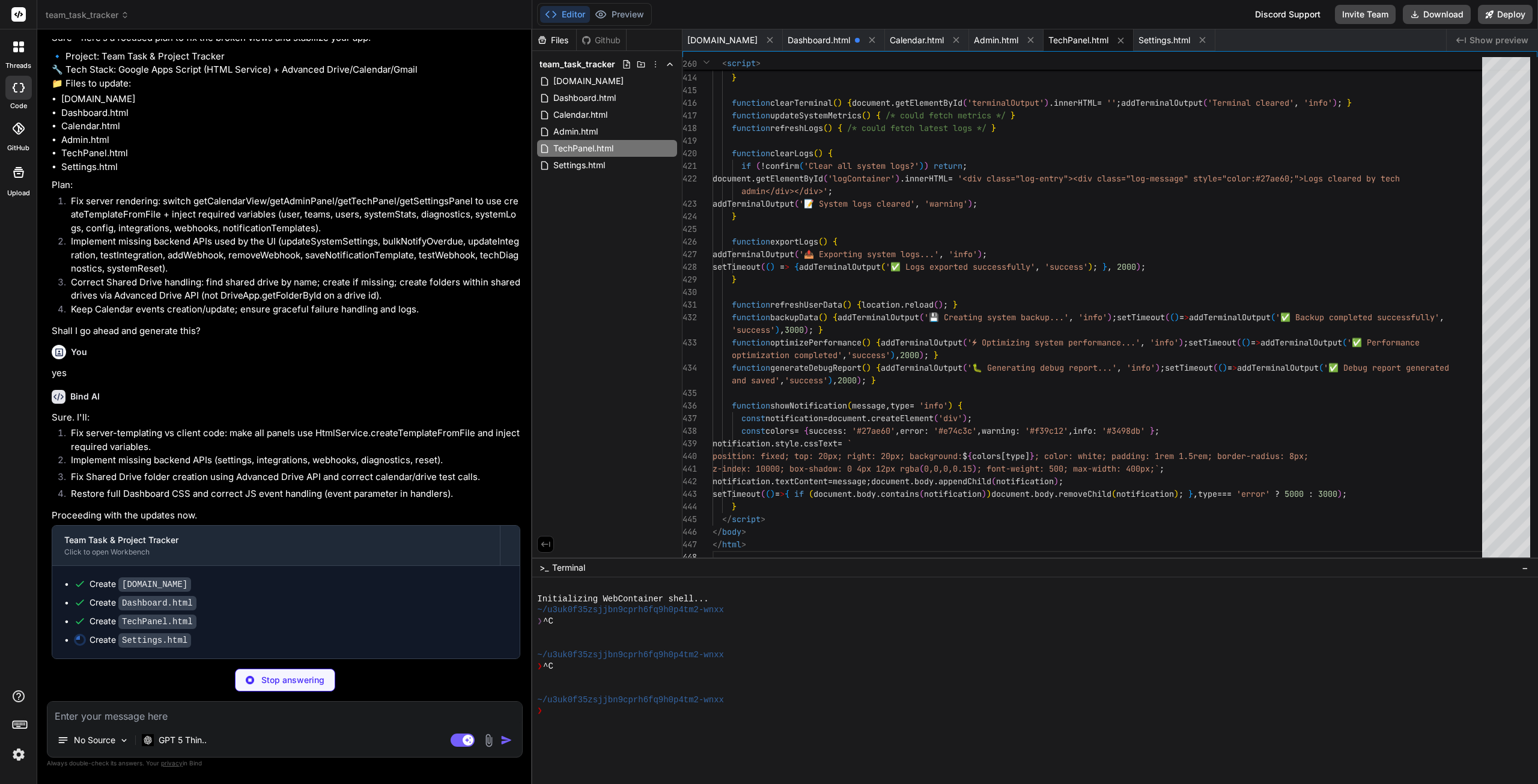
scroll to position [5922, 0]
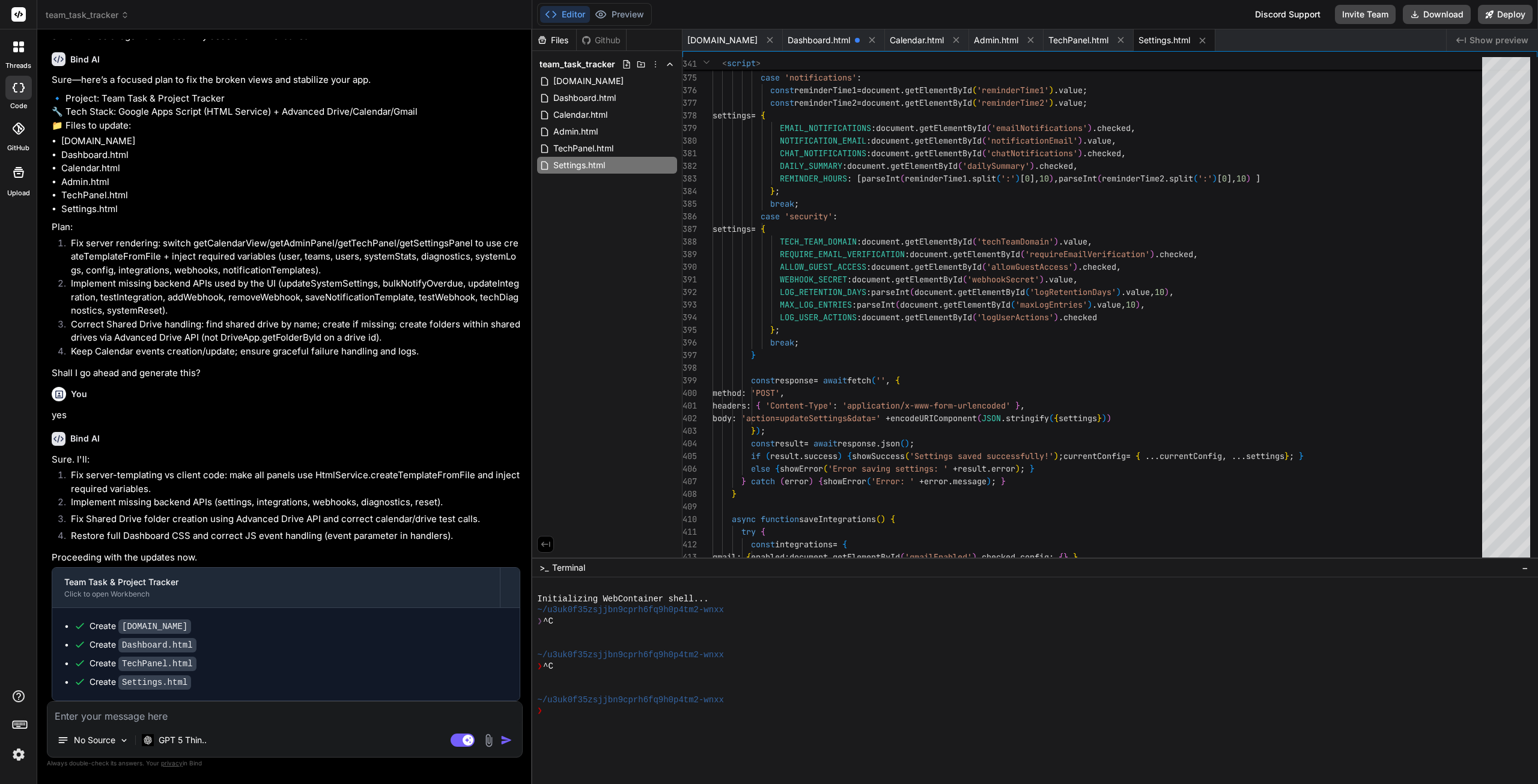
scroll to position [5880, 0]
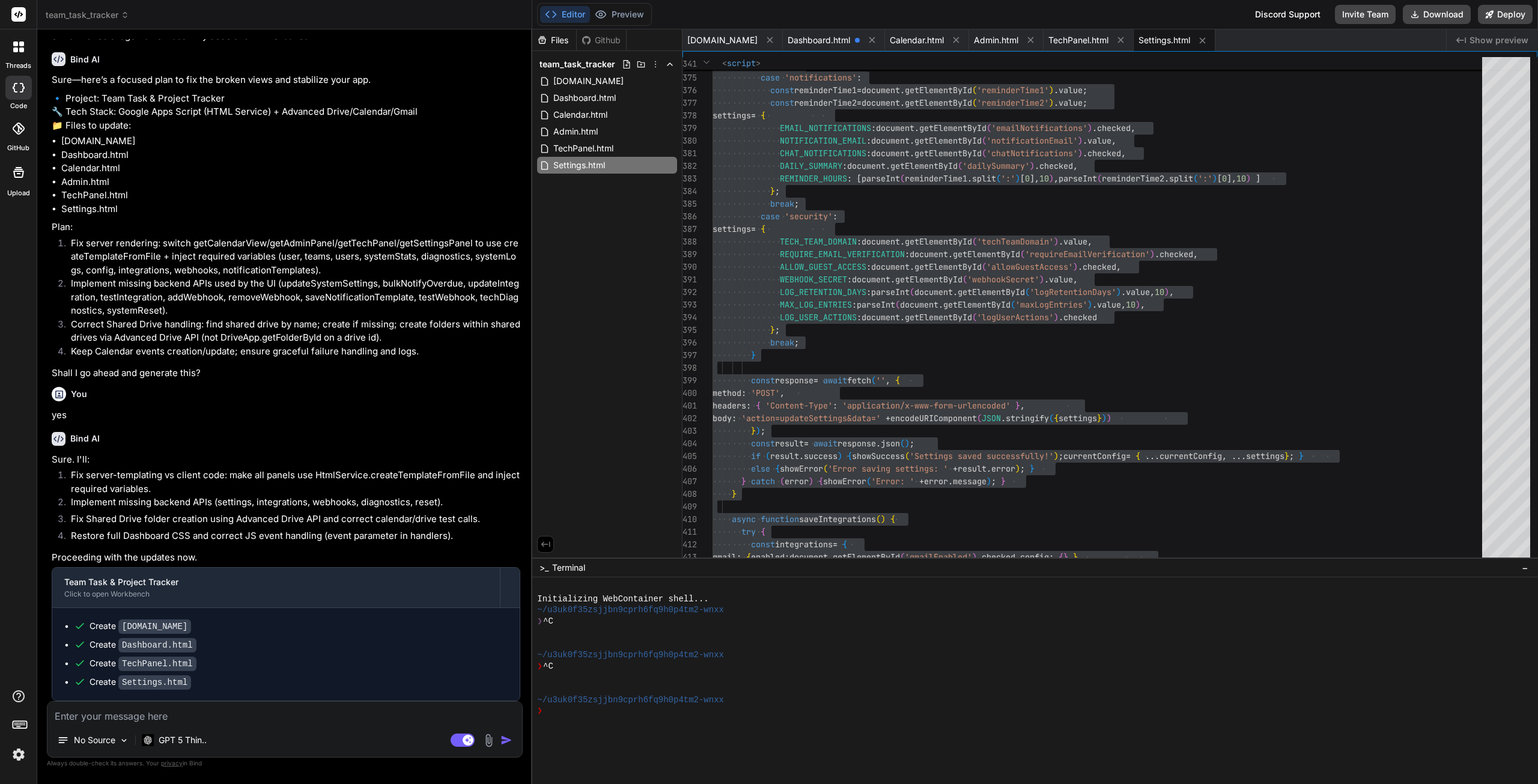
click at [128, 717] on textarea at bounding box center [285, 713] width 475 height 22
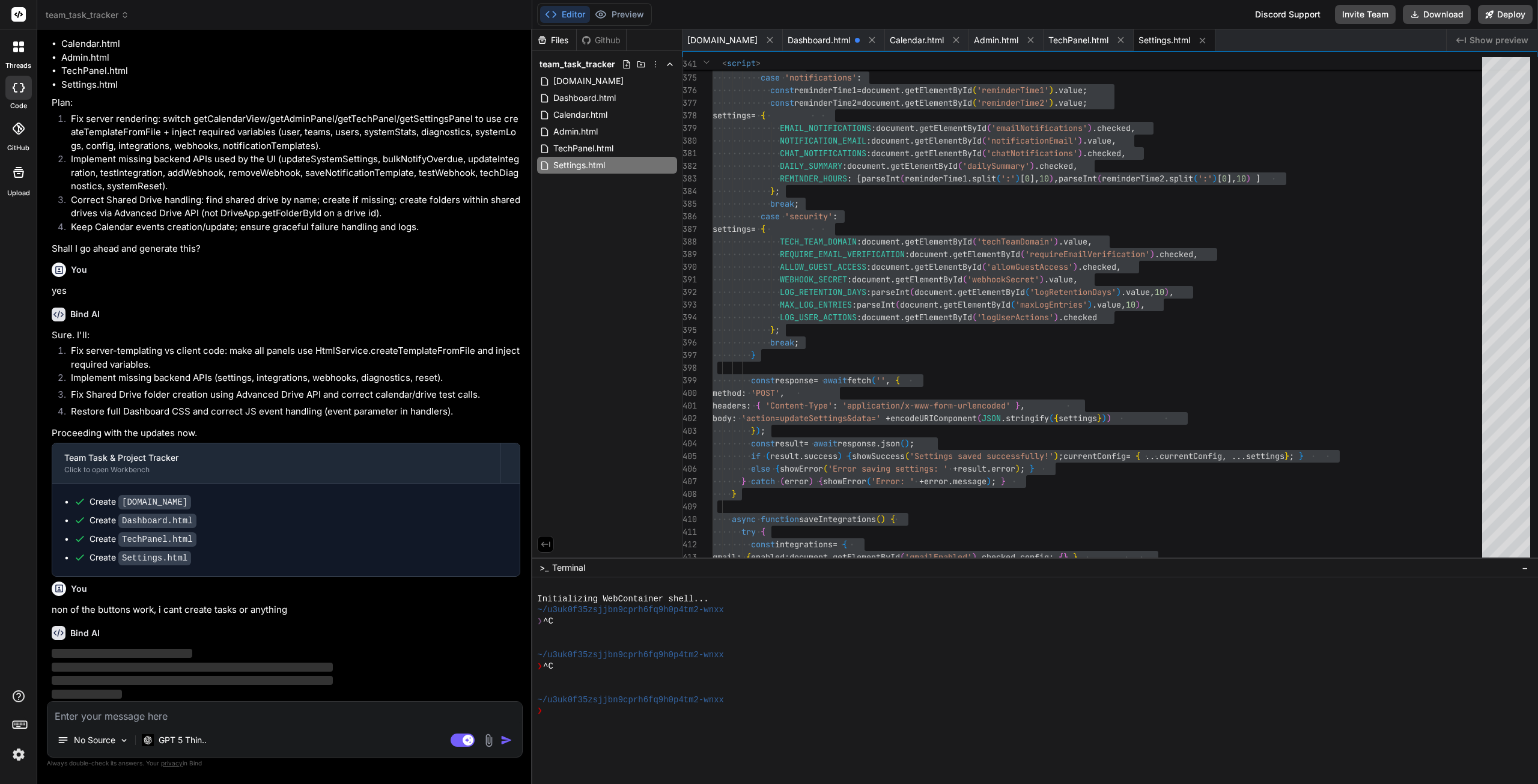
scroll to position [6005, 0]
click at [199, 717] on textarea at bounding box center [285, 713] width 475 height 22
click at [103, 664] on span "‌" at bounding box center [193, 667] width 281 height 9
click at [105, 685] on span "‌" at bounding box center [193, 680] width 281 height 9
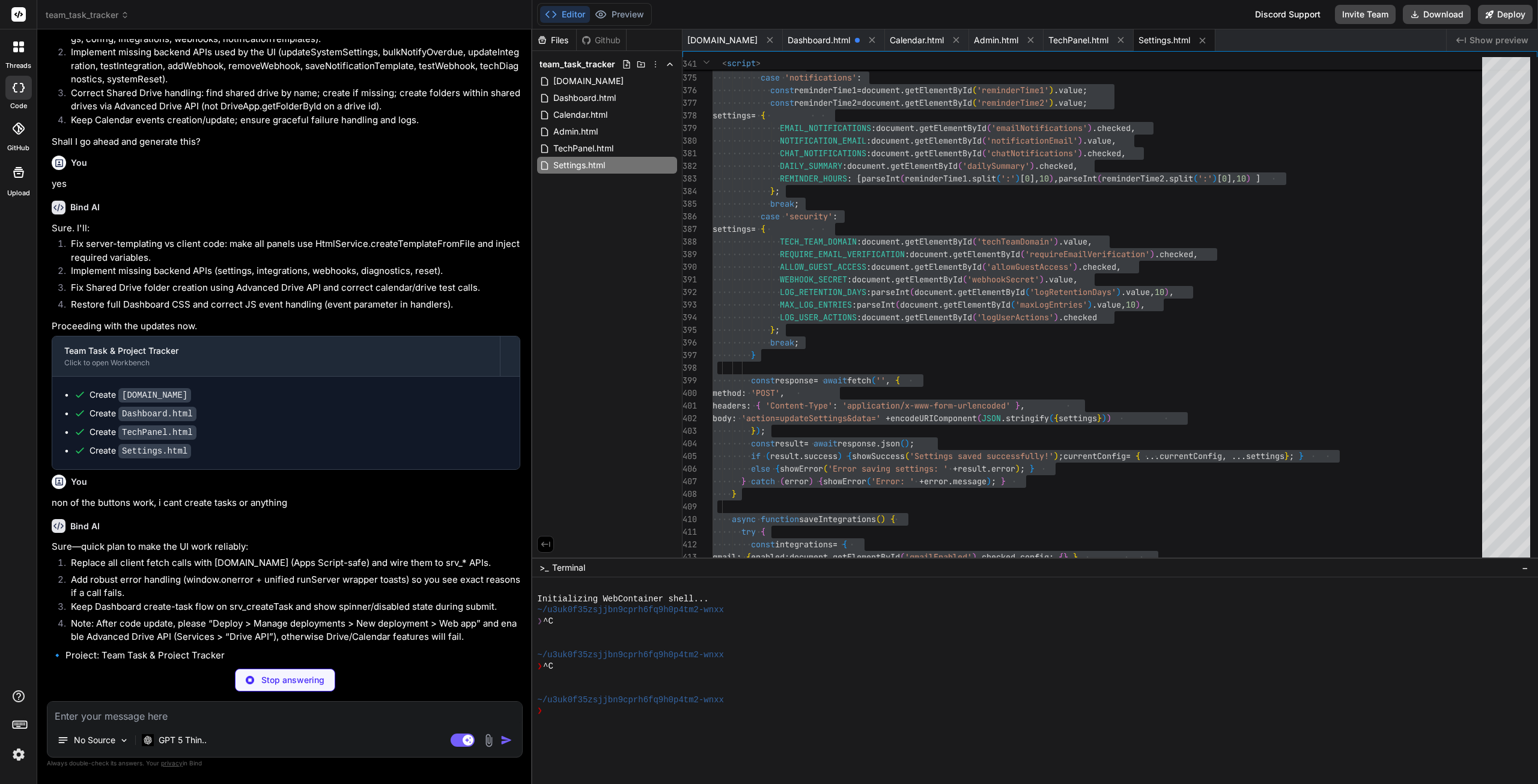
click at [266, 686] on p "Stop answering" at bounding box center [293, 680] width 63 height 12
click at [194, 714] on textarea at bounding box center [285, 713] width 475 height 22
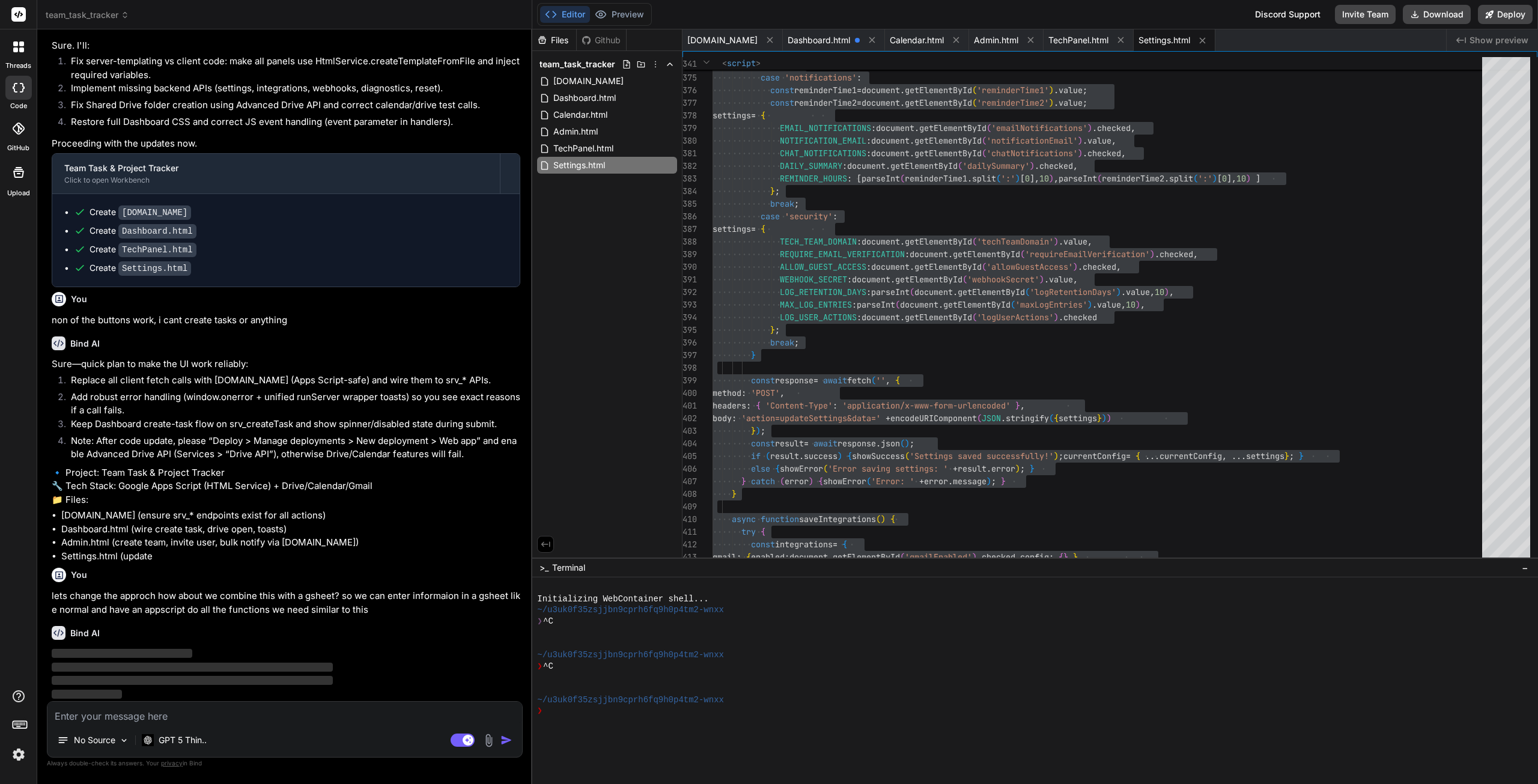
scroll to position [6321, 0]
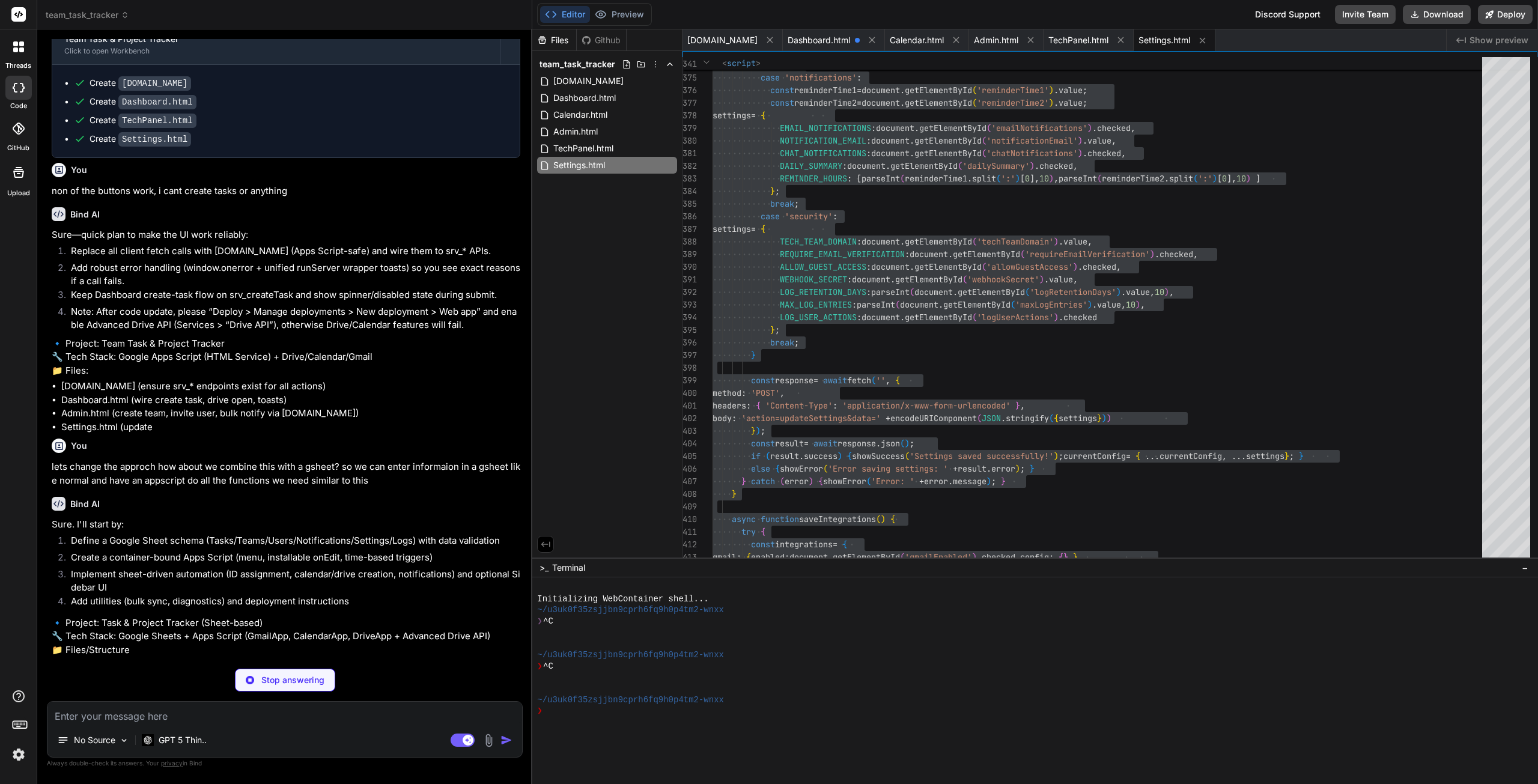
click at [140, 717] on textarea at bounding box center [285, 713] width 475 height 22
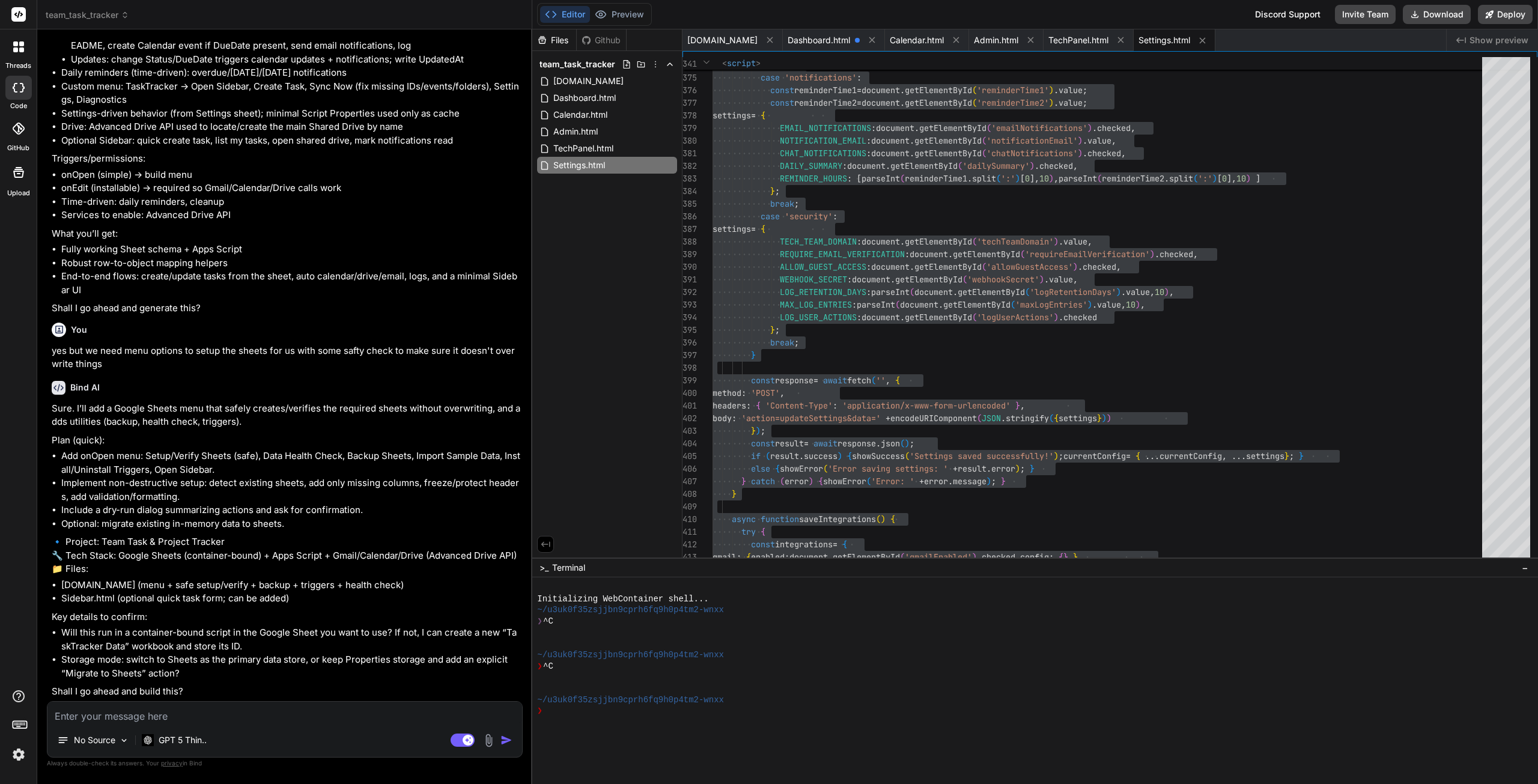
scroll to position [7348, 0]
click at [114, 717] on textarea at bounding box center [285, 713] width 475 height 22
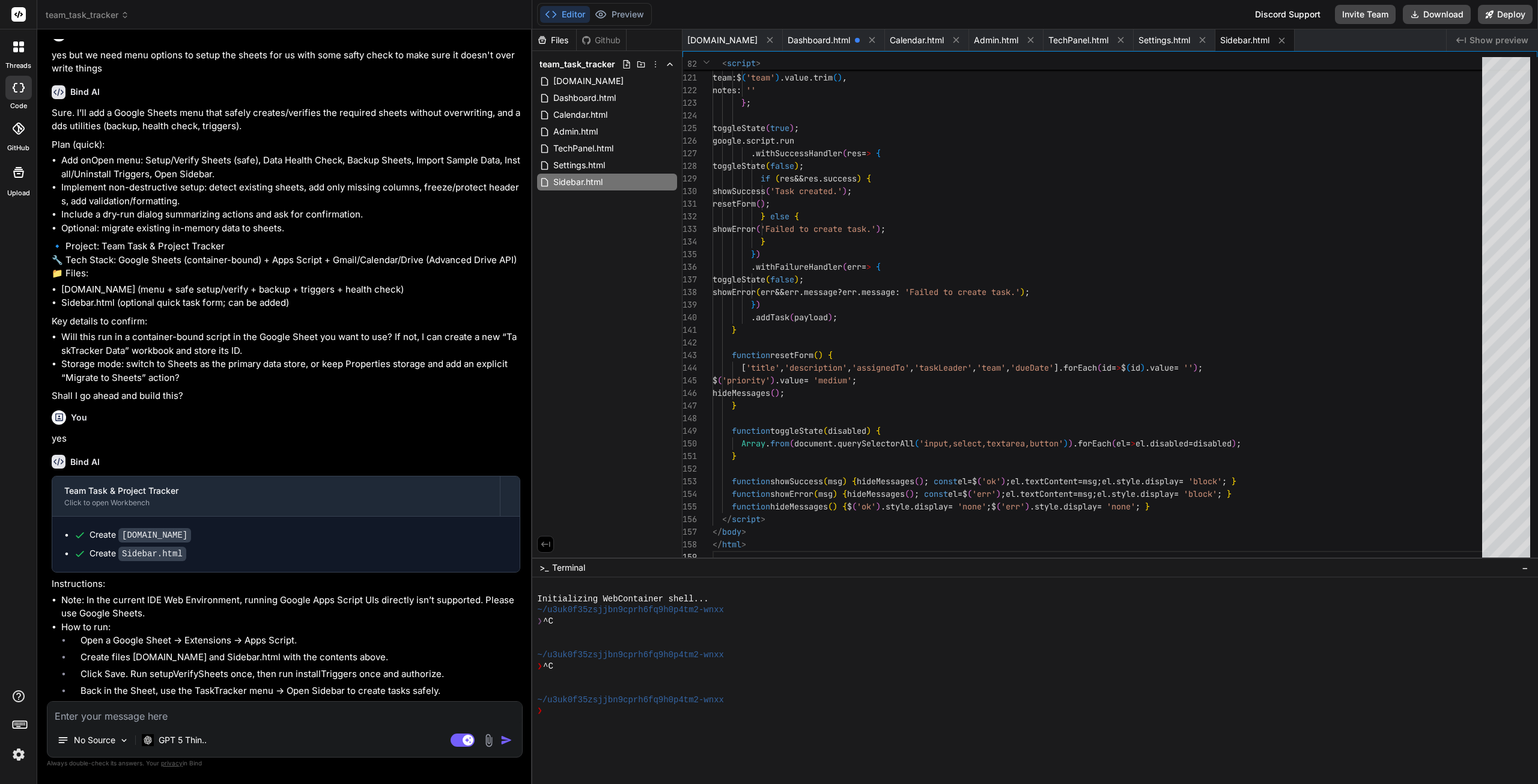
scroll to position [7642, 0]
click at [564, 80] on span "[DOMAIN_NAME]" at bounding box center [588, 81] width 73 height 15
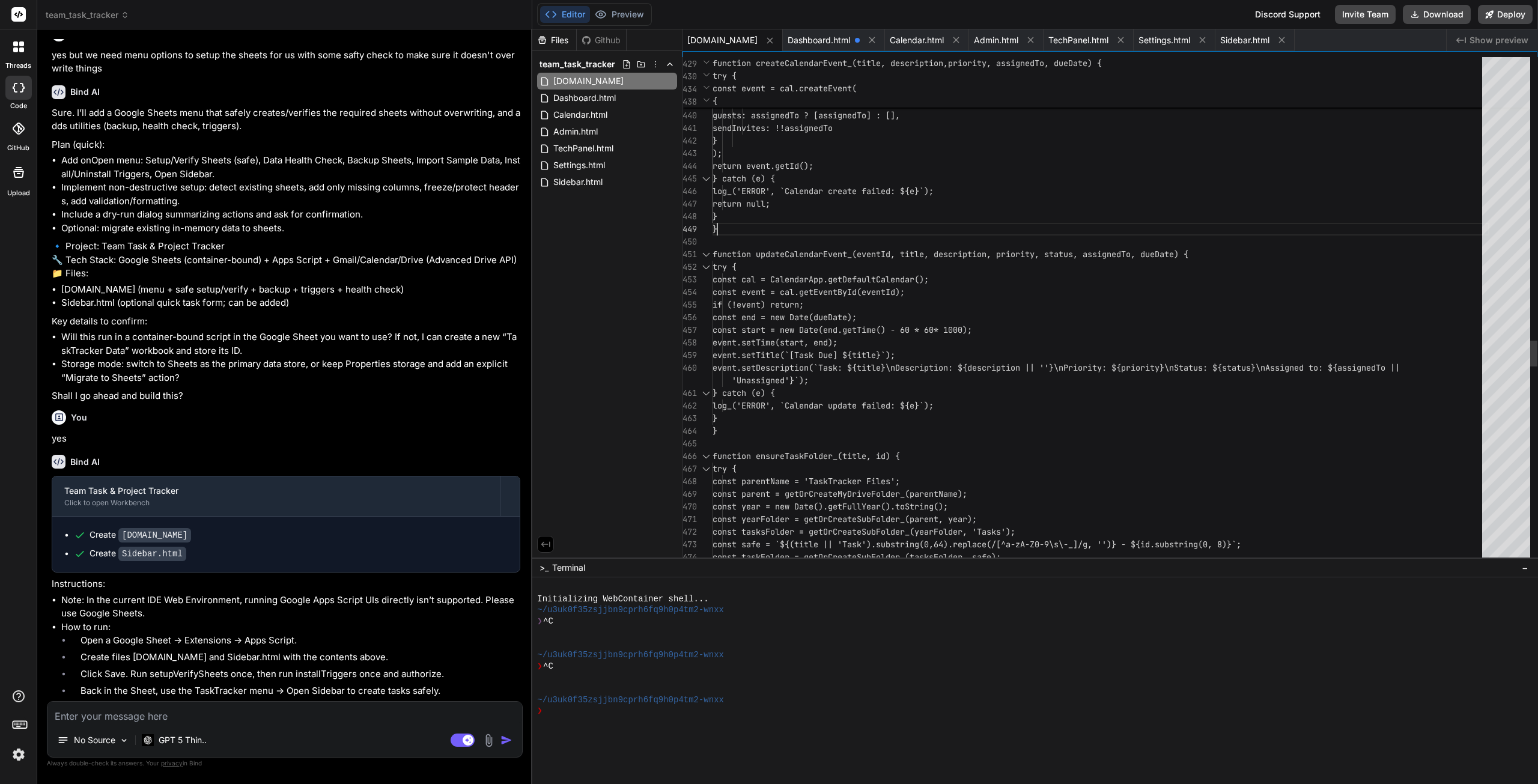
scroll to position [24, 0]
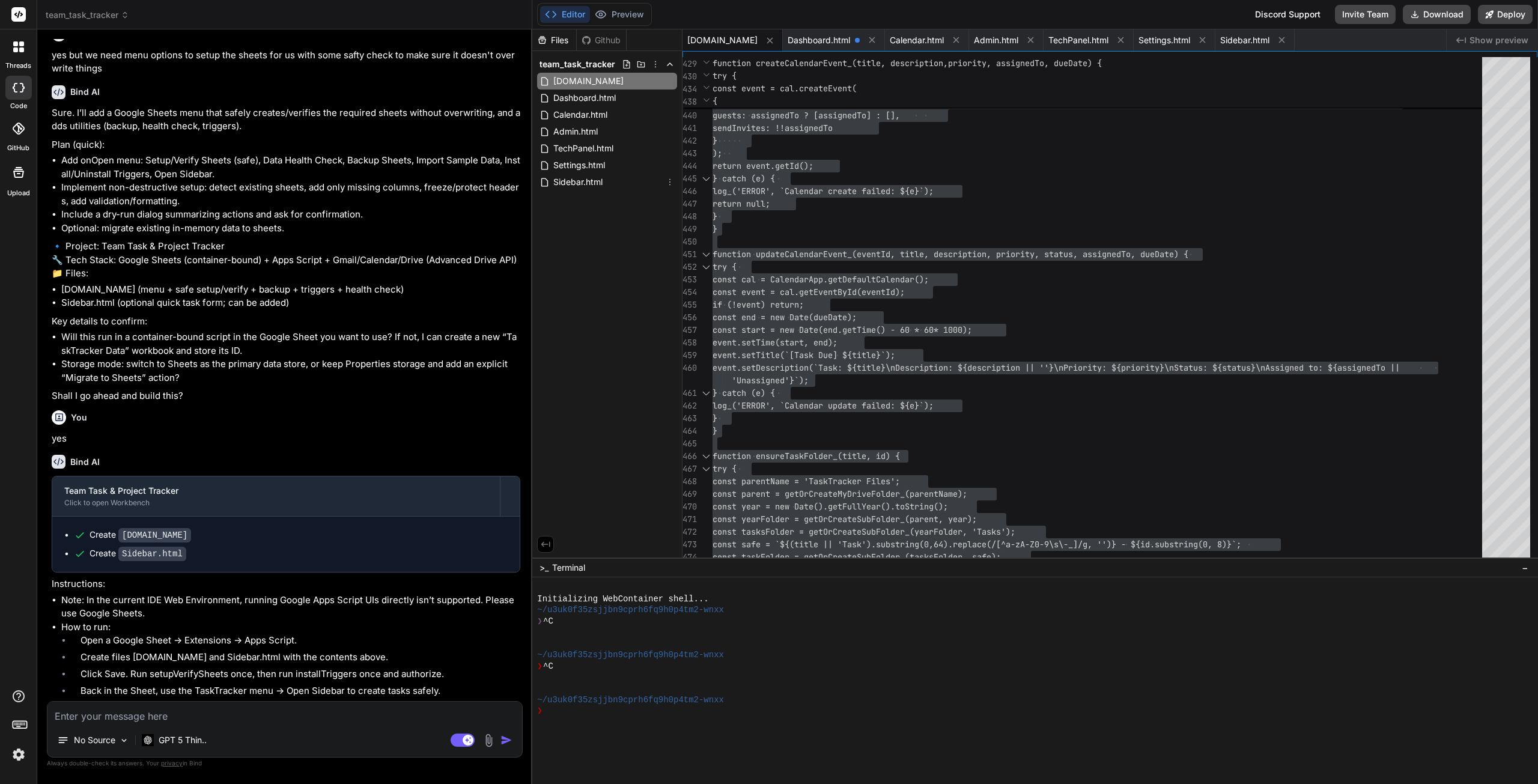
click at [590, 185] on span "Sidebar.html" at bounding box center [578, 182] width 52 height 15
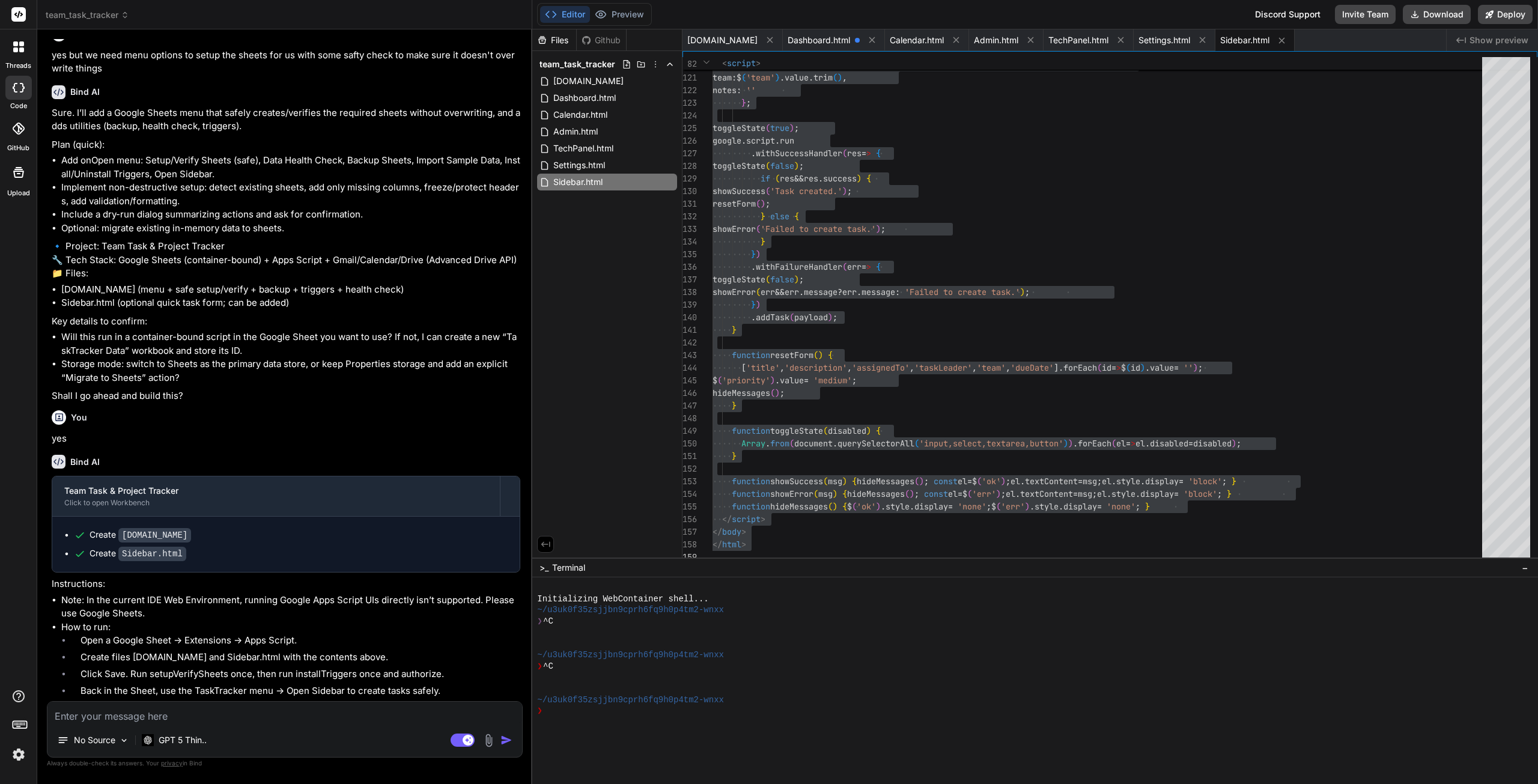
click at [212, 717] on textarea at bounding box center [285, 713] width 475 height 22
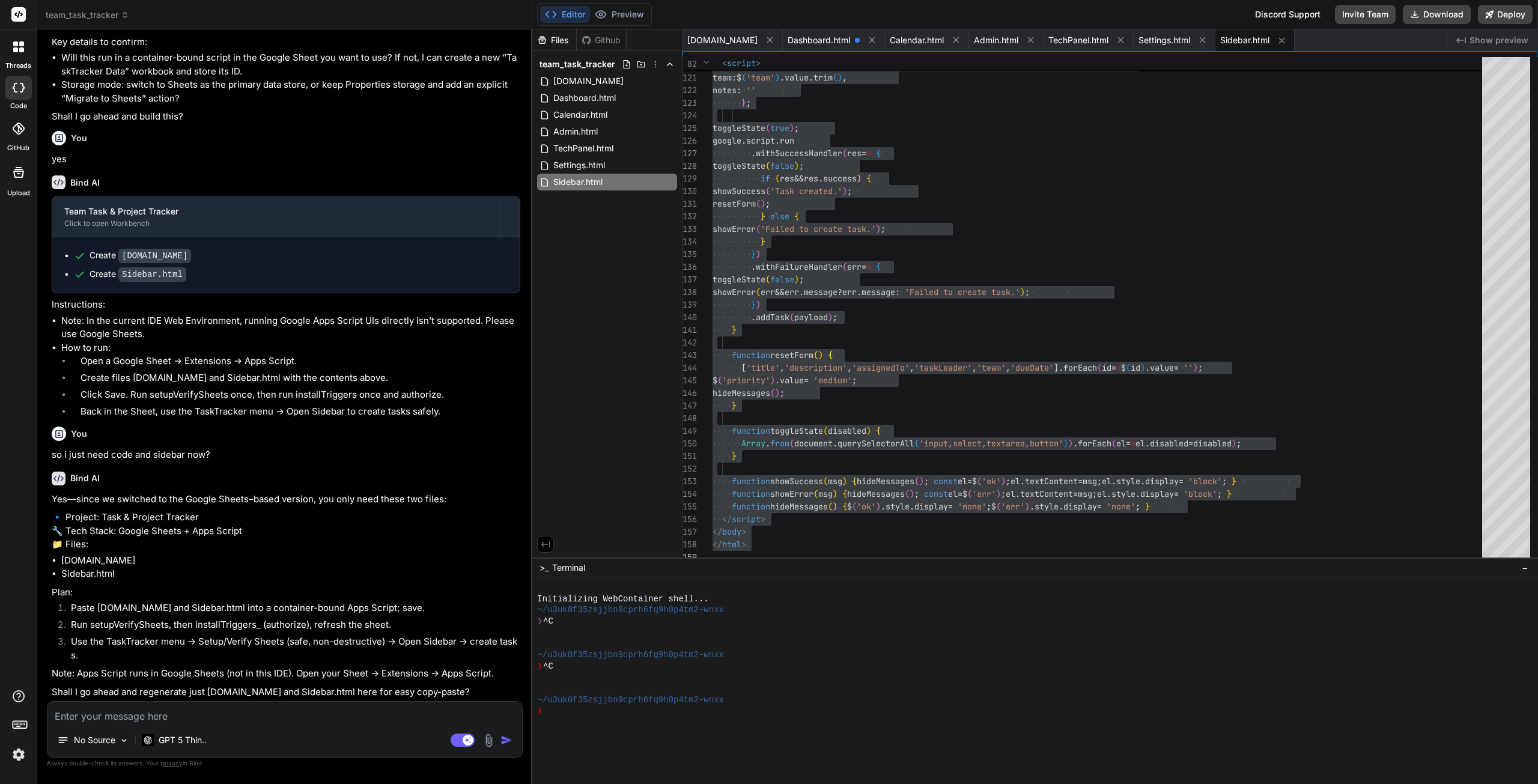
scroll to position [7949, 0]
click at [230, 715] on textarea at bounding box center [285, 713] width 475 height 22
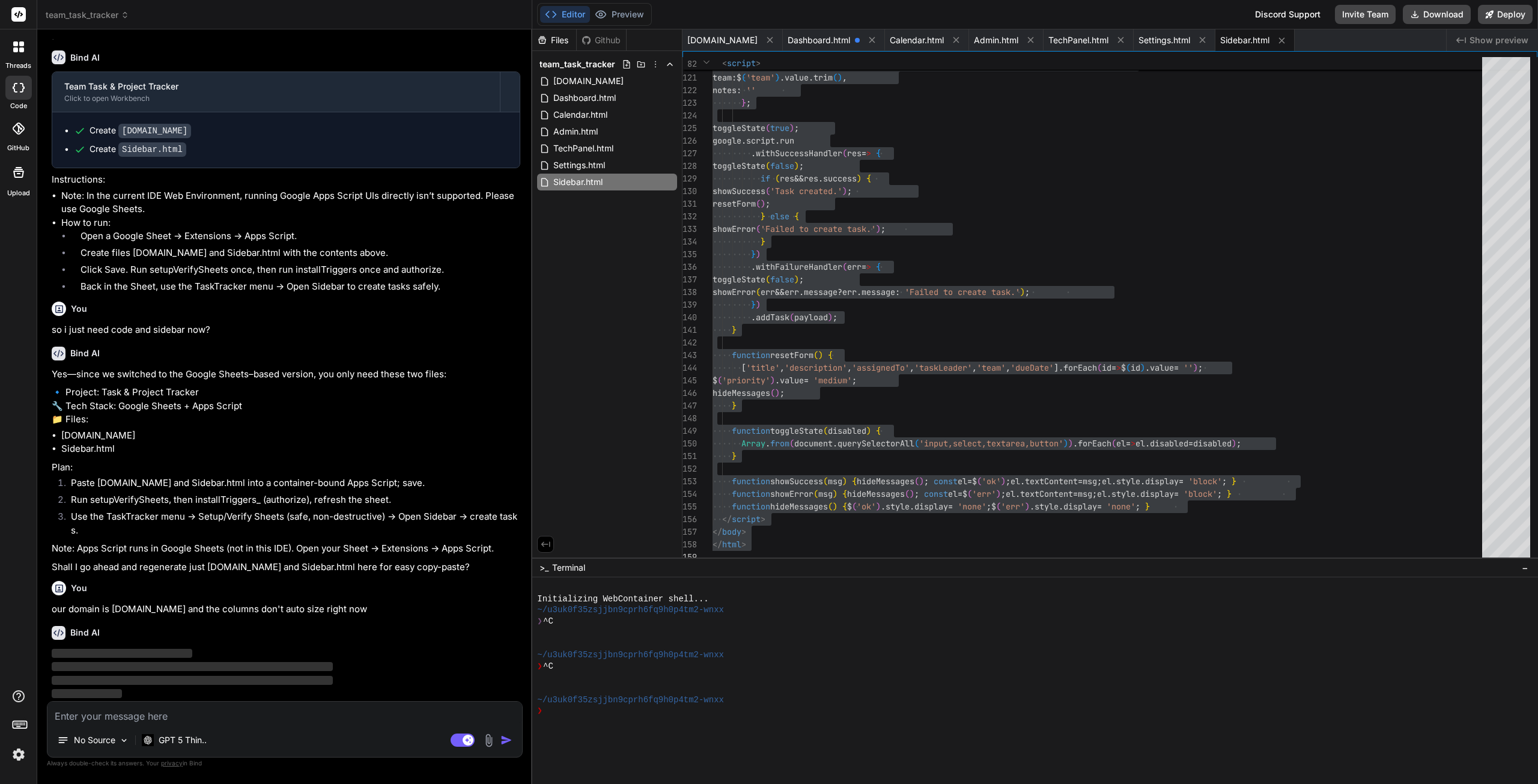
scroll to position [8073, 0]
click at [134, 714] on textarea at bounding box center [285, 713] width 475 height 22
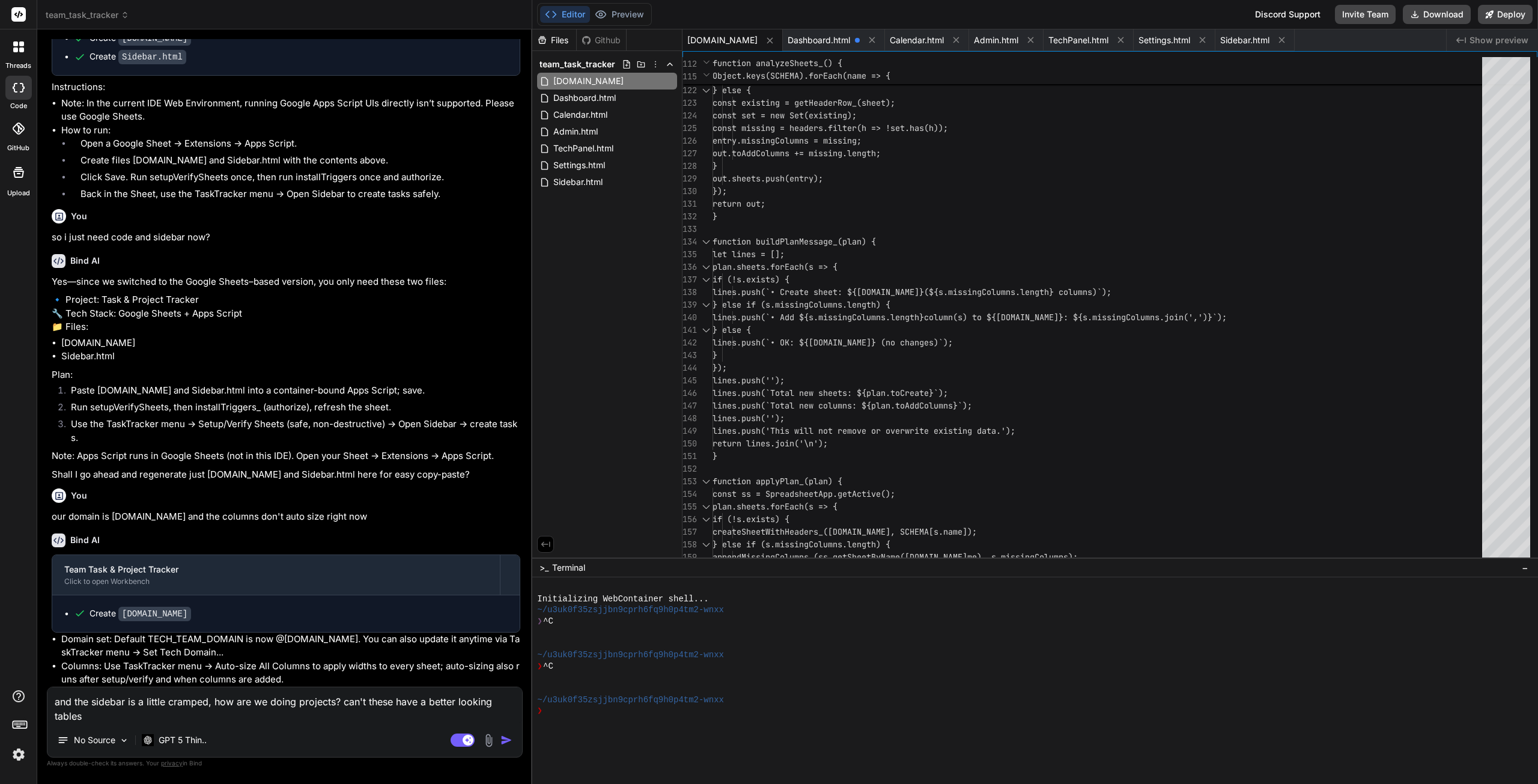
scroll to position [8165, 0]
click at [225, 718] on textarea "and the sidebar is a little cramped, how are we doing projects? can't these hav…" at bounding box center [285, 705] width 475 height 36
click at [505, 742] on img "button" at bounding box center [506, 741] width 12 height 12
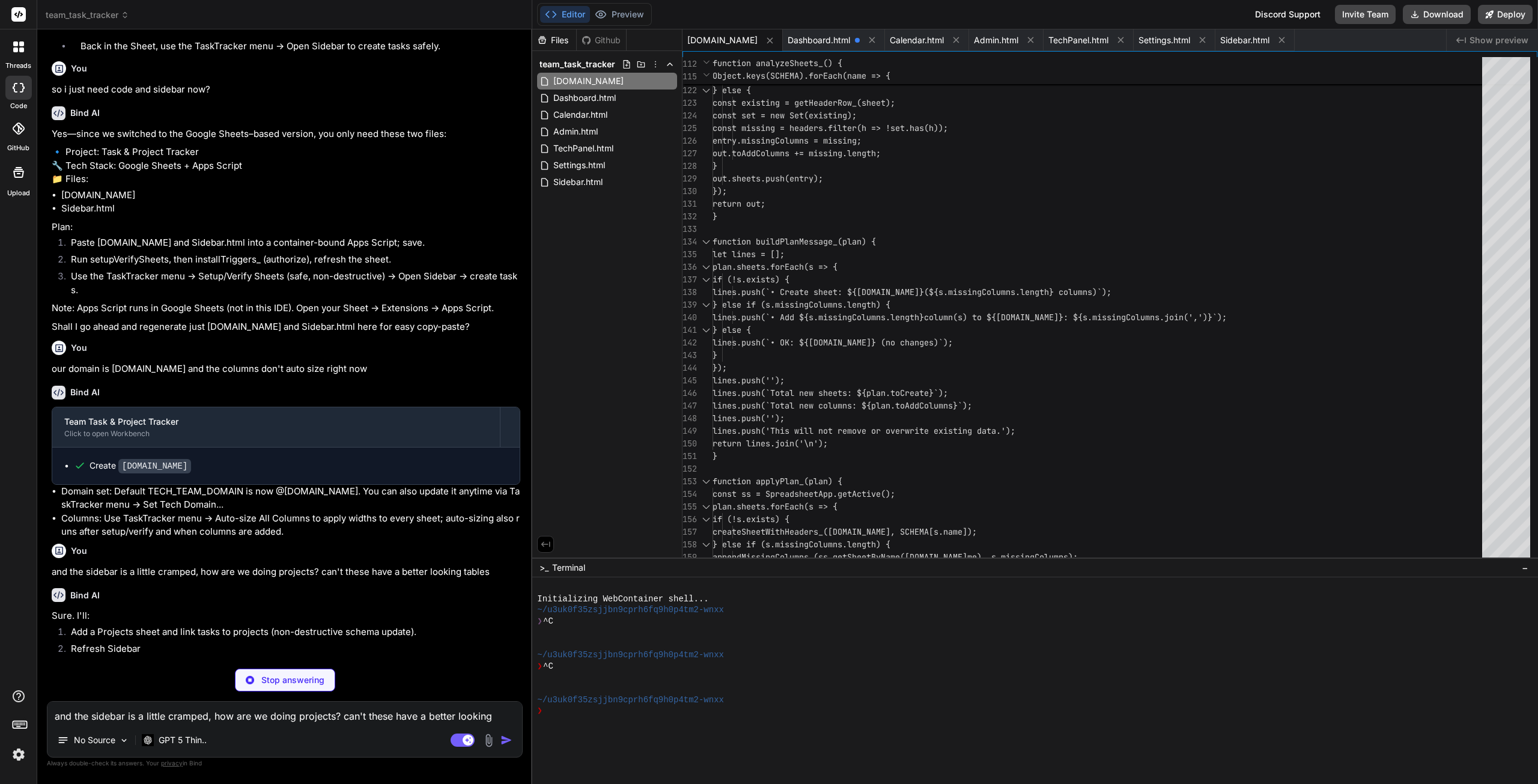
scroll to position [8275, 0]
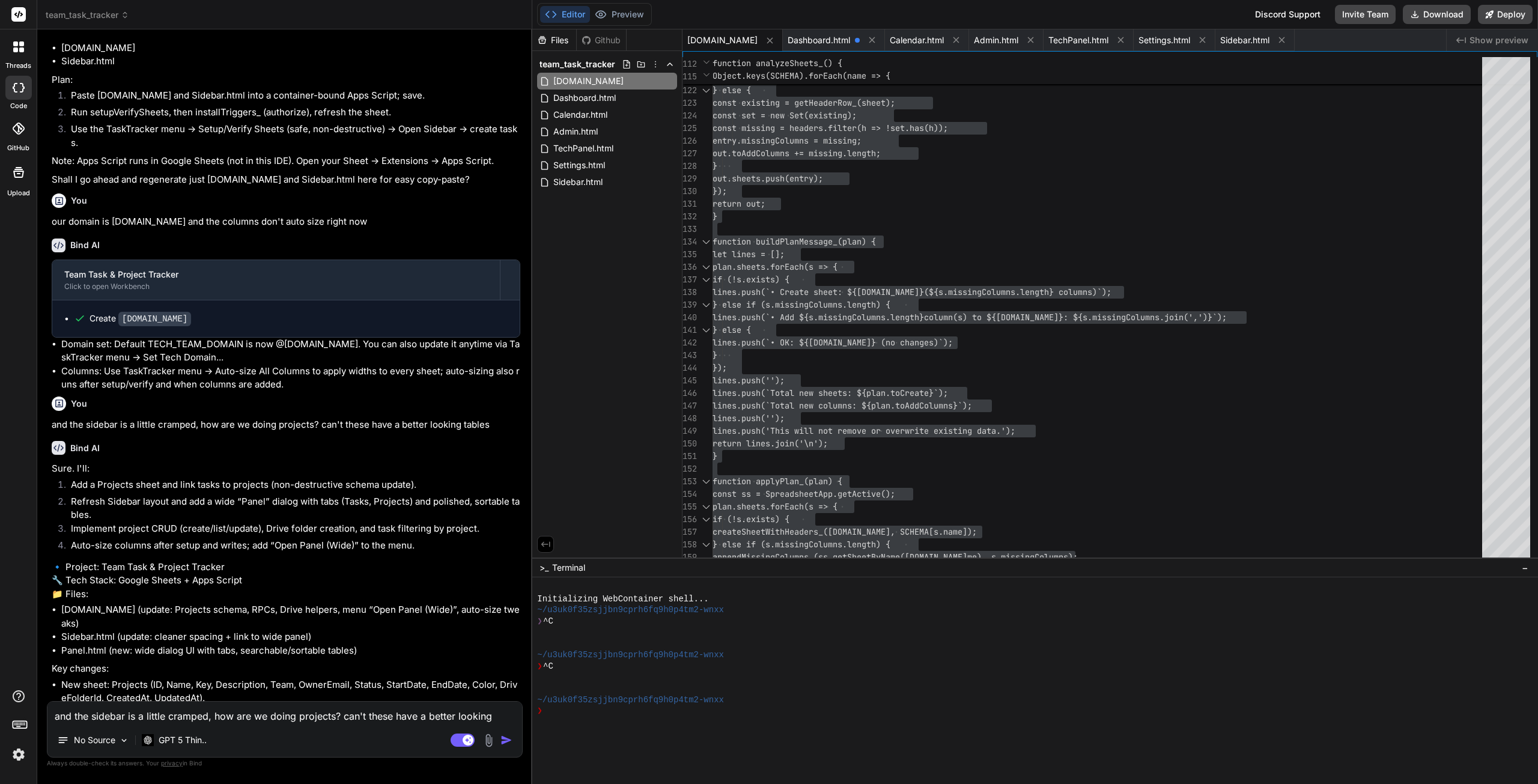
click at [204, 716] on textarea "and the sidebar is a little cramped, how are we doing projects? can't these hav…" at bounding box center [285, 713] width 475 height 22
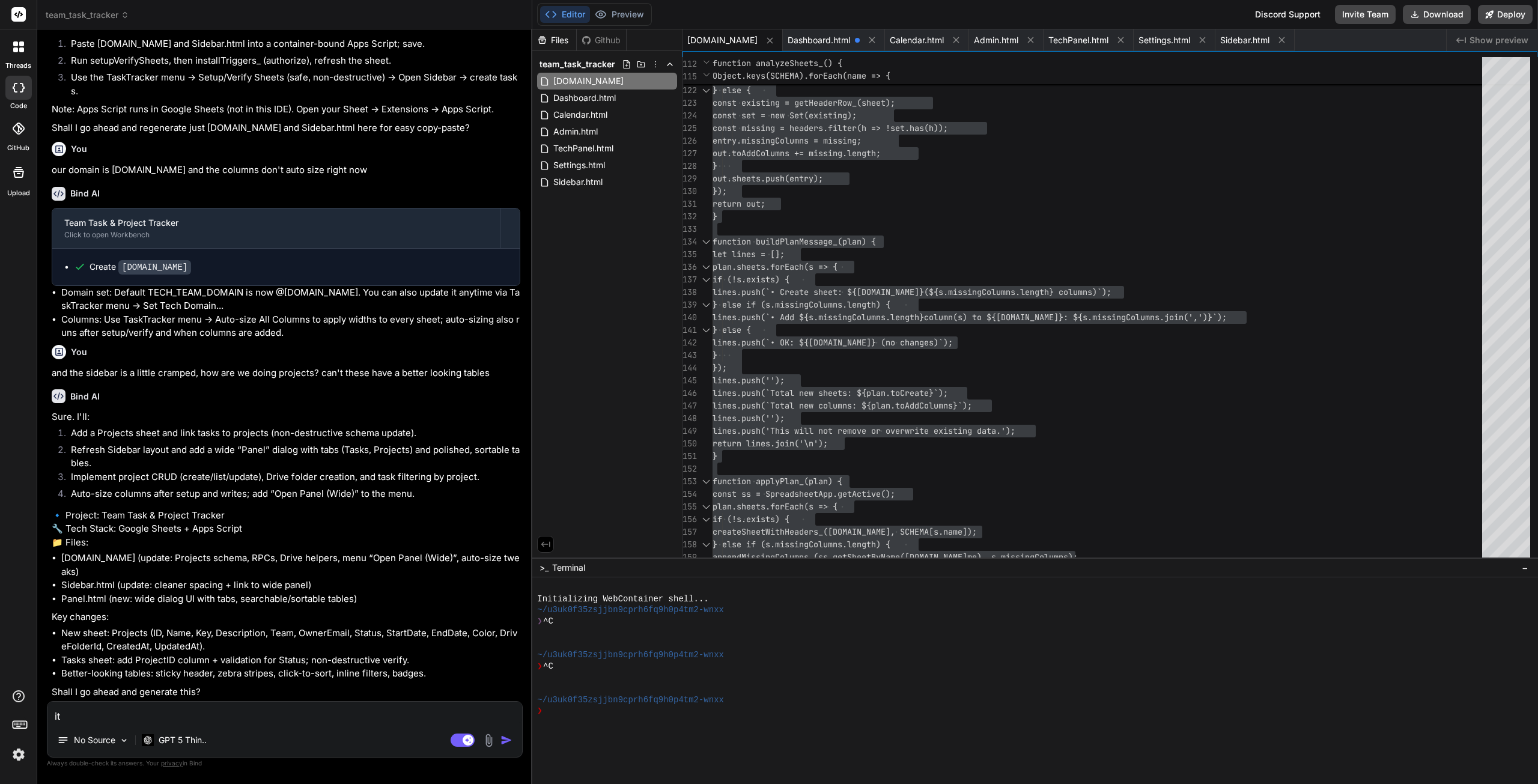
scroll to position [8526, 0]
drag, startPoint x: 159, startPoint y: 718, endPoint x: 31, endPoint y: 701, distance: 129.1
click at [31, 701] on div "threads code GitHub Upload team_task_tracker Created with Pixso. Bind AI Web Se…" at bounding box center [769, 392] width 1538 height 784
click at [109, 721] on textarea "it" at bounding box center [285, 713] width 475 height 22
drag, startPoint x: 148, startPoint y: 714, endPoint x: 9, endPoint y: 690, distance: 141.1
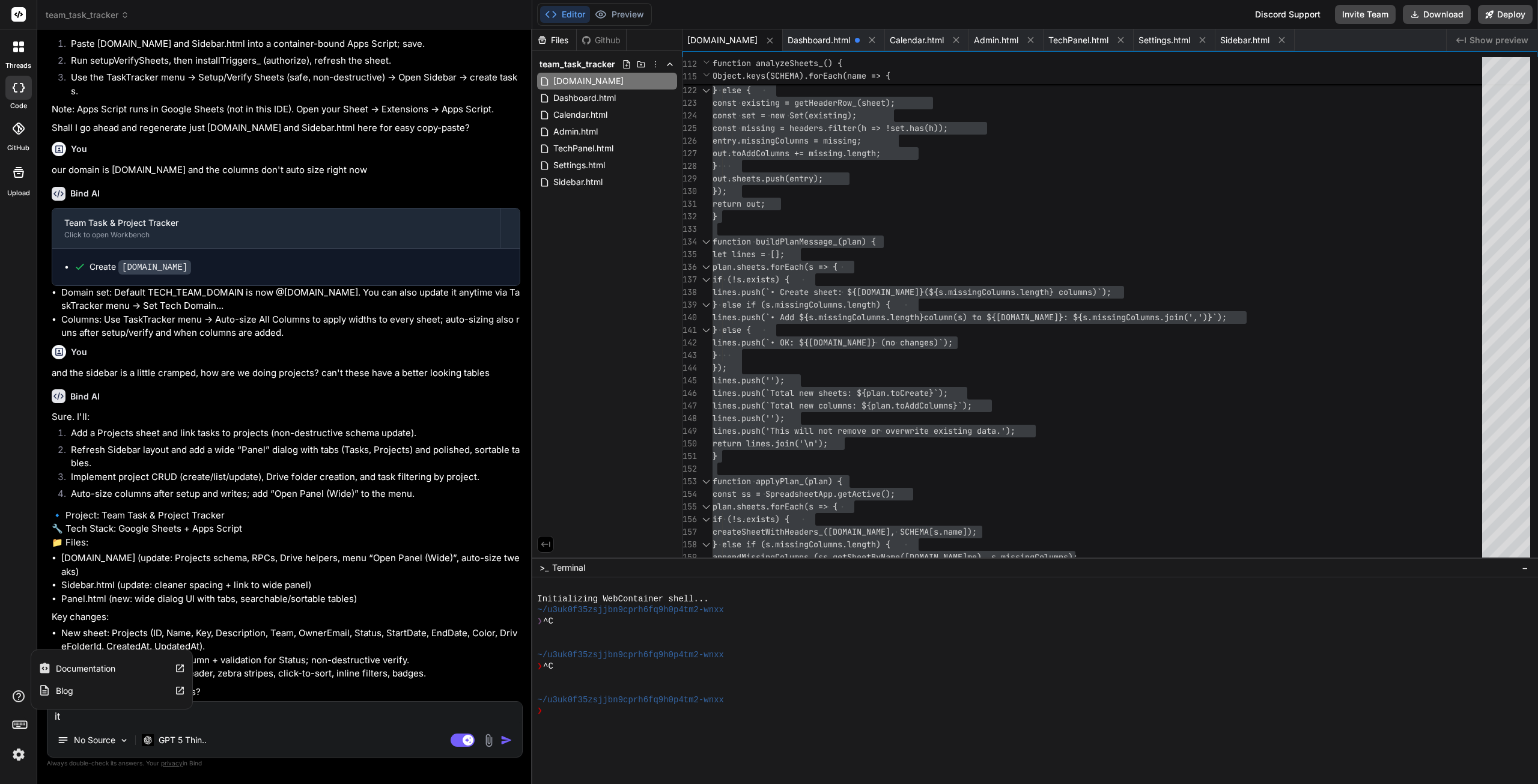
click at [9, 690] on div "threads code GitHub Upload Documentation Blog team_task_tracker Created with Pi…" at bounding box center [769, 392] width 1538 height 784
click at [82, 18] on span "team_task_tracker" at bounding box center [87, 15] width 84 height 12
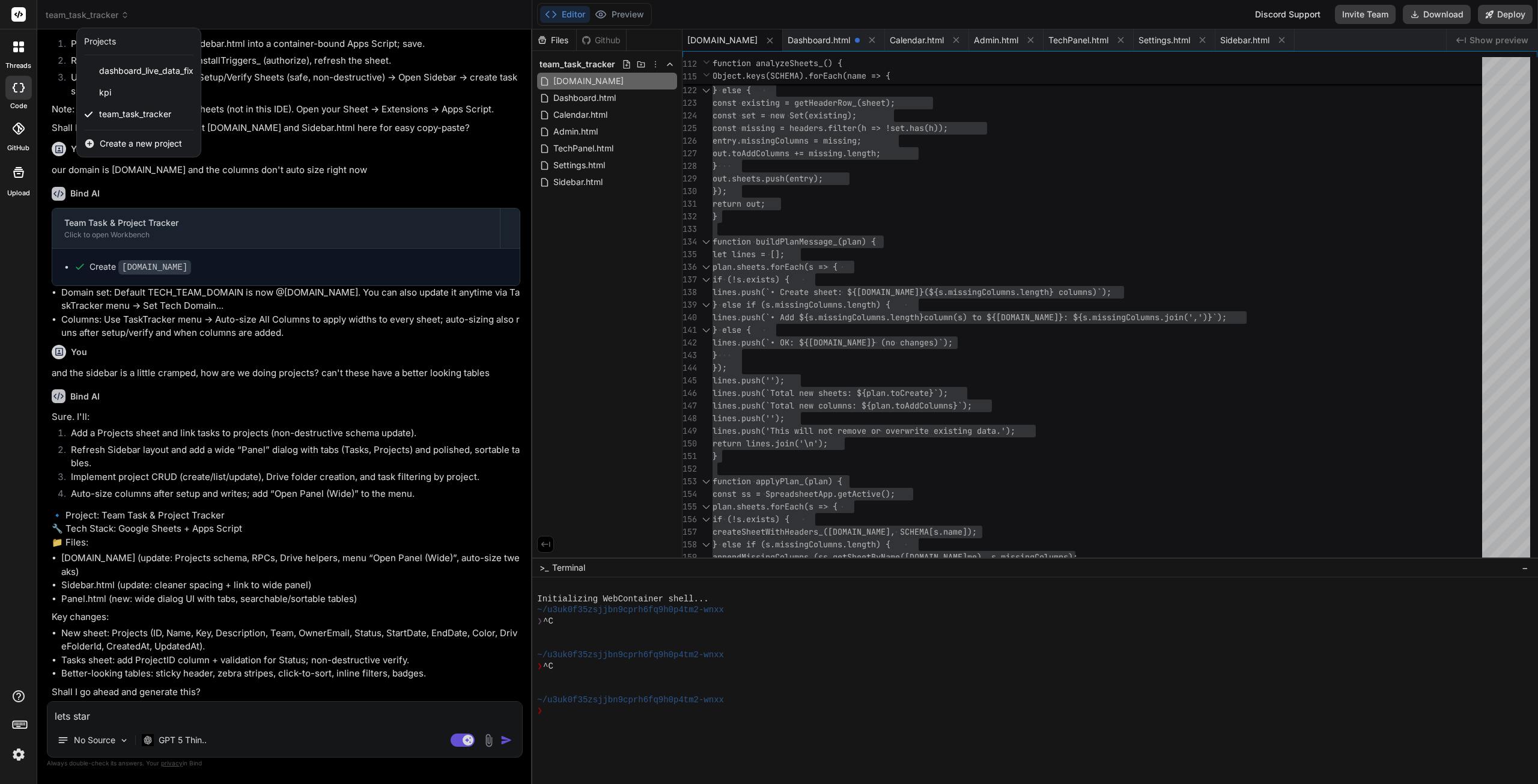
click at [128, 145] on span "Create a new project" at bounding box center [141, 144] width 82 height 12
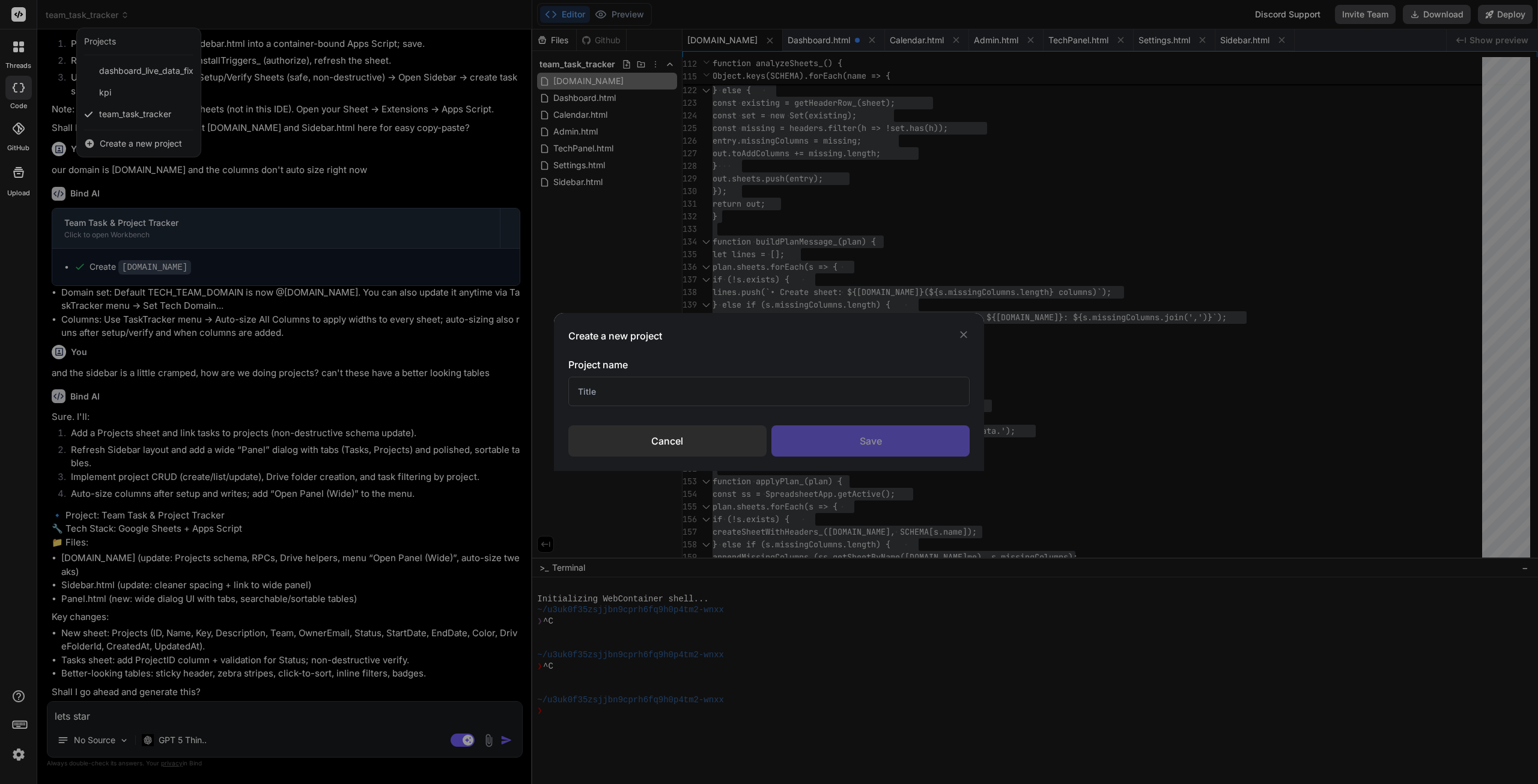
click at [691, 401] on input "text" at bounding box center [769, 391] width 402 height 29
paste input "Connect Wrike"
drag, startPoint x: 614, startPoint y: 395, endPoint x: 525, endPoint y: 386, distance: 89.5
click at [525, 386] on div "Create a new project Project name Connect [PERSON_NAME] Save" at bounding box center [769, 392] width 1538 height 784
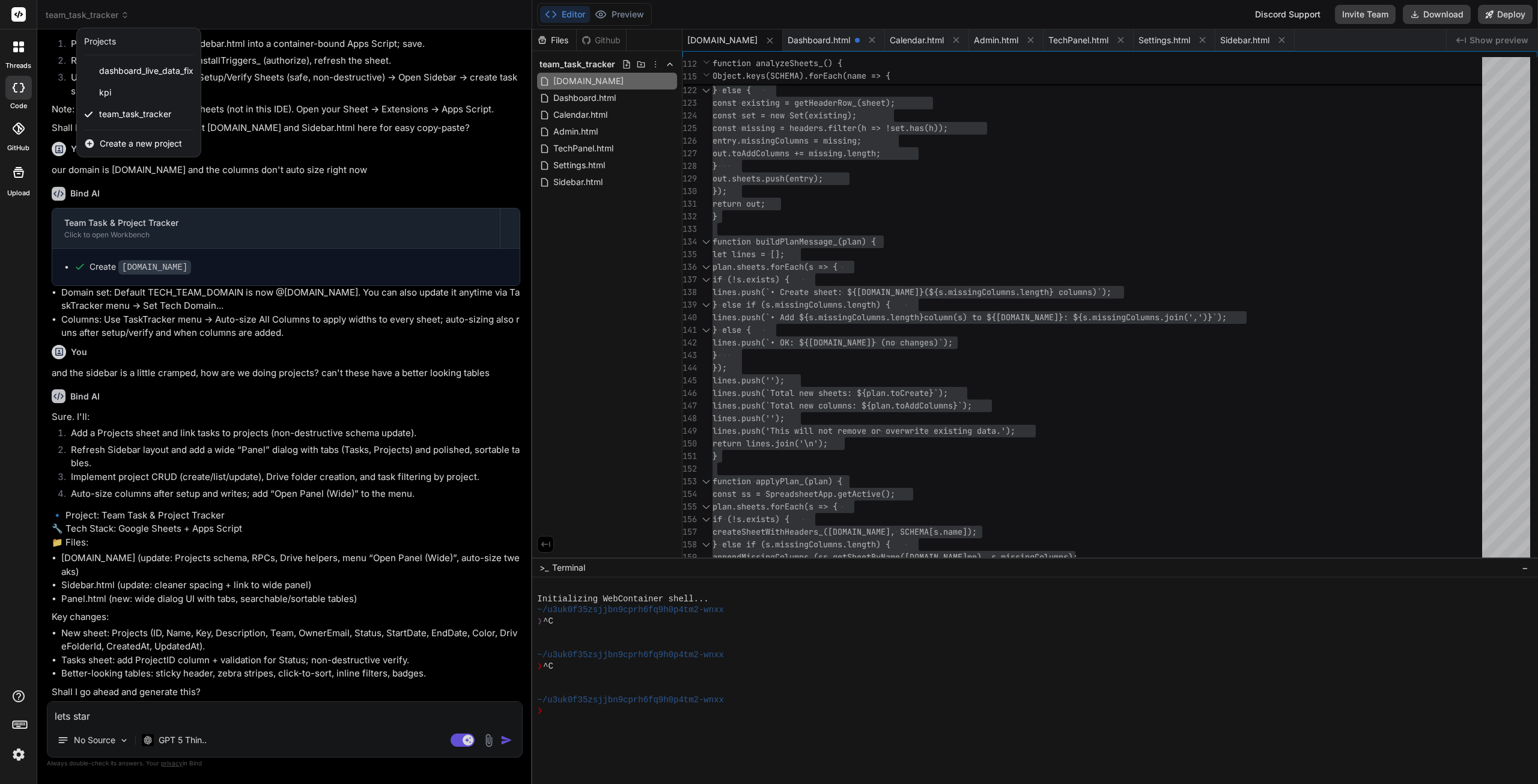
click at [156, 145] on span "Create a new project" at bounding box center [141, 144] width 82 height 12
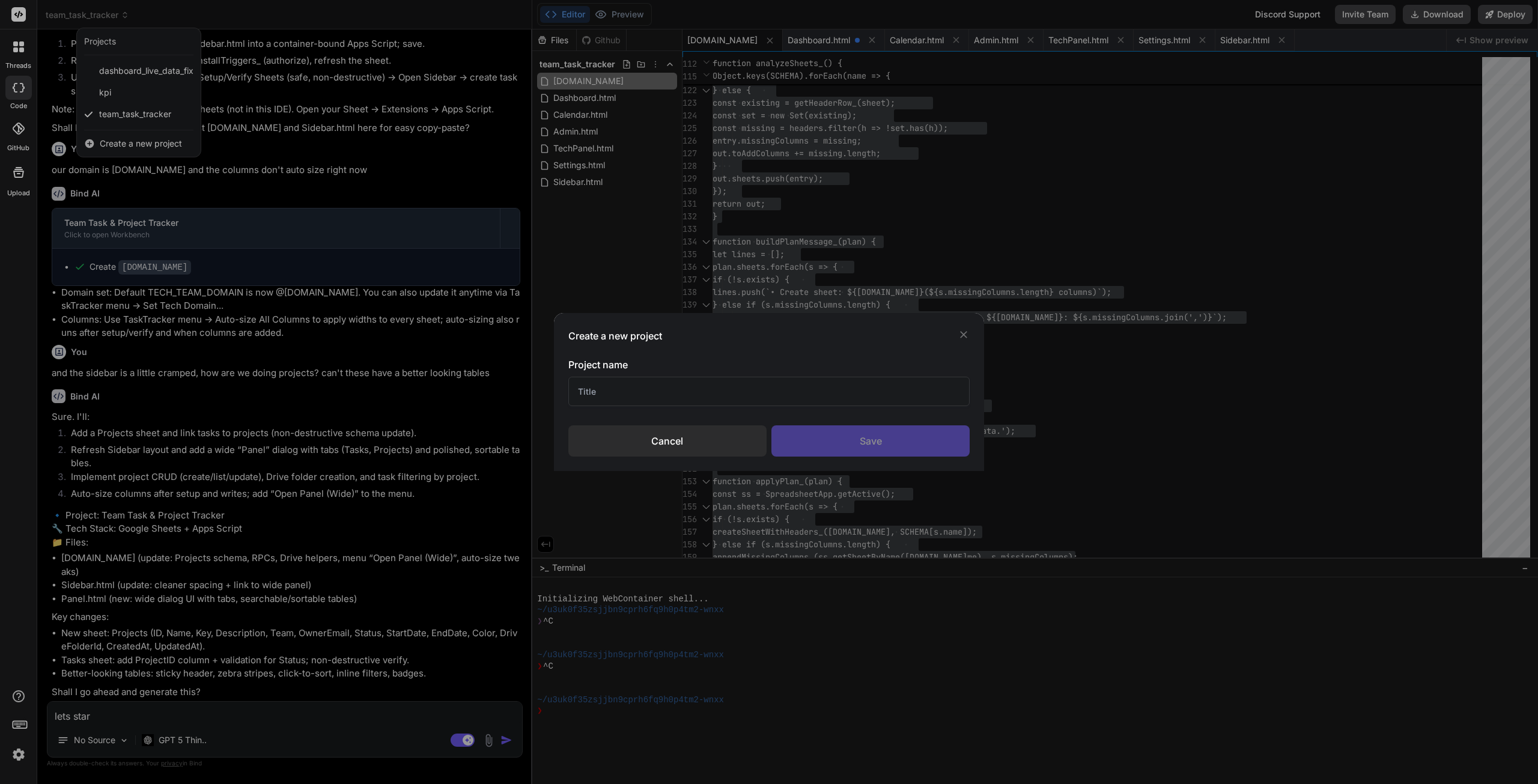
click at [605, 394] on input "text" at bounding box center [769, 391] width 402 height 29
paste input "Connect Wrike"
click at [659, 393] on input "Connect Wrike" at bounding box center [769, 391] width 402 height 29
click at [895, 455] on div "Save" at bounding box center [871, 441] width 198 height 31
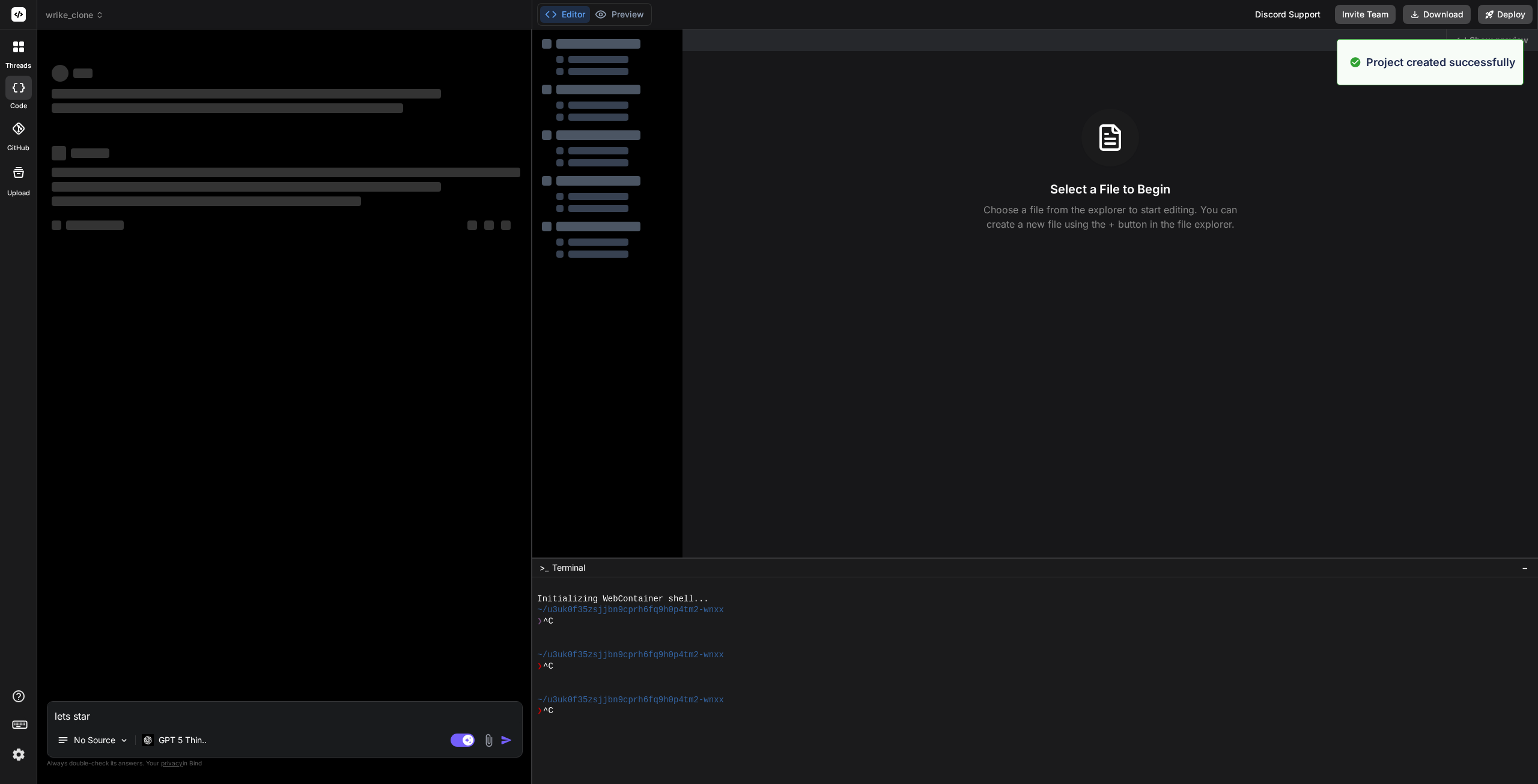
scroll to position [0, 0]
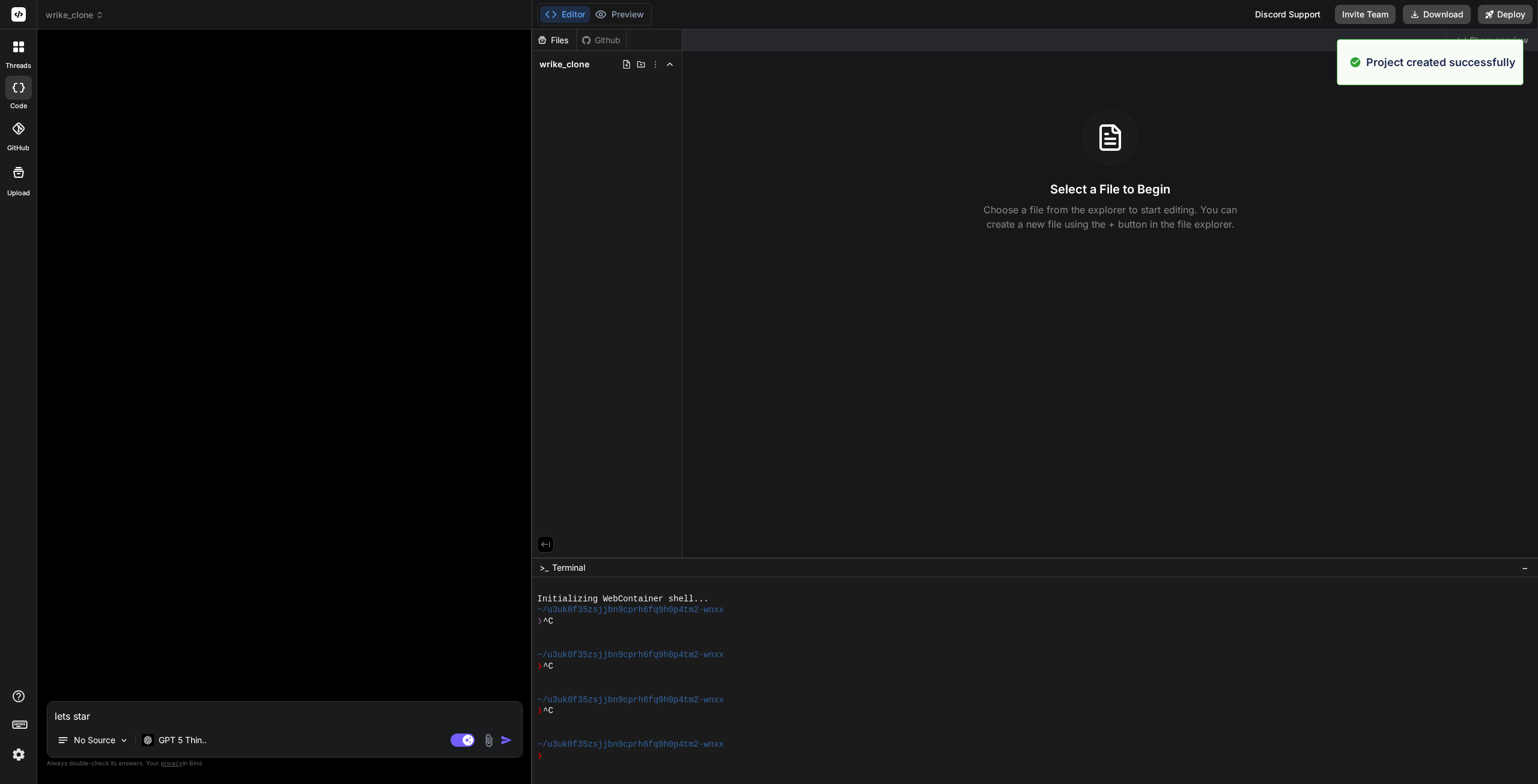
drag, startPoint x: 145, startPoint y: 713, endPoint x: 33, endPoint y: 711, distance: 112.0
click at [33, 711] on div "Project created successfully threads code GitHub Upload wrike_clone Created wit…" at bounding box center [769, 392] width 1538 height 784
paste textarea "Connect Wrike"
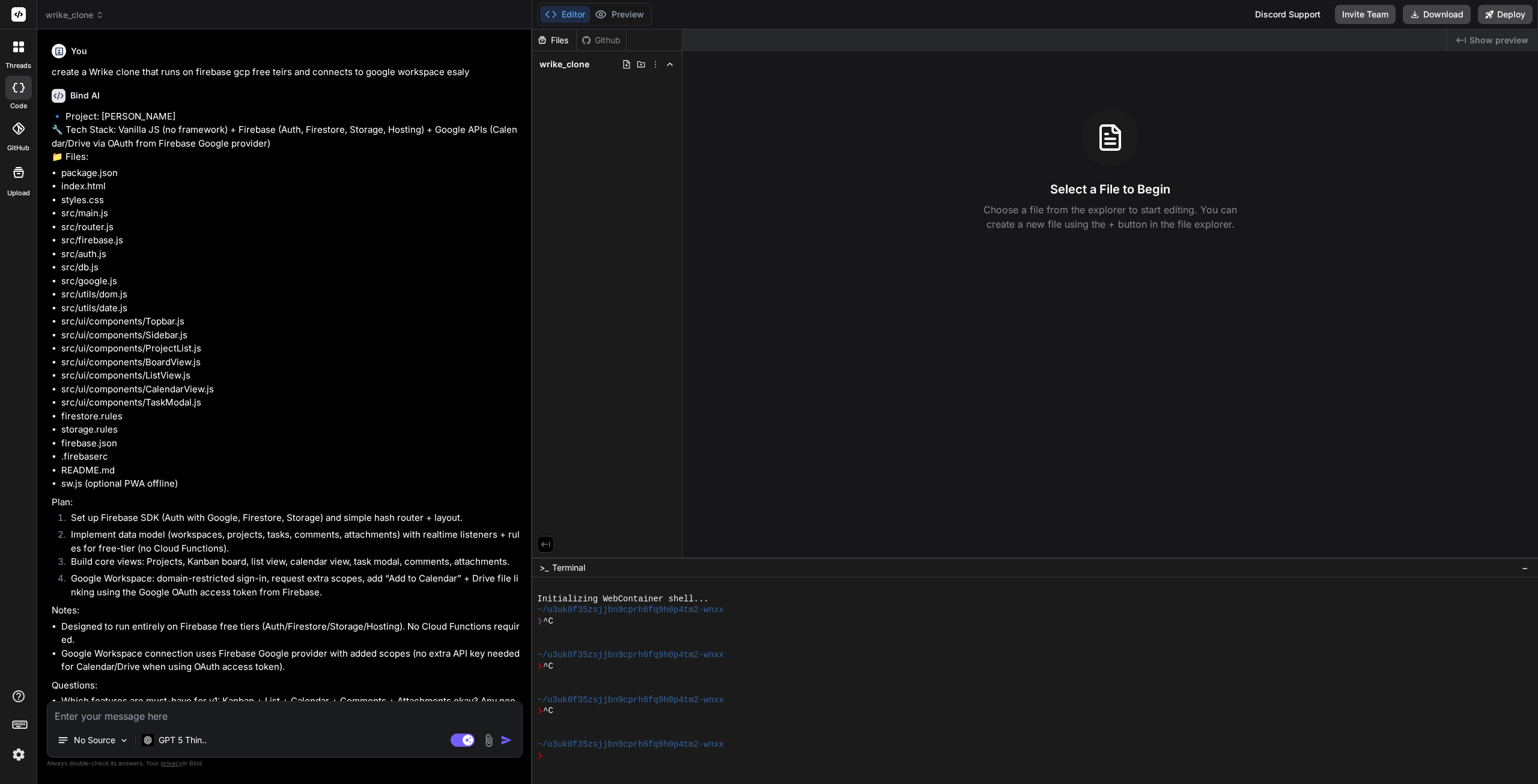
click at [92, 18] on span "wrike_clone" at bounding box center [74, 15] width 58 height 12
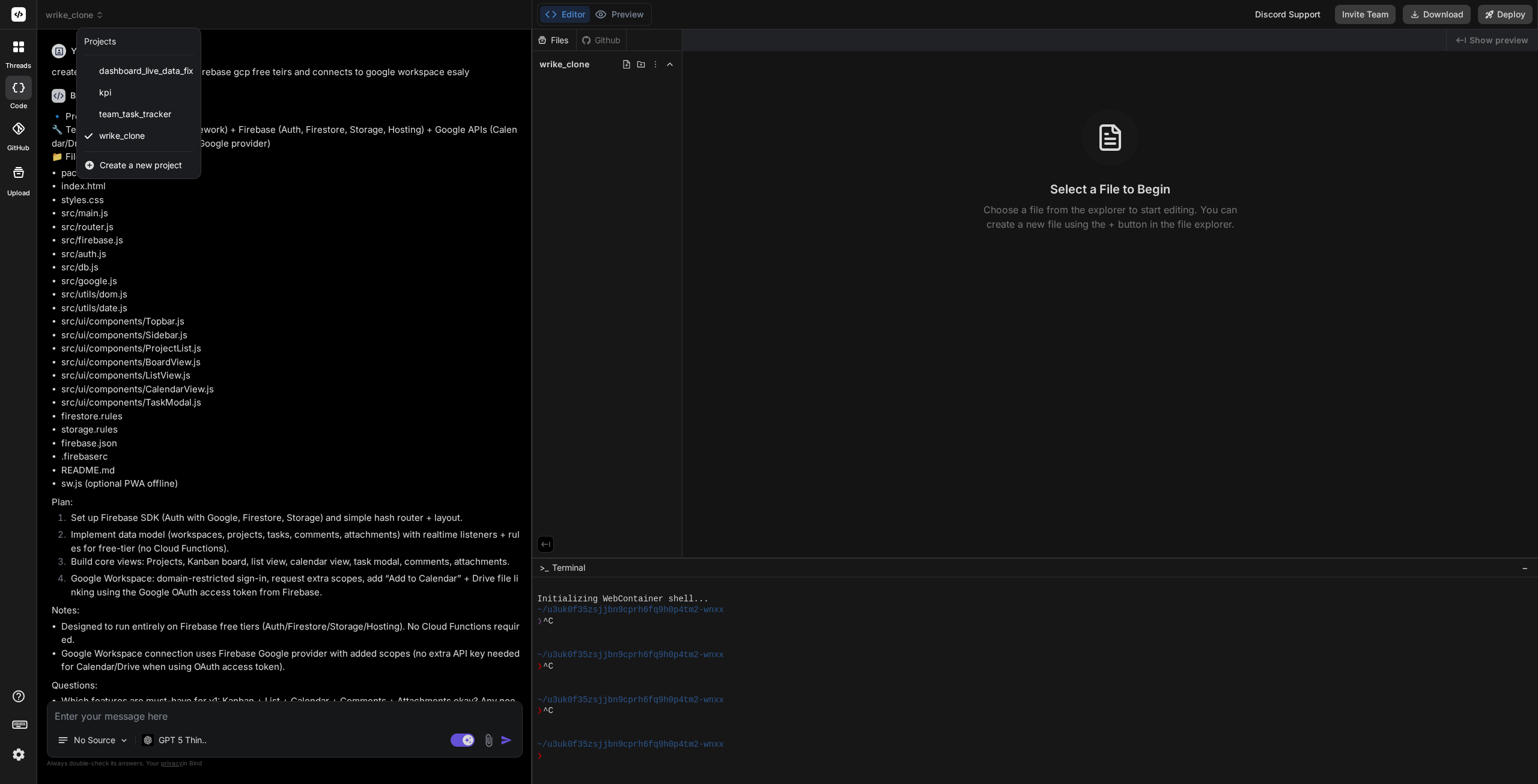
click at [124, 165] on span "Create a new project" at bounding box center [141, 165] width 82 height 12
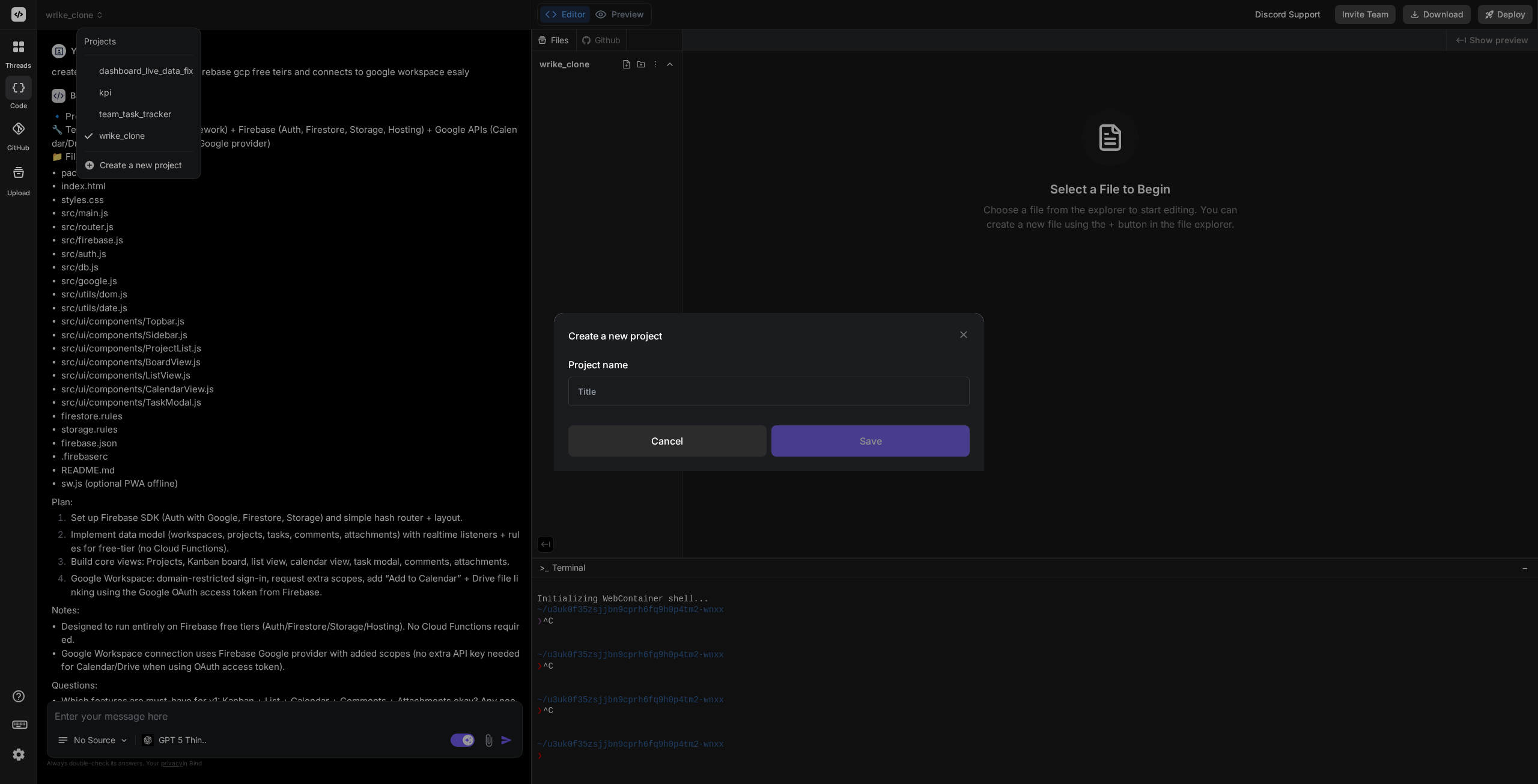
click at [662, 396] on input "text" at bounding box center [769, 391] width 402 height 29
click at [839, 441] on div "Save" at bounding box center [871, 441] width 198 height 31
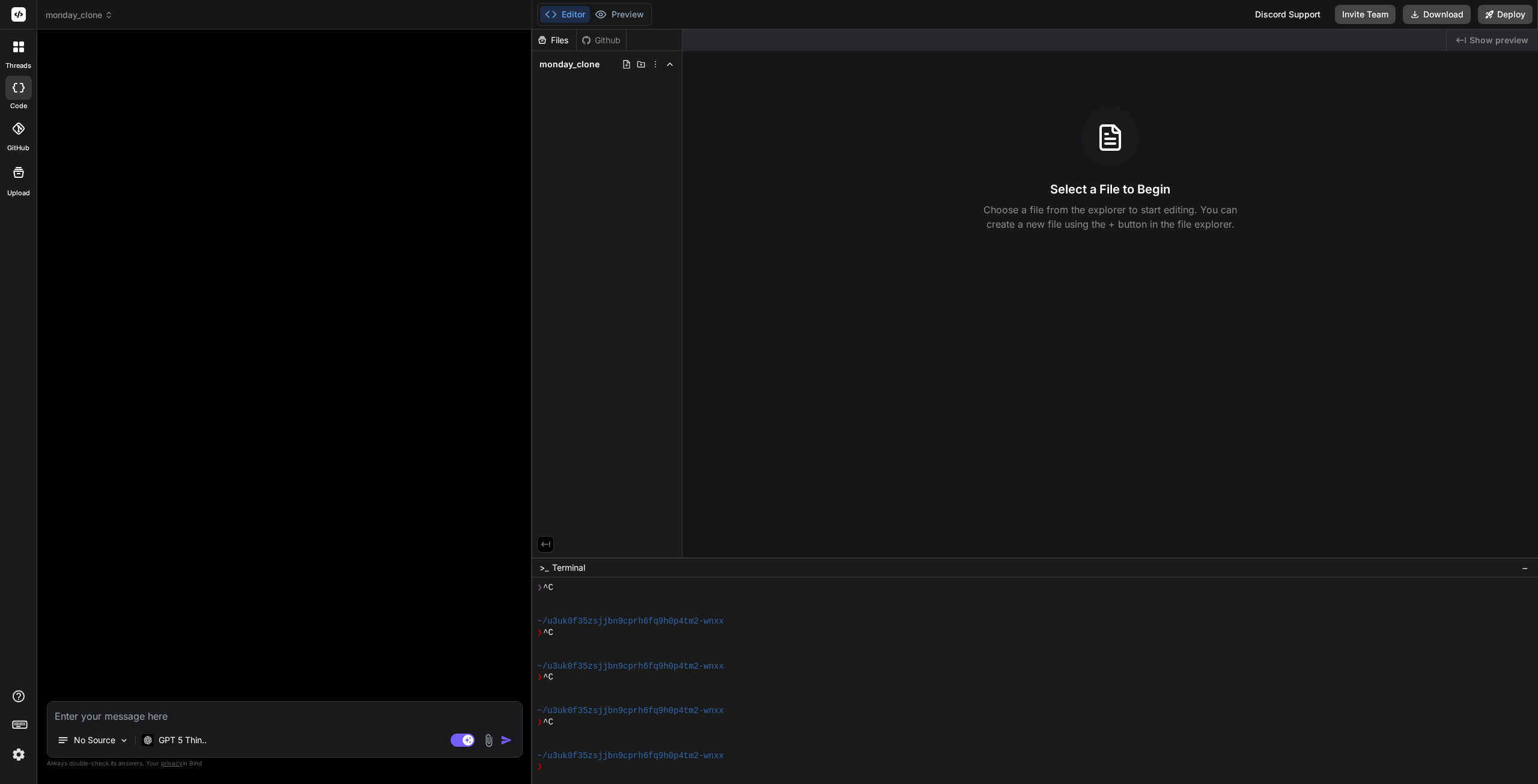
click at [91, 717] on textarea at bounding box center [285, 713] width 475 height 22
click at [462, 716] on textarea "lets create a [DATE] clone that integrates with google workspace esaly double c…" at bounding box center [285, 713] width 475 height 22
drag, startPoint x: 462, startPoint y: 716, endPoint x: 355, endPoint y: 721, distance: 107.1
click at [355, 721] on textarea "lets create a [DATE] clone that integrates with google workspace esaly double c…" at bounding box center [285, 713] width 475 height 22
drag, startPoint x: 408, startPoint y: 714, endPoint x: 357, endPoint y: 717, distance: 51.1
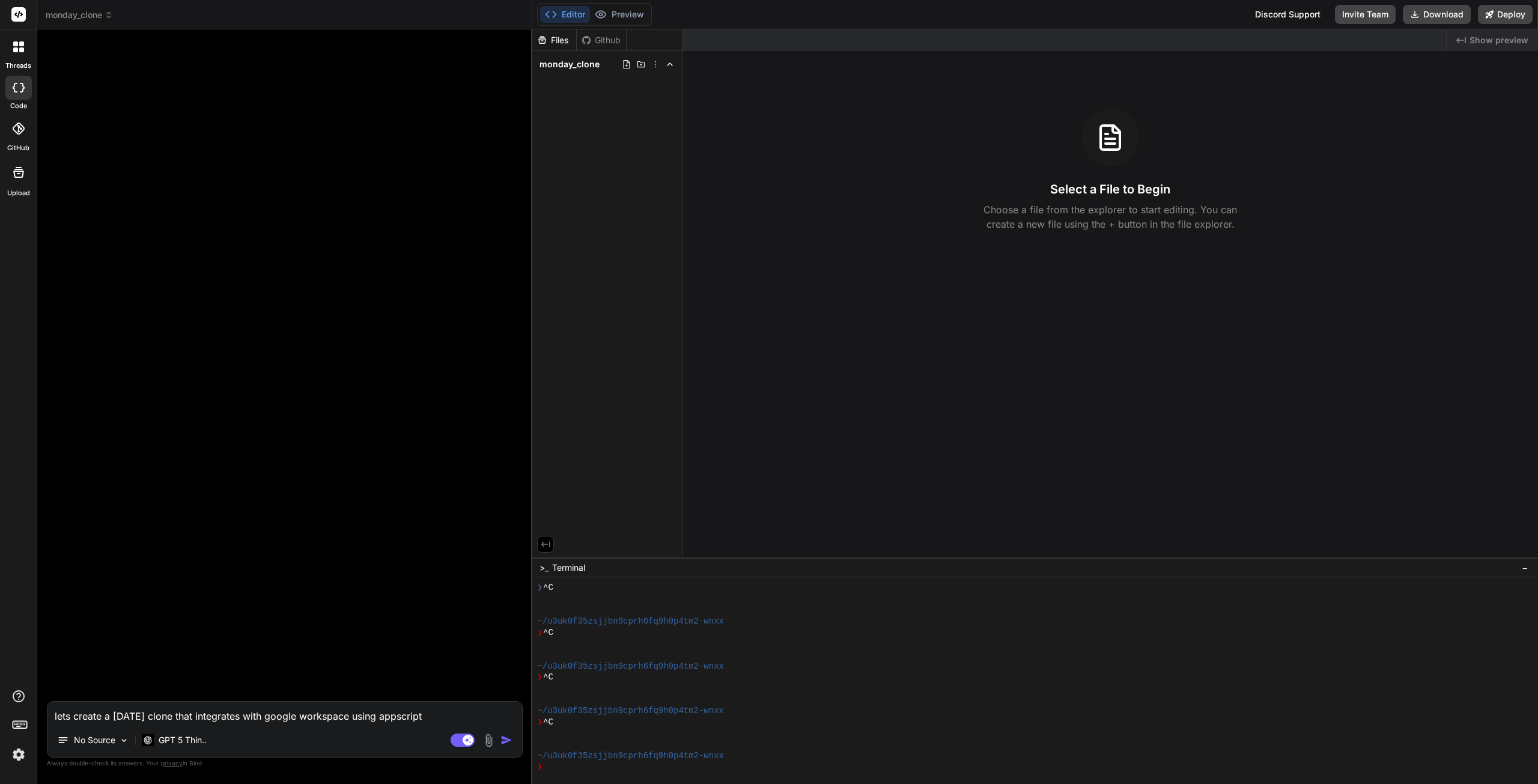
click at [358, 717] on textarea "lets create a [DATE] clone that integrates with google workspace using appscript" at bounding box center [285, 713] width 475 height 22
click at [437, 718] on textarea "lets create a [DATE] clone that integrates with google workspace using appscript" at bounding box center [285, 713] width 475 height 22
click at [281, 718] on textarea "lets create a [DATE] clone that integrates with google workspace using appscrip…" at bounding box center [285, 705] width 475 height 36
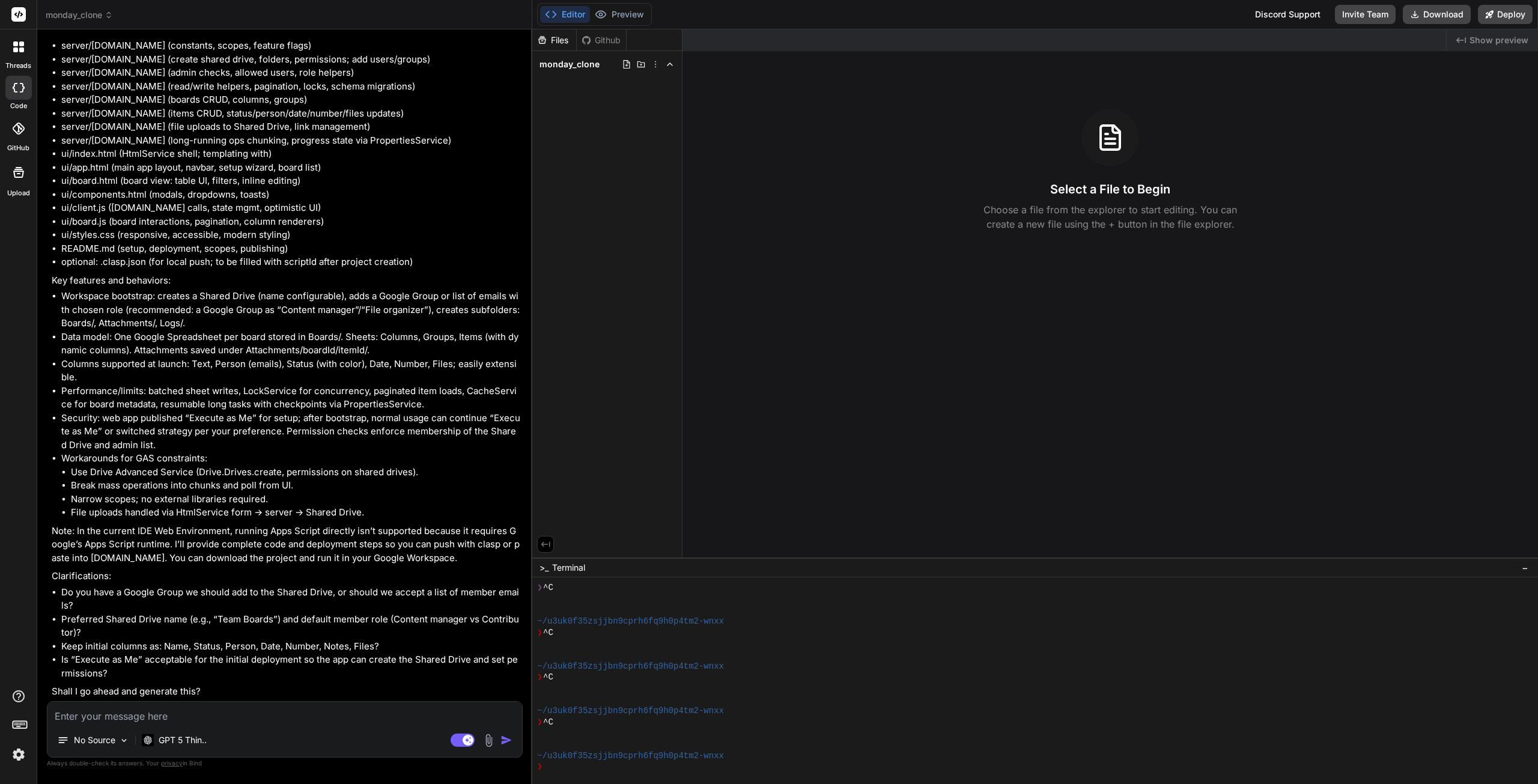
scroll to position [347, 0]
click at [217, 719] on textarea at bounding box center [285, 713] width 475 height 22
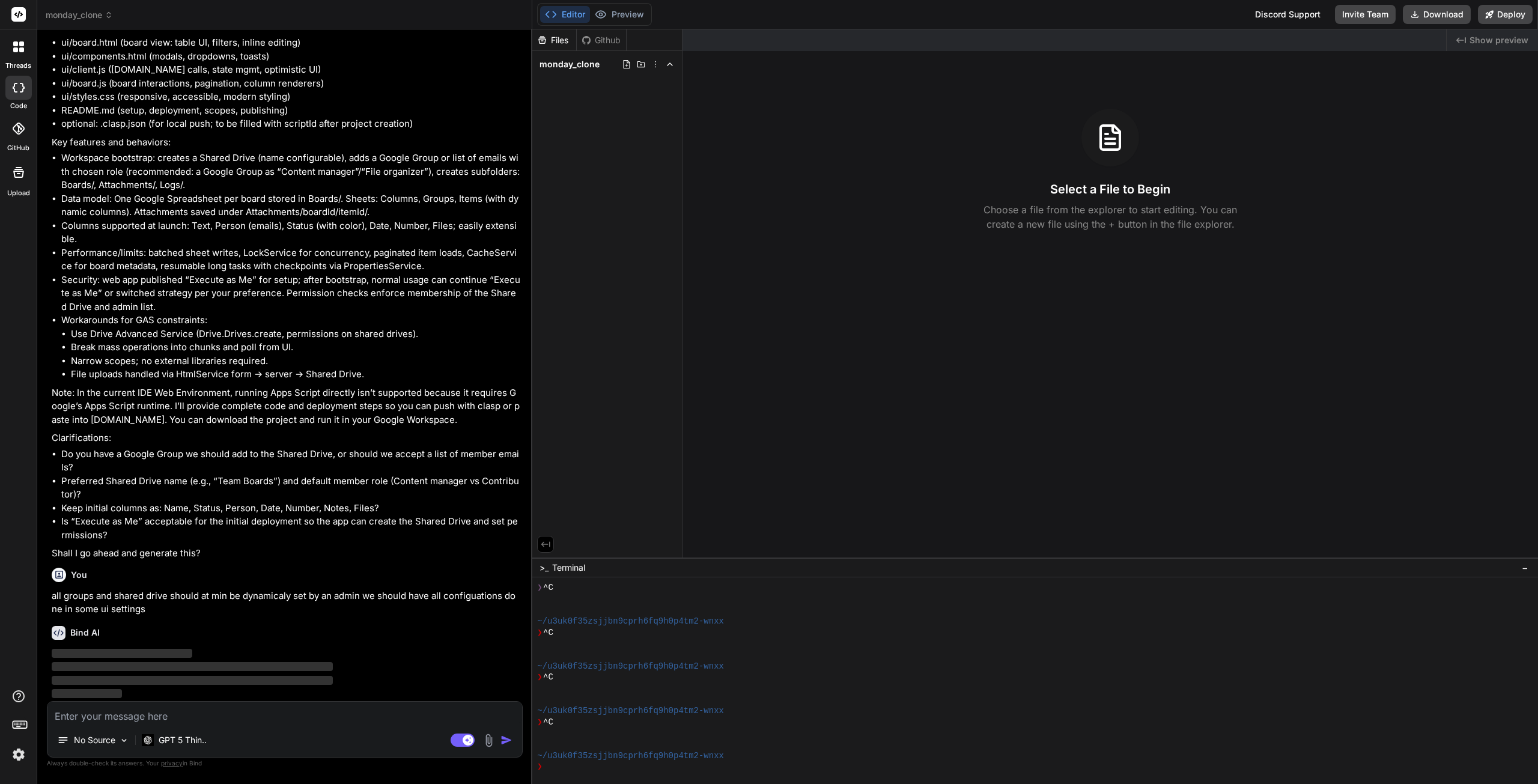
scroll to position [486, 0]
click at [135, 715] on textarea at bounding box center [285, 713] width 475 height 22
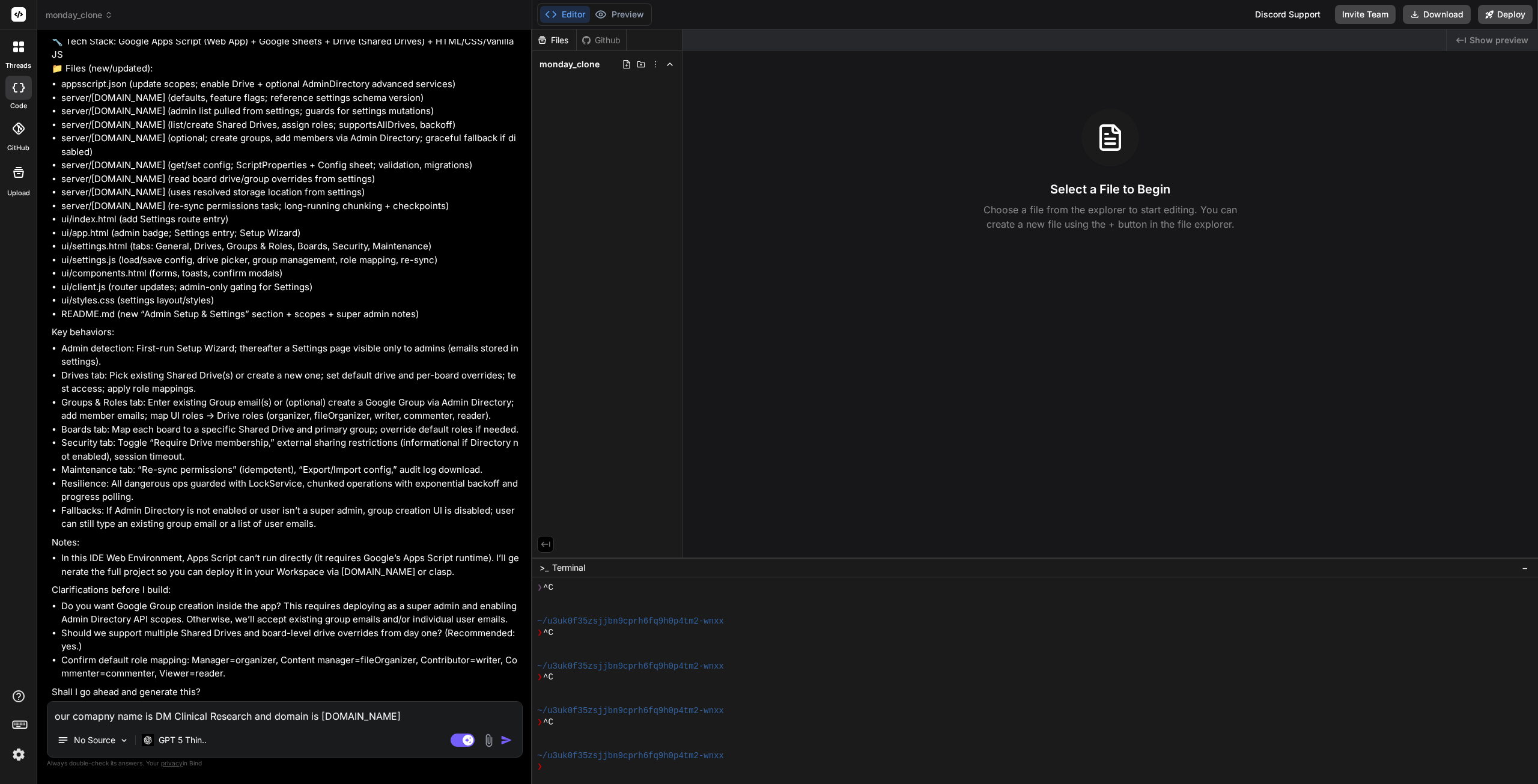
scroll to position [1299, 0]
click at [55, 718] on textarea "our comapny name is DM Clinical Research and domain is [DOMAIN_NAME]" at bounding box center [285, 713] width 475 height 22
click at [490, 745] on img at bounding box center [489, 741] width 14 height 14
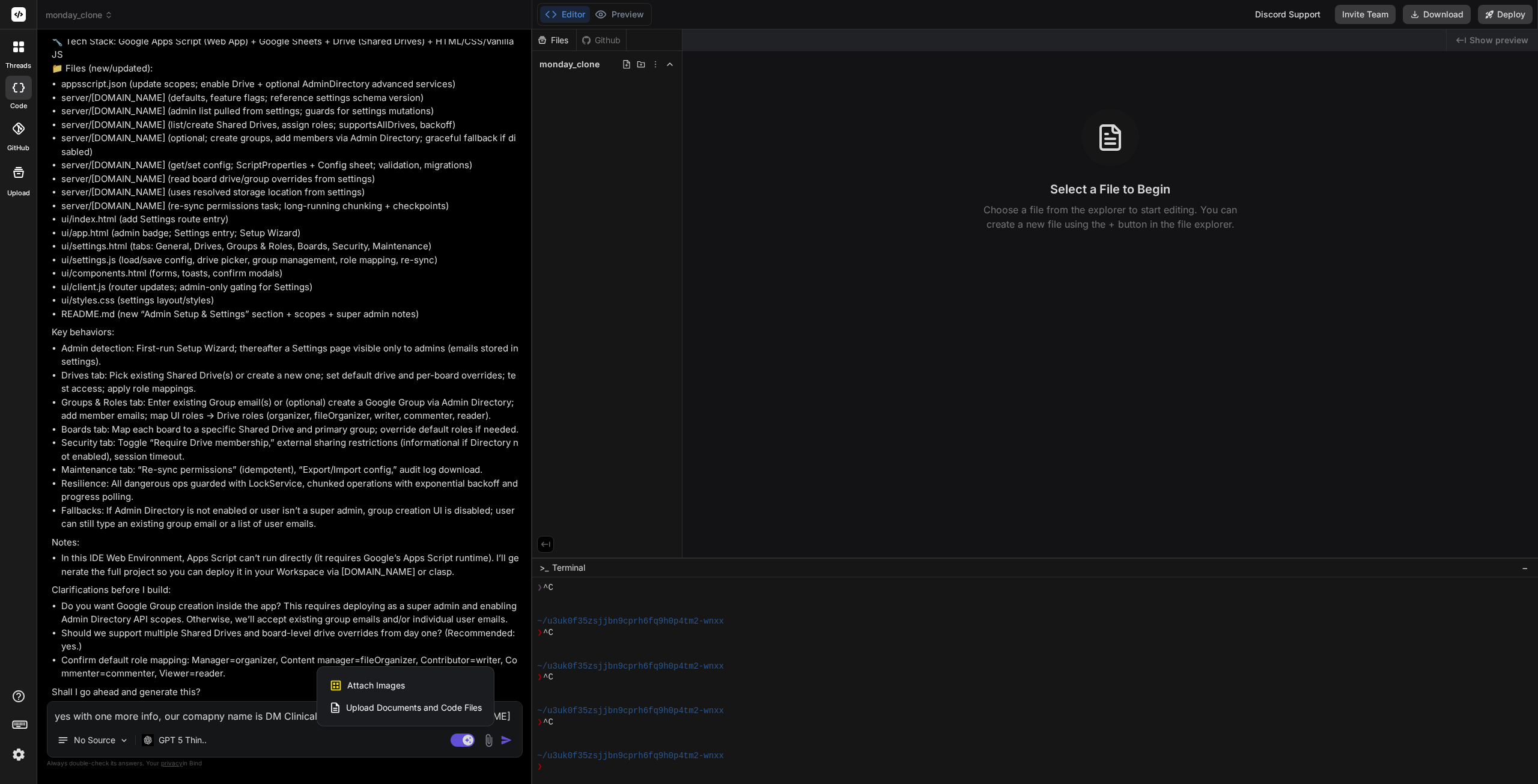
click at [424, 690] on div "Attach Images Image attachments are only supported in [PERSON_NAME] and Gemini …" at bounding box center [405, 686] width 152 height 23
click at [373, 687] on span "Attach Images" at bounding box center [376, 686] width 58 height 12
click at [333, 686] on icon at bounding box center [336, 685] width 13 height 13
click at [384, 683] on span "Attach Images" at bounding box center [376, 686] width 58 height 12
click at [261, 728] on div at bounding box center [769, 392] width 1538 height 784
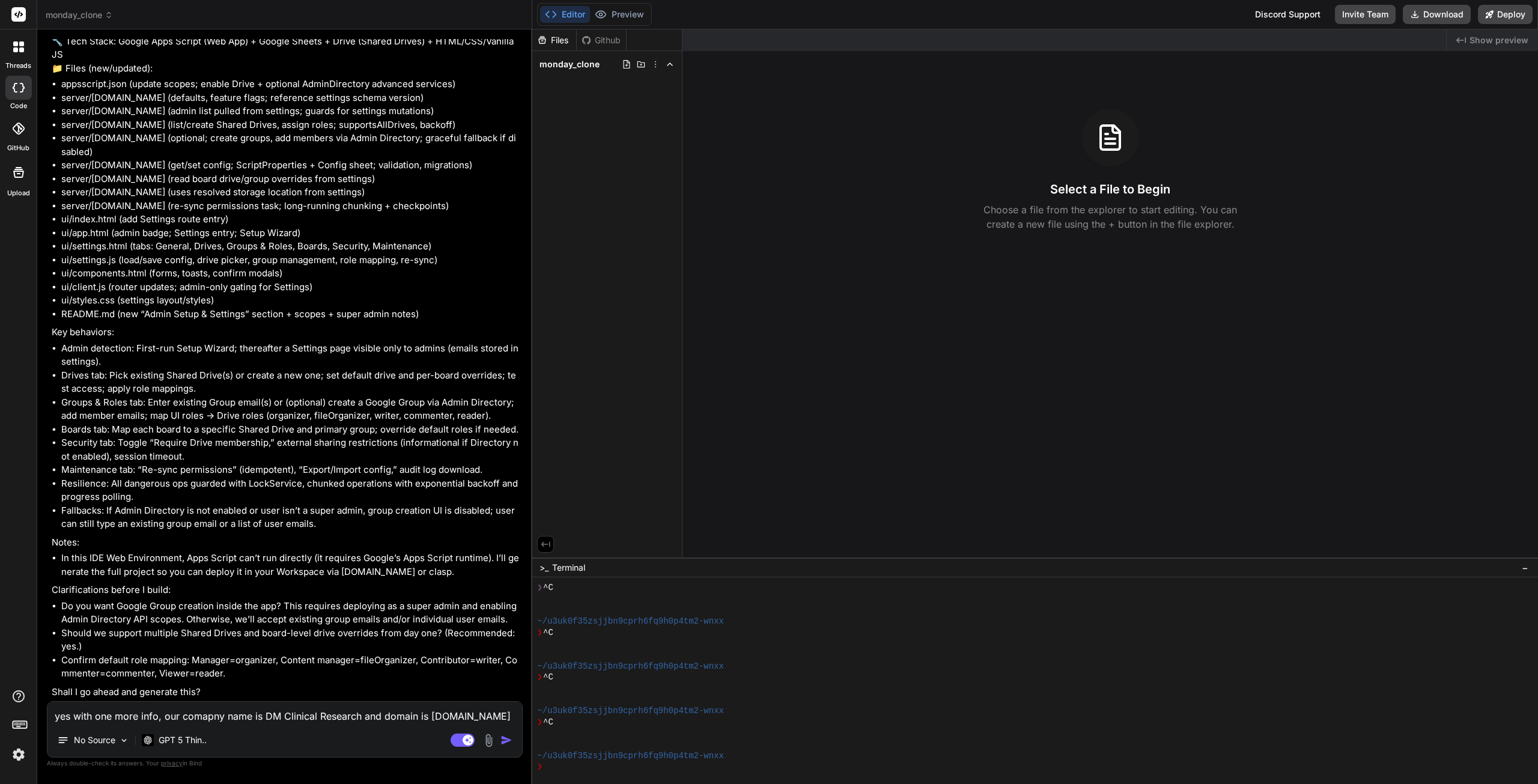
click at [488, 741] on img at bounding box center [489, 741] width 14 height 14
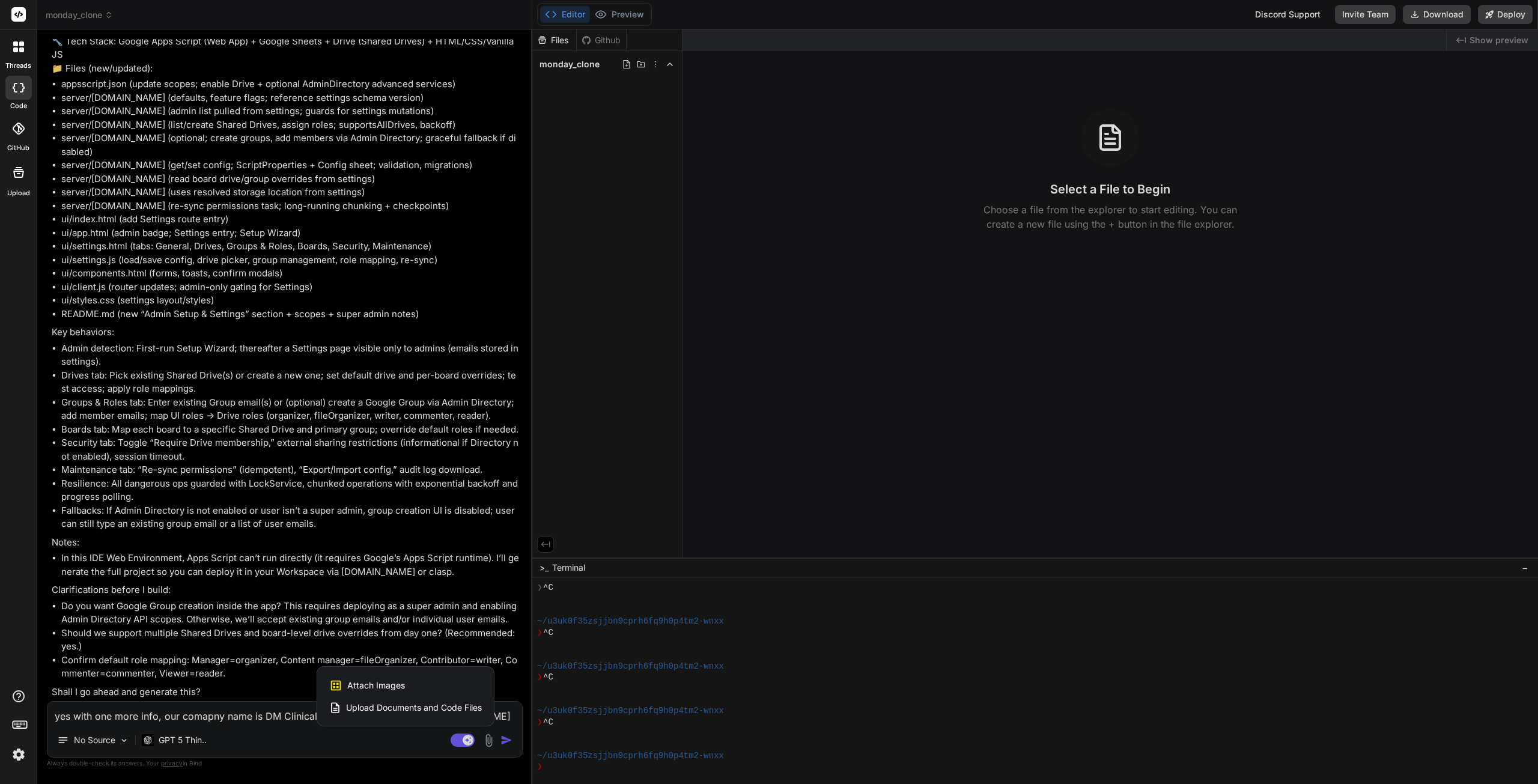
click at [390, 683] on span "Attach Images" at bounding box center [376, 686] width 58 height 12
click at [390, 690] on span "Attach Images" at bounding box center [376, 686] width 58 height 12
click at [389, 689] on span "Attach Images" at bounding box center [376, 686] width 58 height 12
click at [390, 688] on span "Attach Images" at bounding box center [376, 686] width 58 height 12
click at [390, 688] on span "Attach Images" at bounding box center [376, 686] width 58 height 12
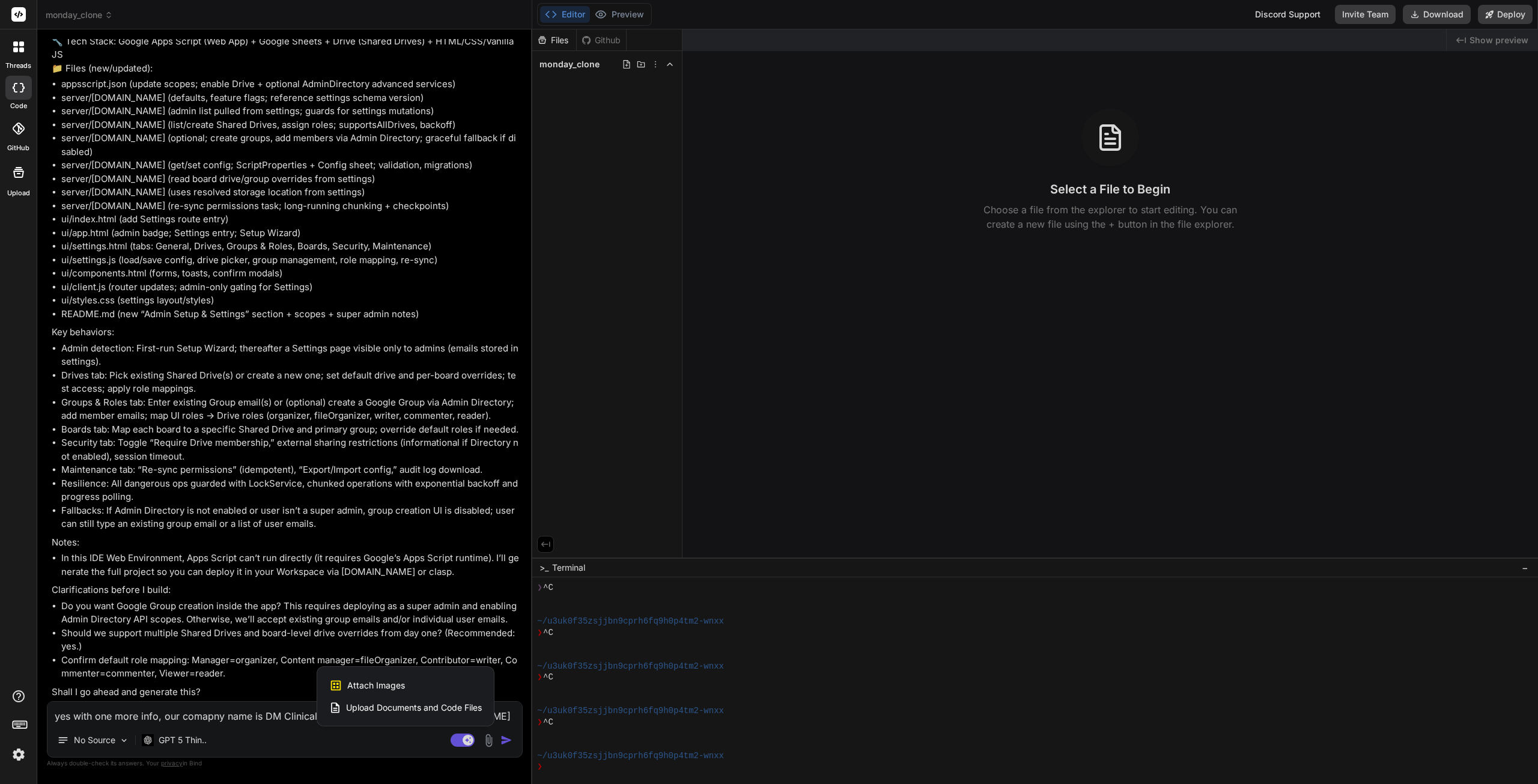
click at [397, 707] on span "Upload Documents and Code Files" at bounding box center [414, 708] width 136 height 12
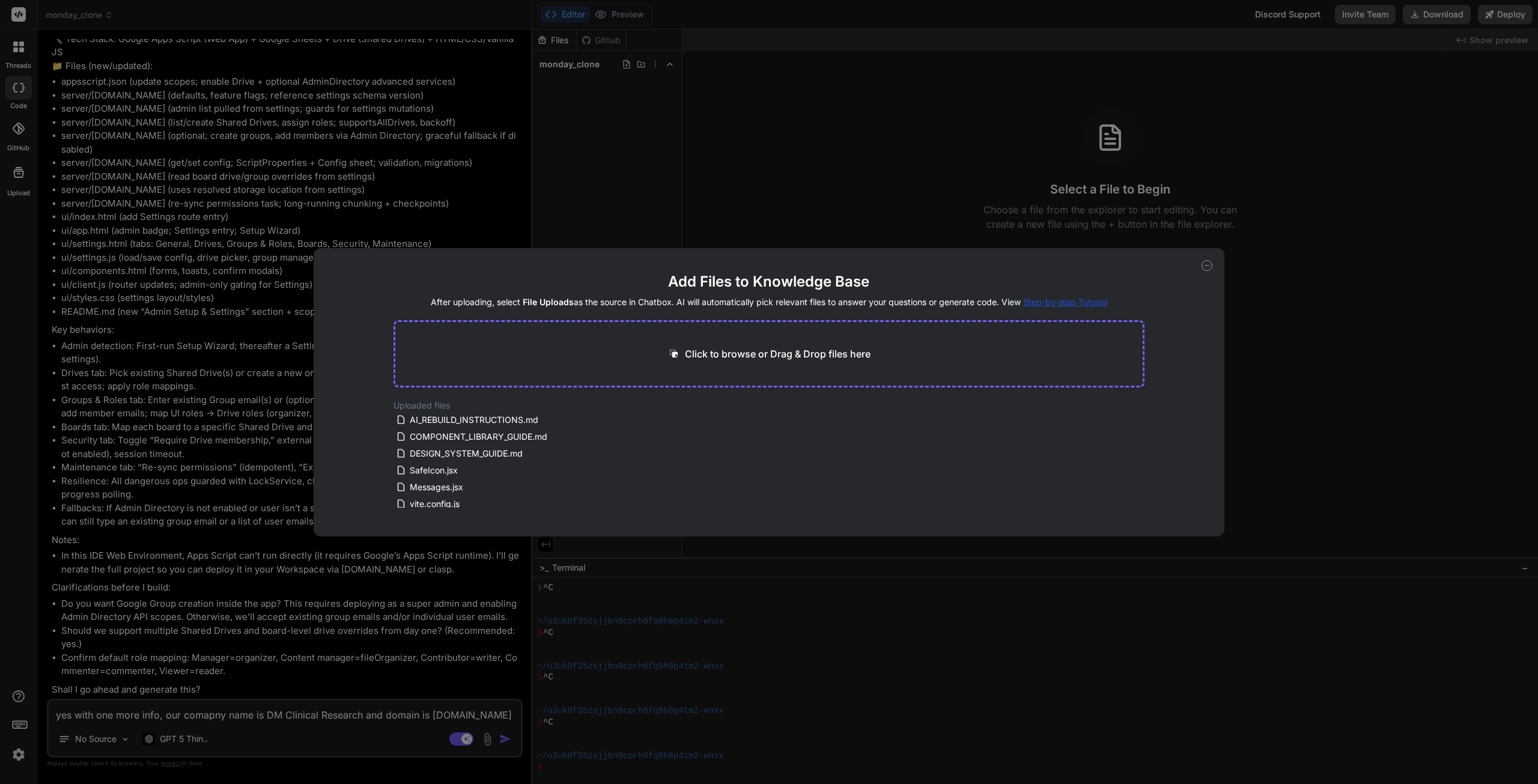
drag, startPoint x: 1209, startPoint y: 265, endPoint x: 1108, endPoint y: 317, distance: 113.6
click at [1208, 266] on icon at bounding box center [1207, 265] width 11 height 11
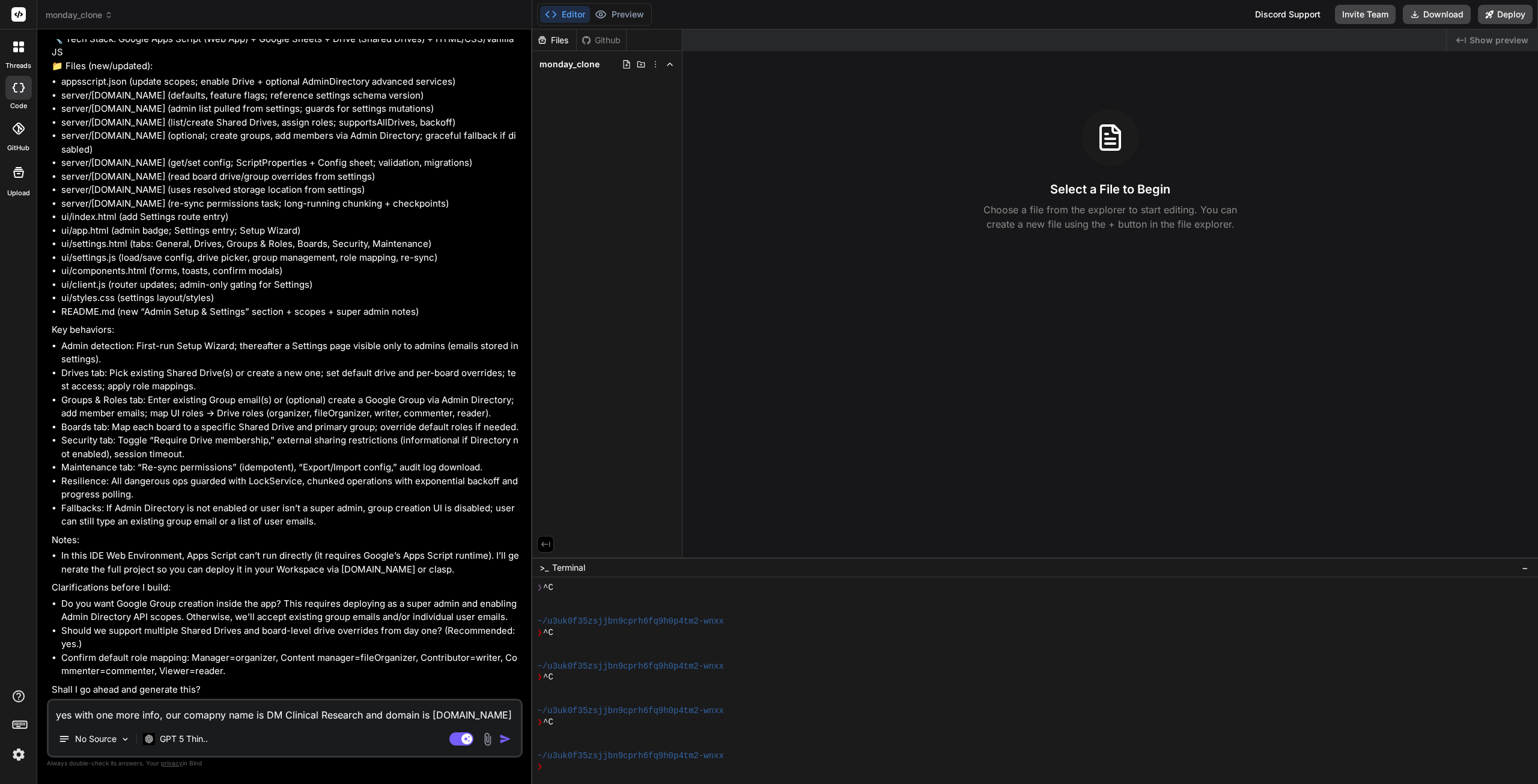
click at [489, 738] on img at bounding box center [488, 739] width 14 height 14
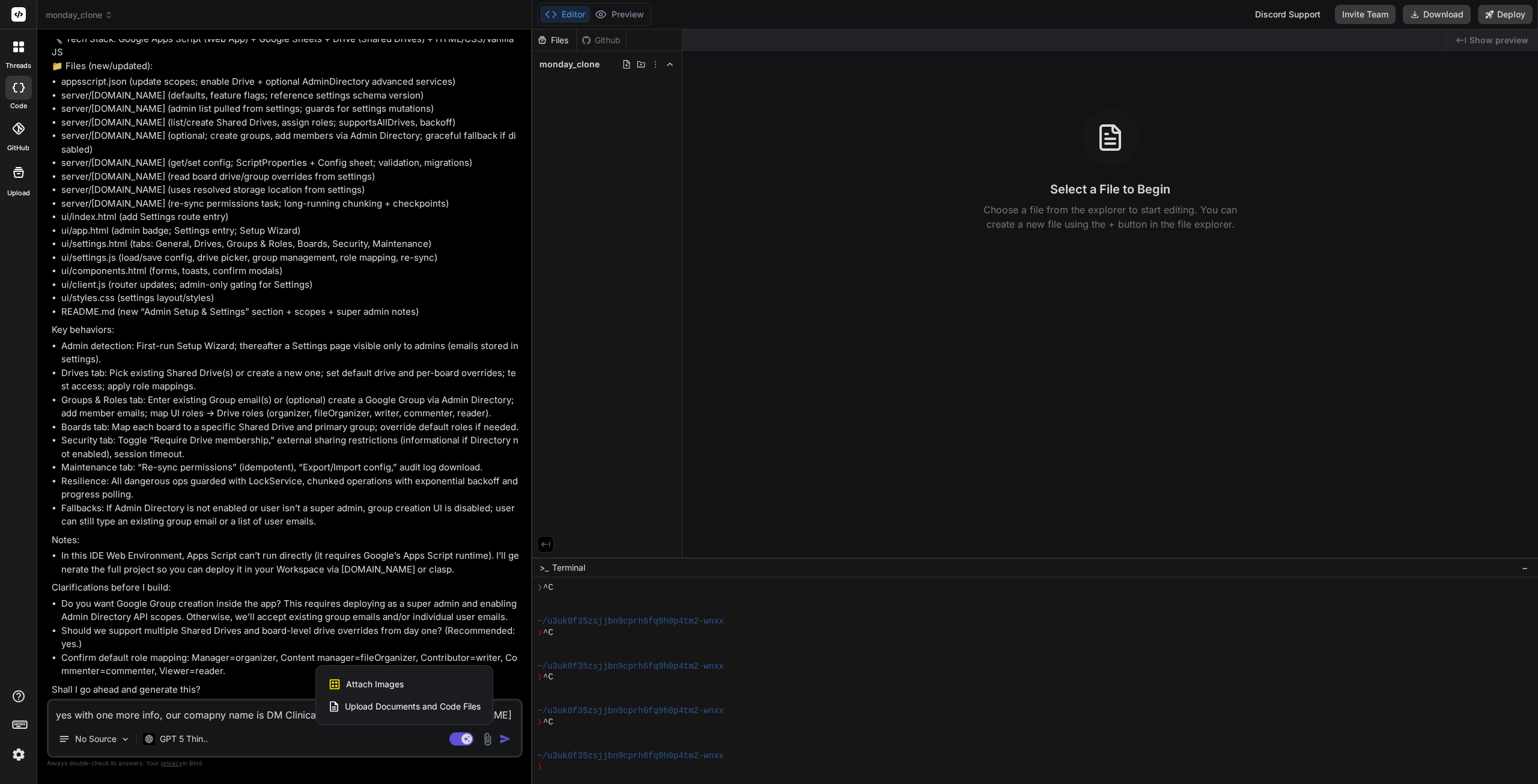
click at [372, 677] on div "Attach Images Image attachments are only supported in [PERSON_NAME] and Gemini …" at bounding box center [404, 684] width 152 height 23
click at [336, 680] on icon at bounding box center [334, 684] width 13 height 13
click at [333, 683] on icon at bounding box center [335, 683] width 10 height 10
click at [333, 684] on icon at bounding box center [334, 684] width 13 height 13
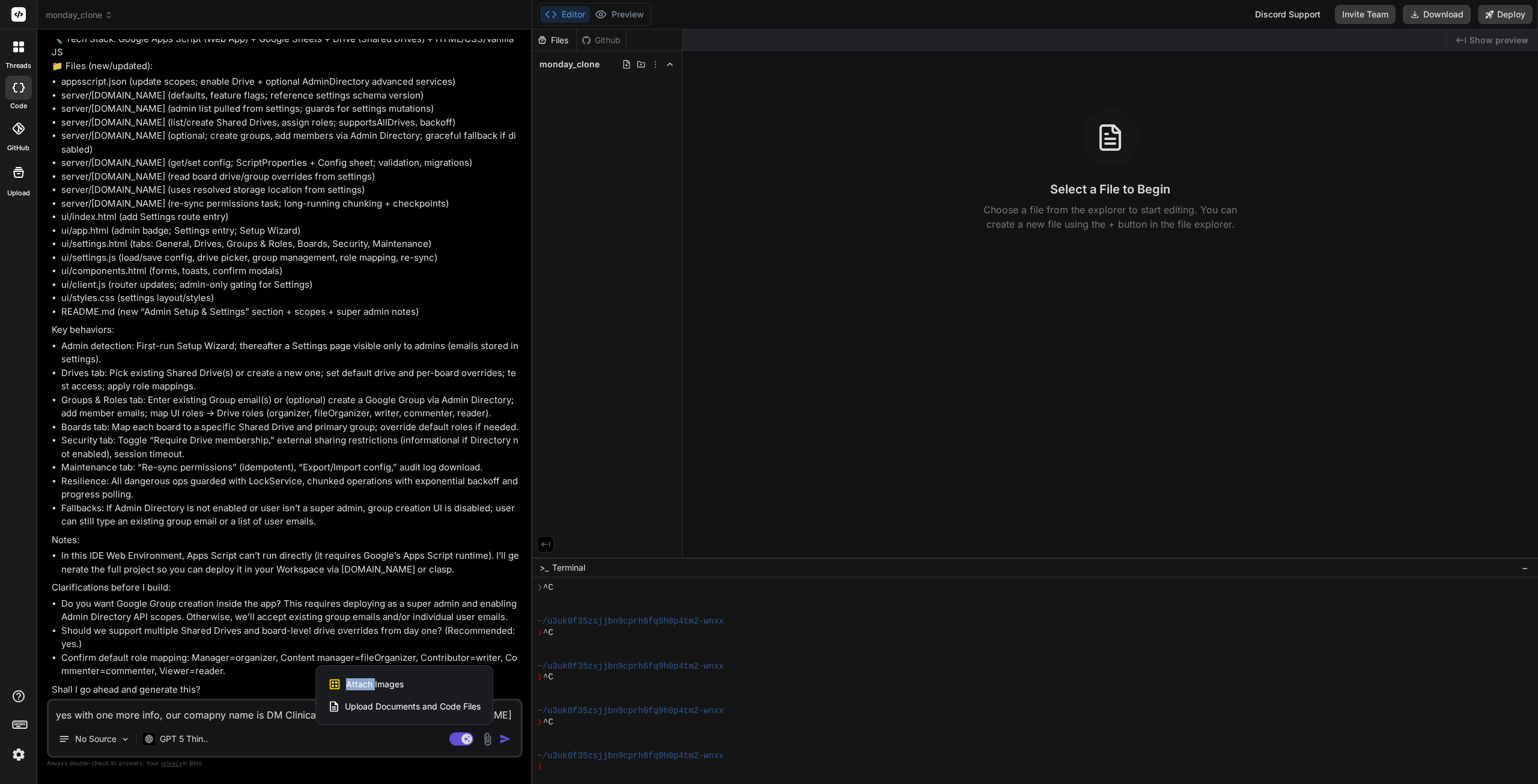
click at [333, 684] on icon at bounding box center [334, 684] width 13 height 13
click at [334, 684] on icon at bounding box center [334, 684] width 13 height 13
click at [204, 717] on div at bounding box center [769, 392] width 1538 height 784
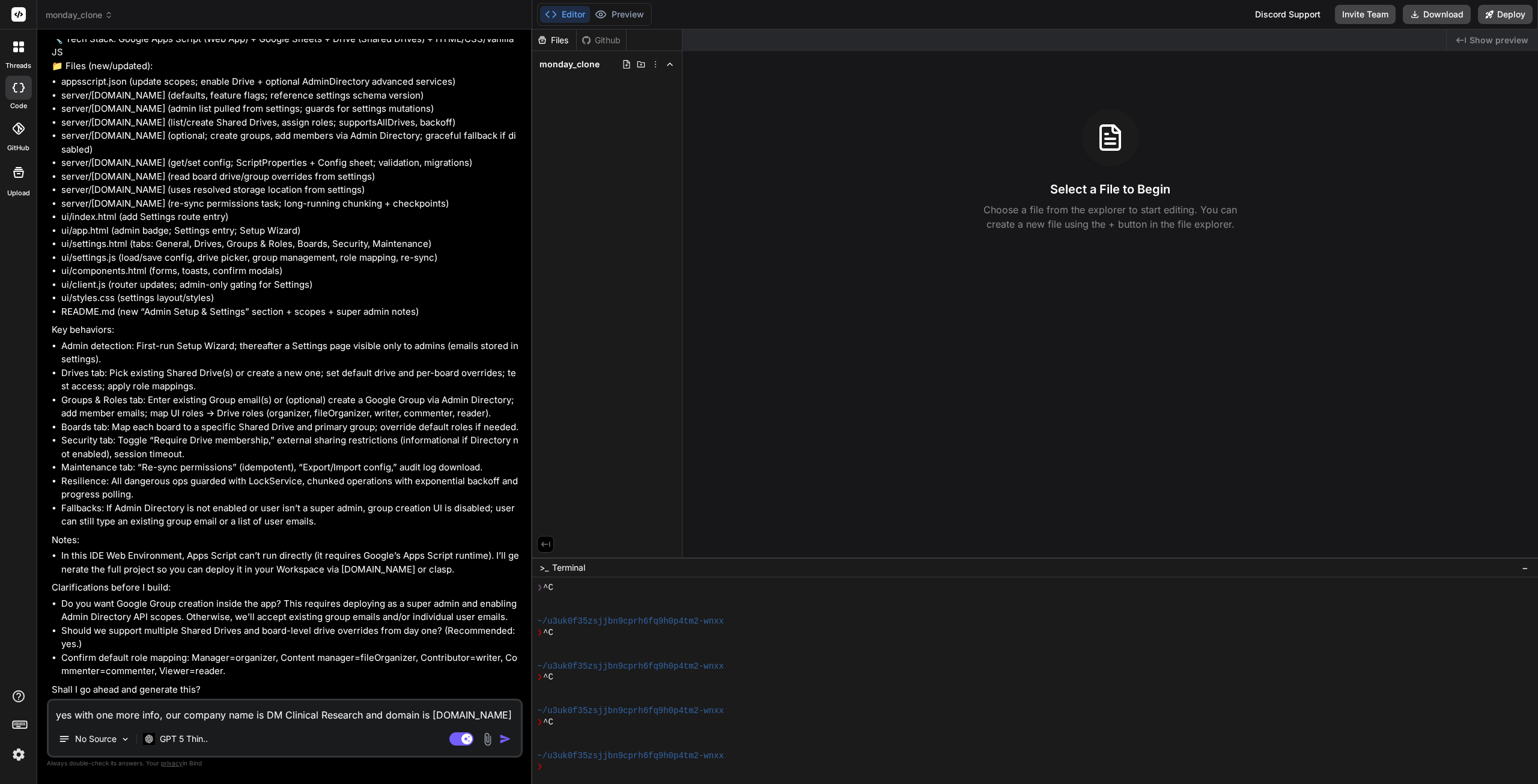
click at [497, 716] on textarea "yes with one more info, our company name is DM Clinical Research and domain is …" at bounding box center [285, 711] width 472 height 22
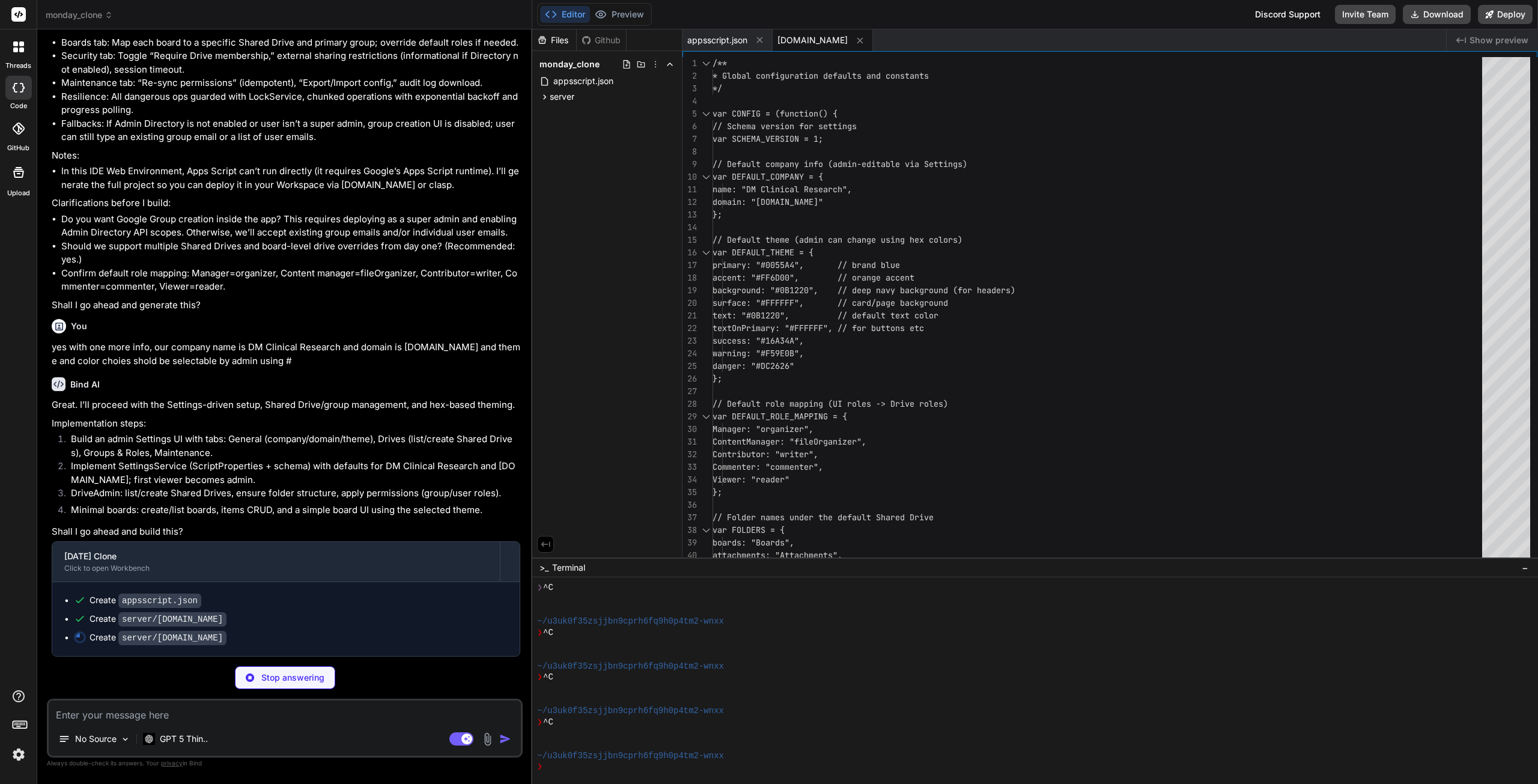
scroll to position [1684, 0]
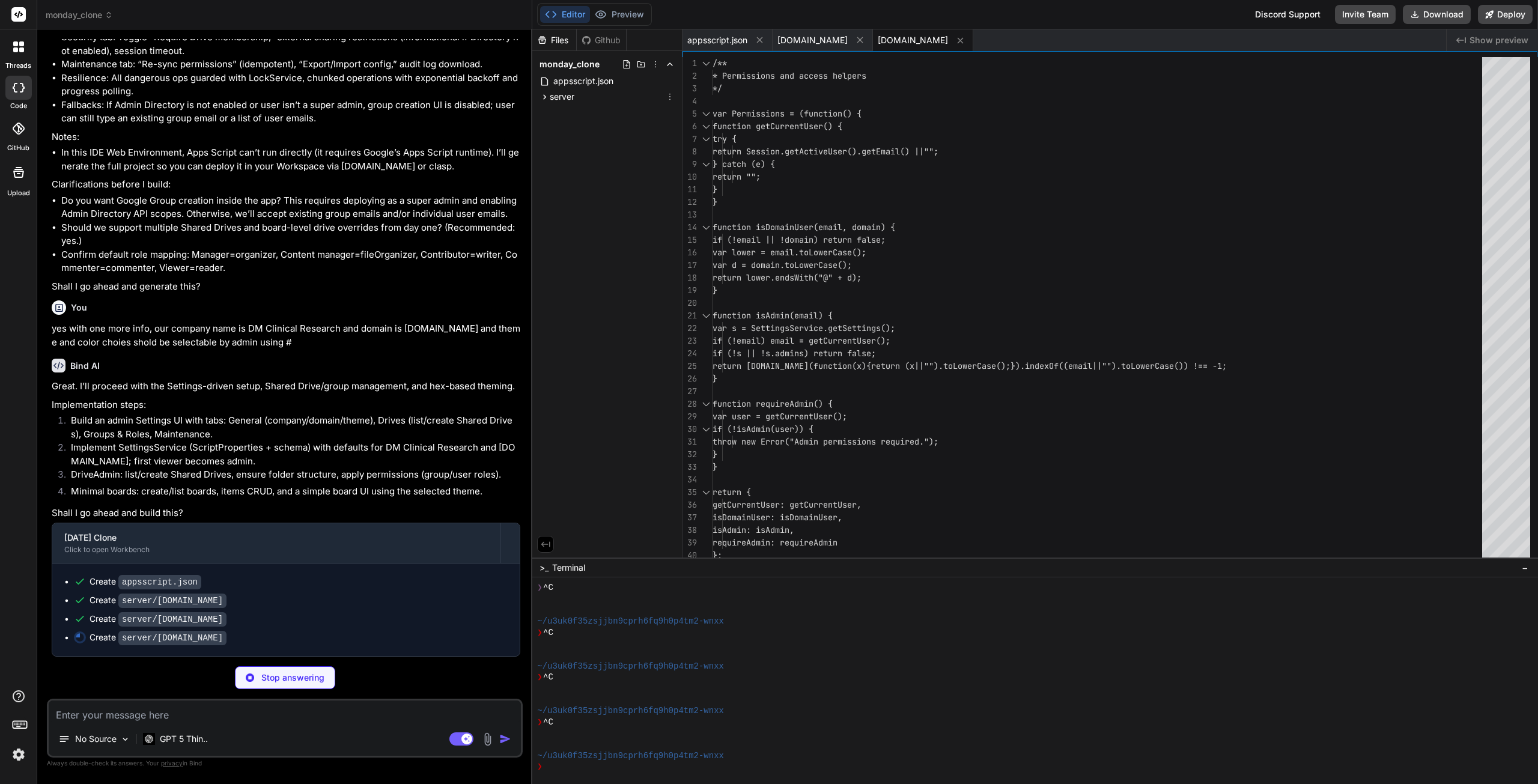
click at [546, 97] on icon at bounding box center [545, 97] width 3 height 5
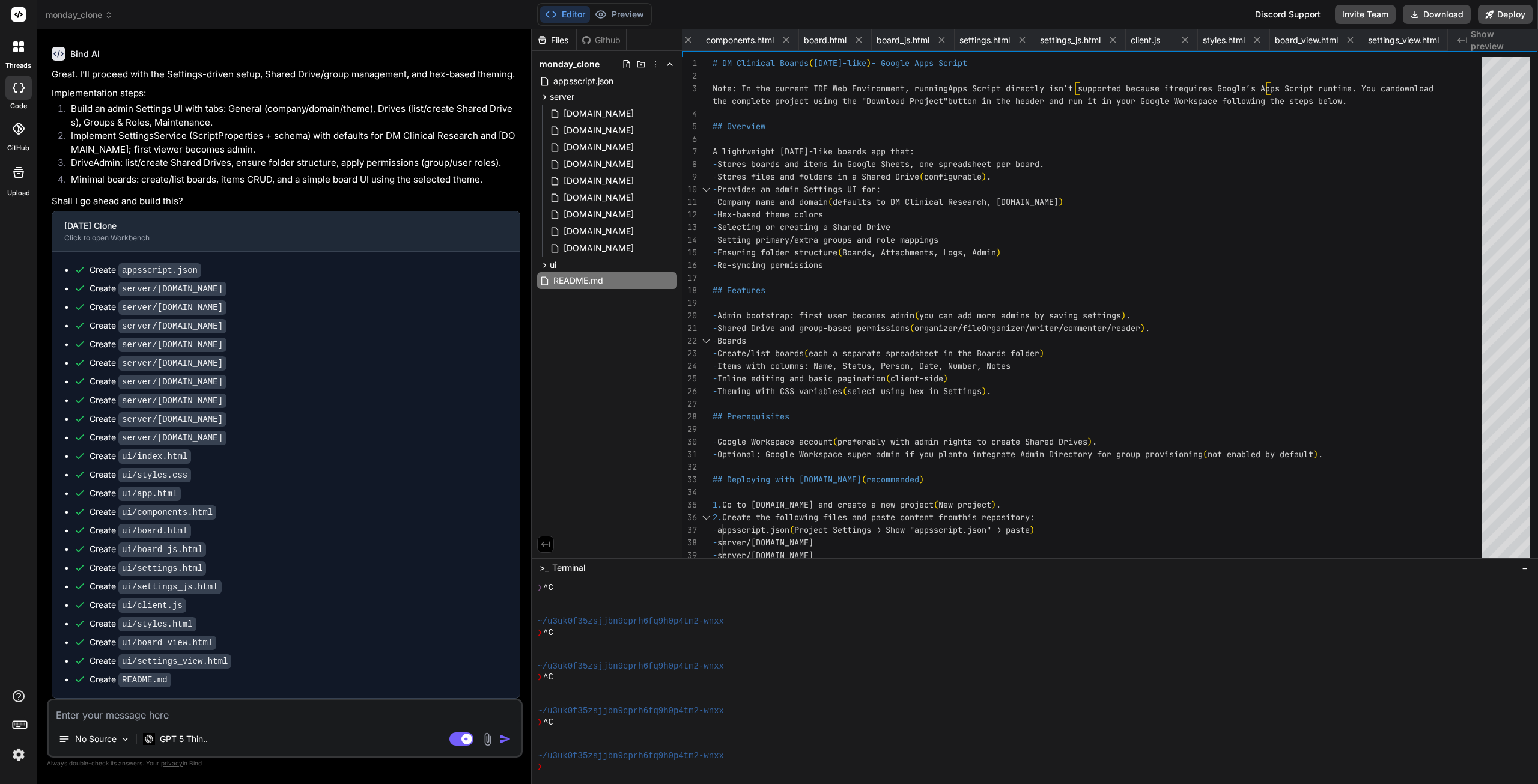
scroll to position [2002, 0]
click at [546, 268] on icon at bounding box center [544, 264] width 10 height 10
